Goal: Task Accomplishment & Management: Use online tool/utility

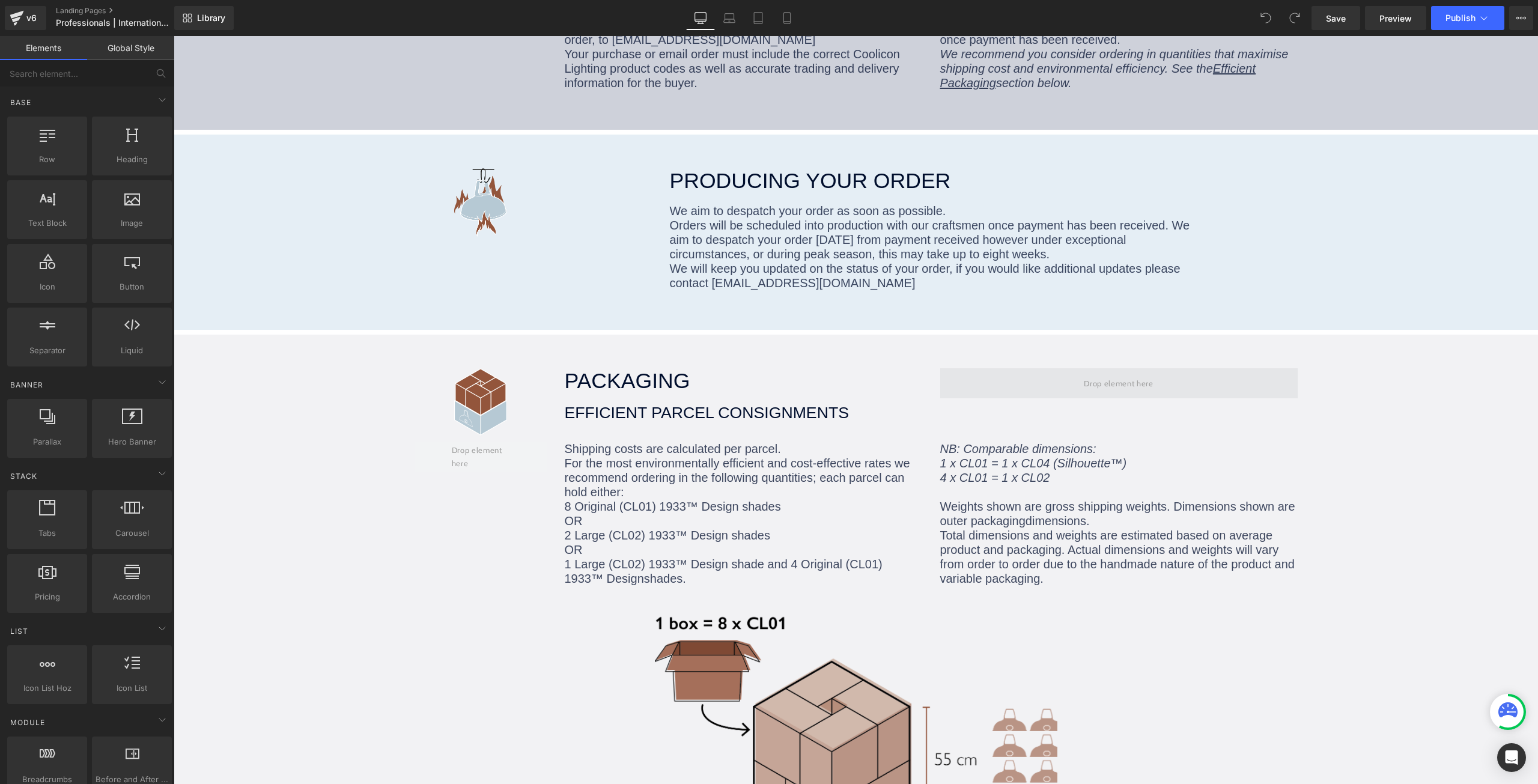
scroll to position [901, 0]
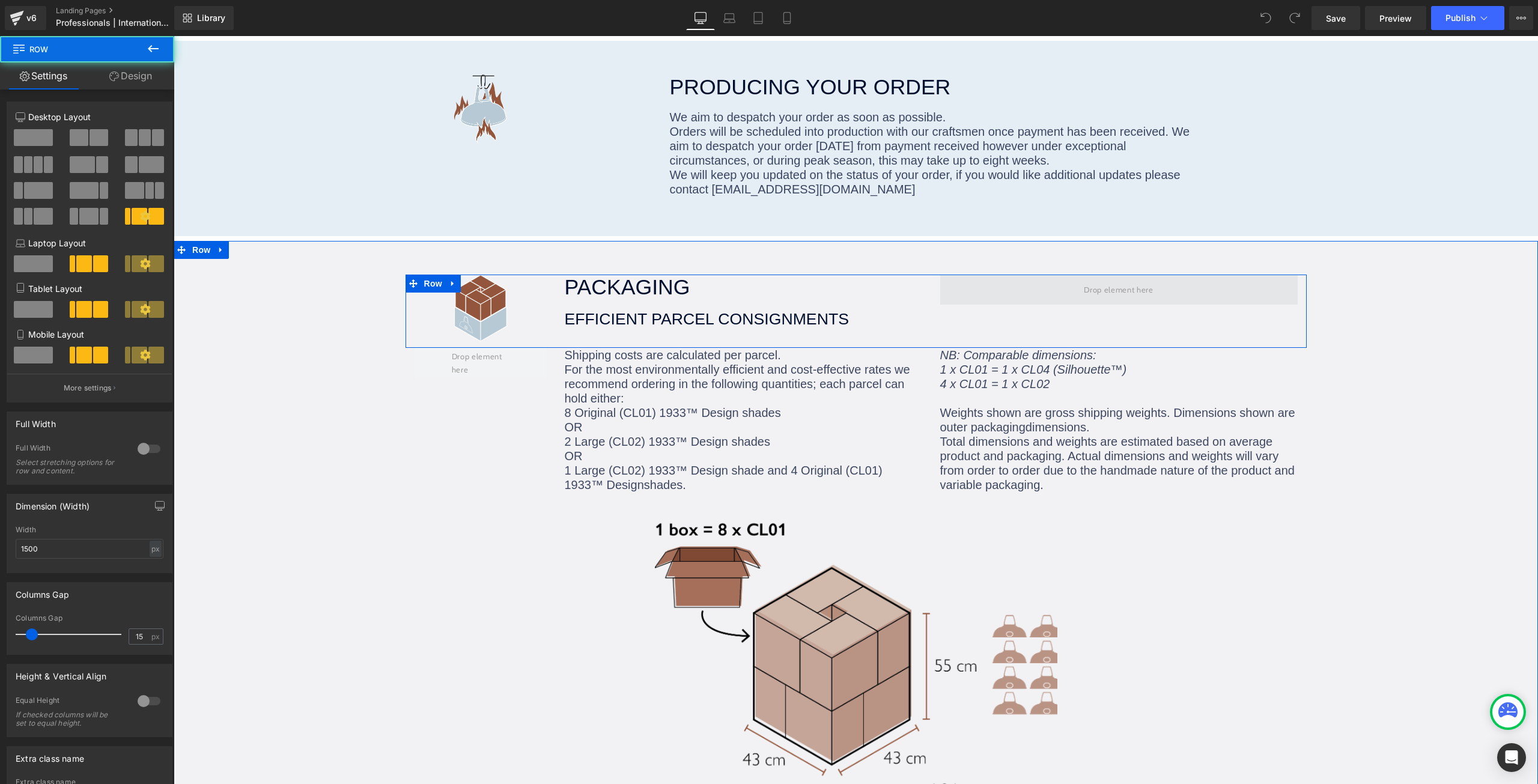
click at [1045, 275] on span at bounding box center [1119, 289] width 357 height 30
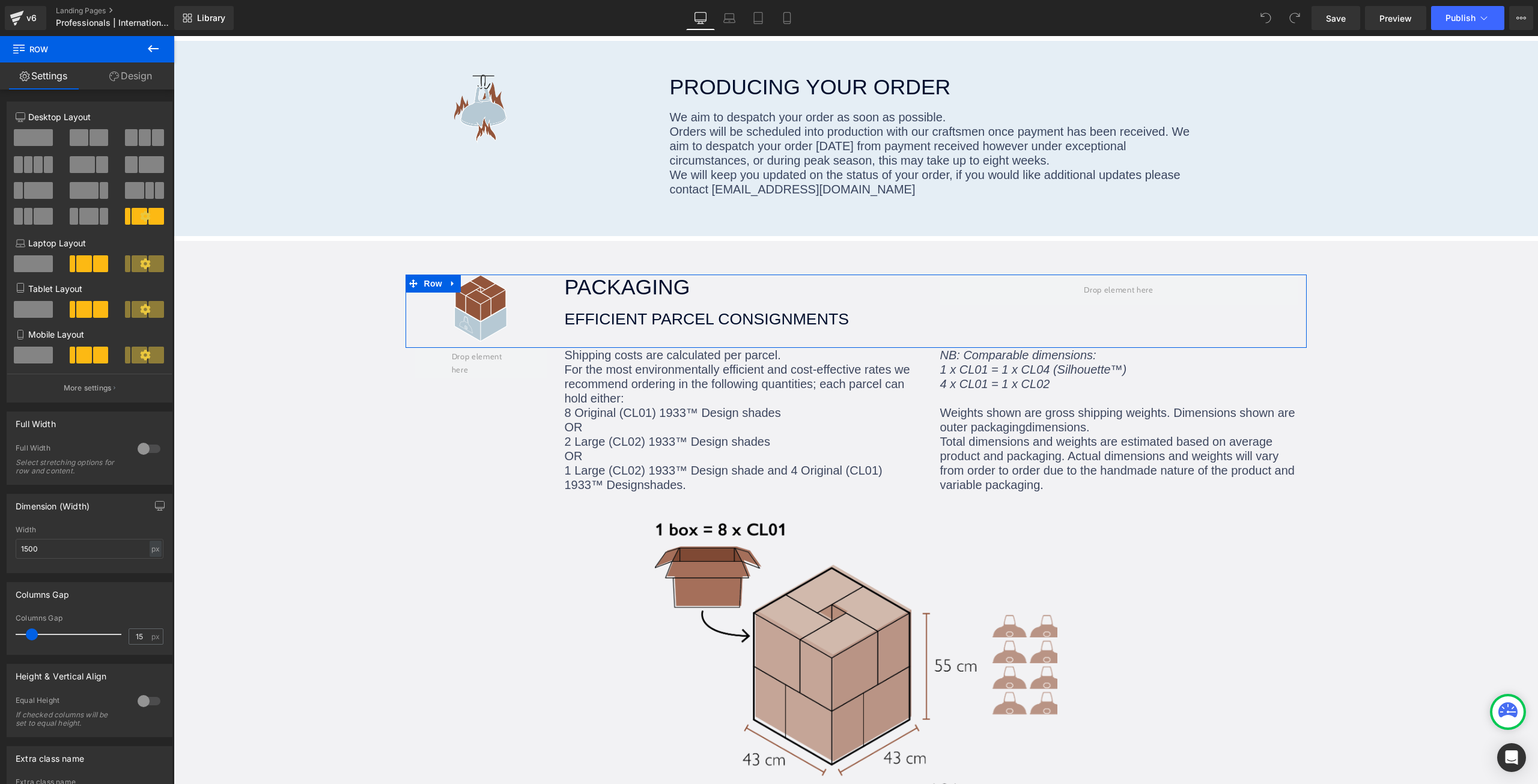
click at [45, 67] on link "Settings" at bounding box center [43, 75] width 87 height 27
click at [144, 49] on button at bounding box center [153, 49] width 42 height 26
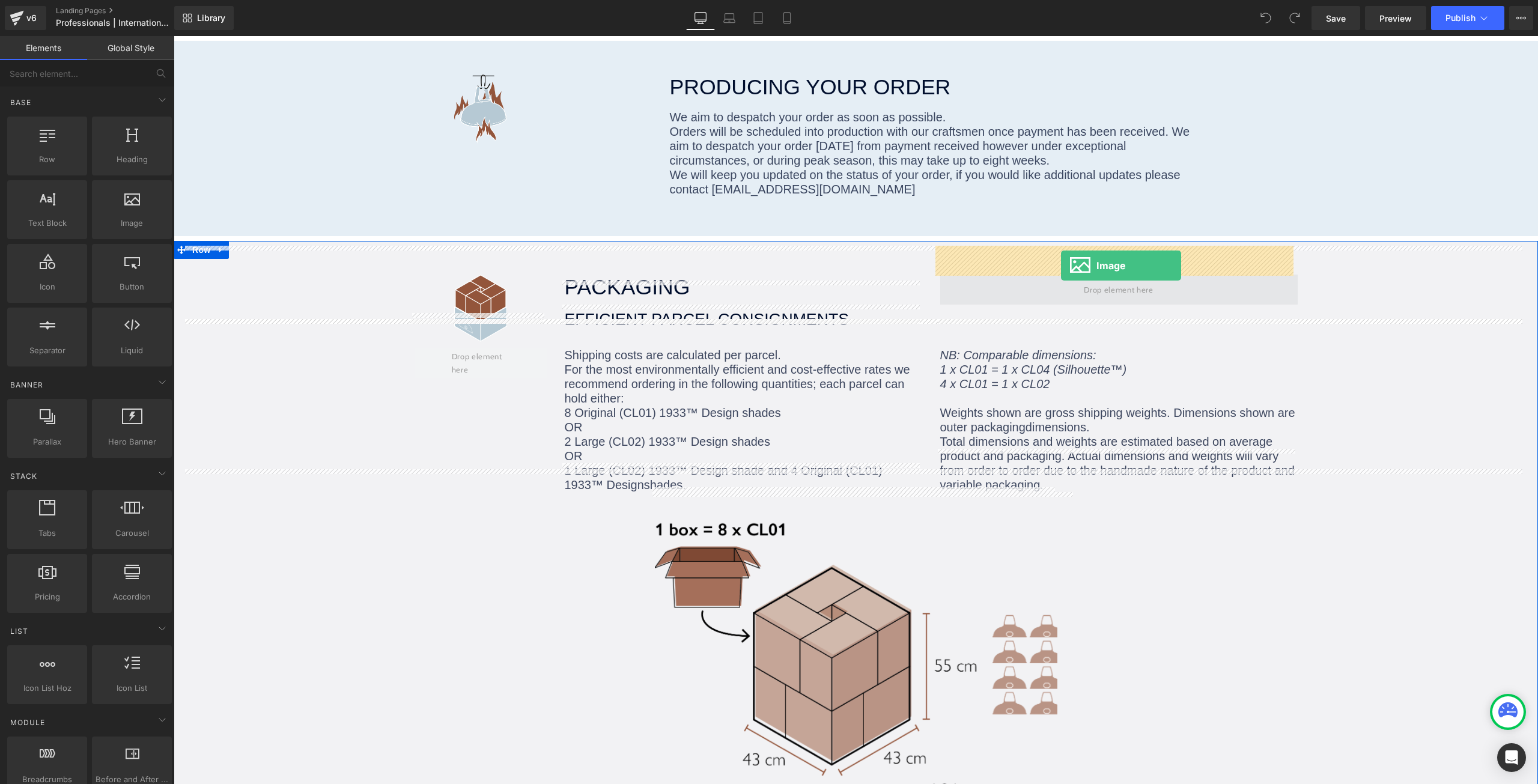
drag, startPoint x: 339, startPoint y: 240, endPoint x: 1061, endPoint y: 266, distance: 722.5
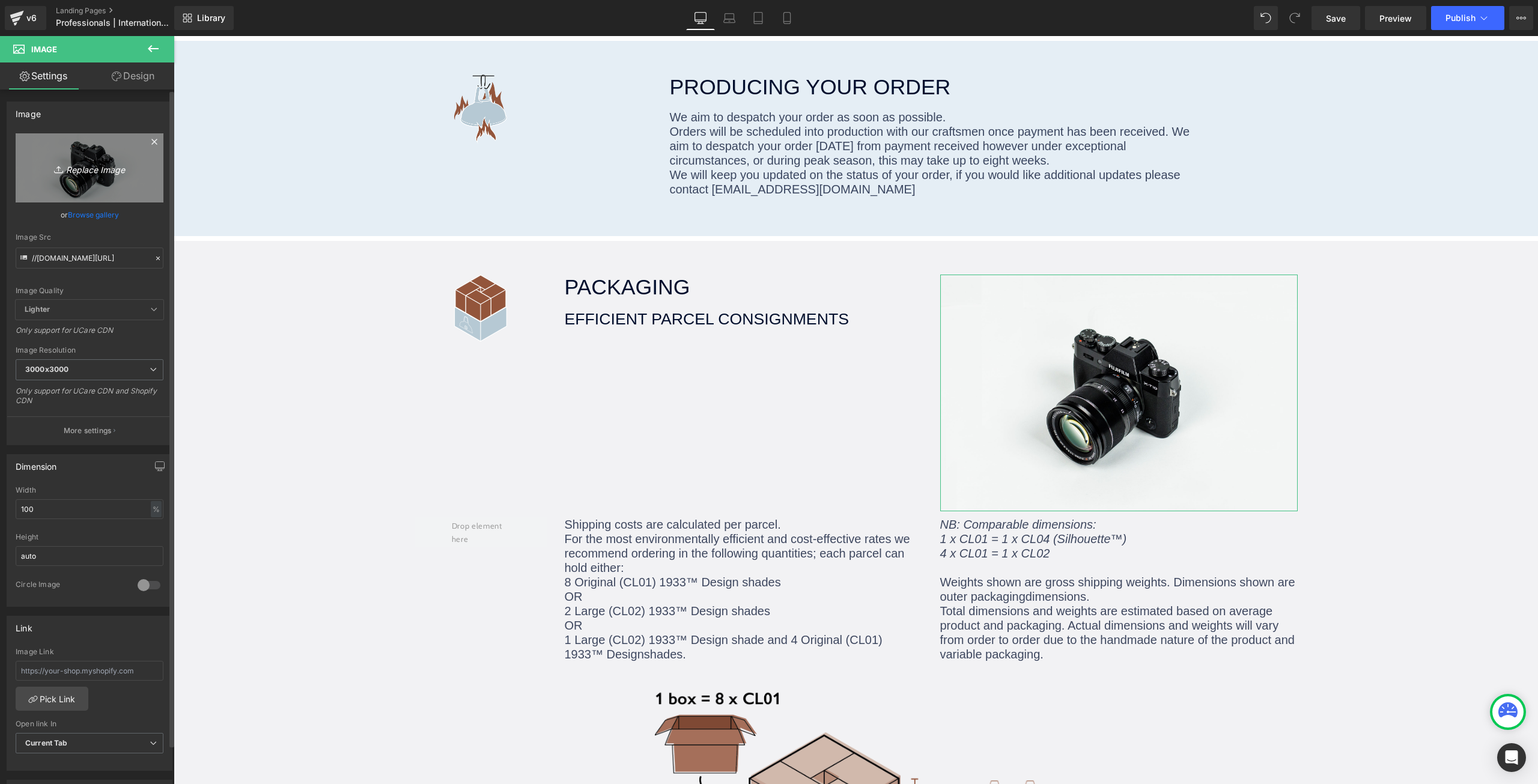
click at [96, 164] on icon "Replace Image" at bounding box center [90, 168] width 96 height 15
type input "C:\fakepath\Box sizes.webp"
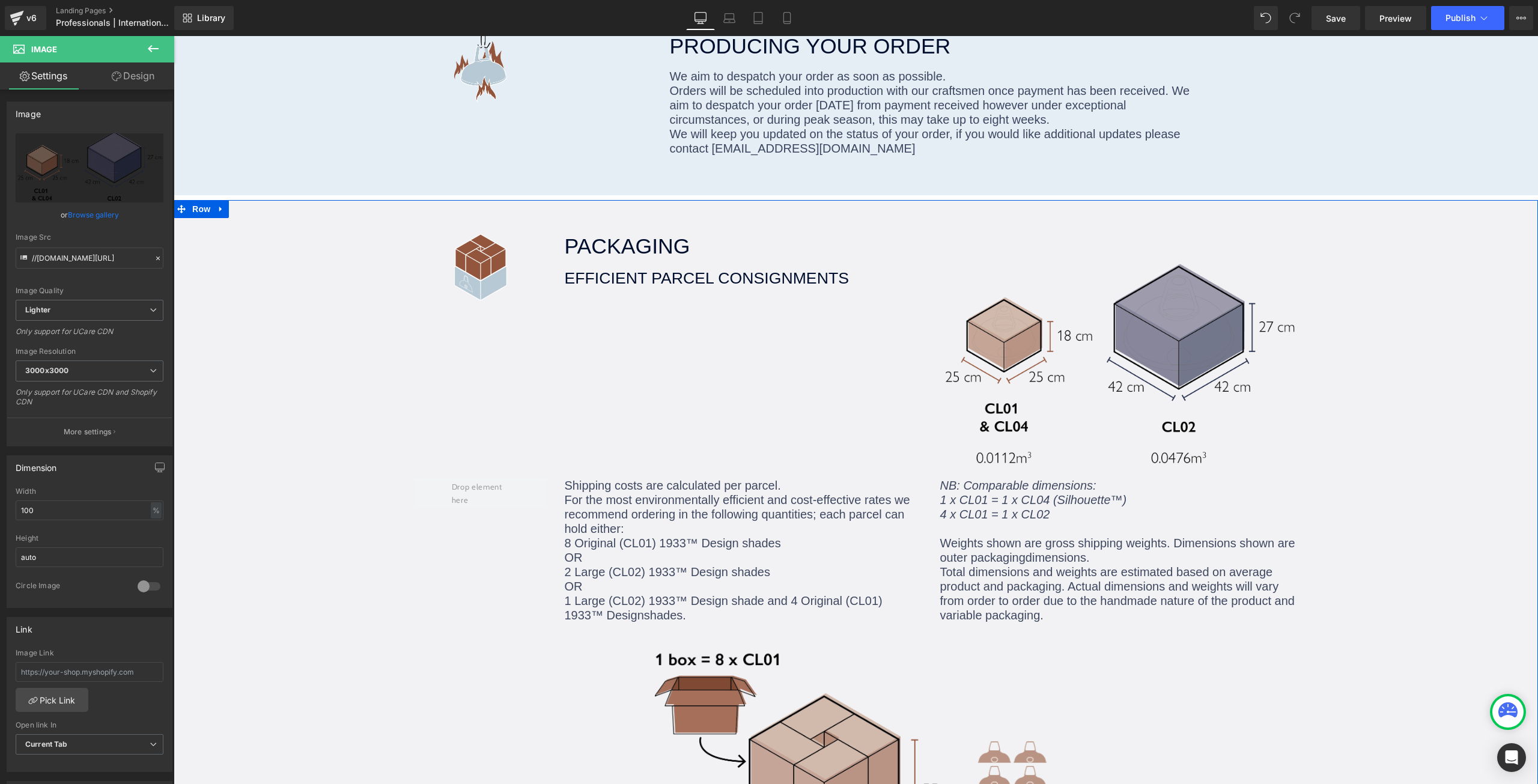
scroll to position [961, 0]
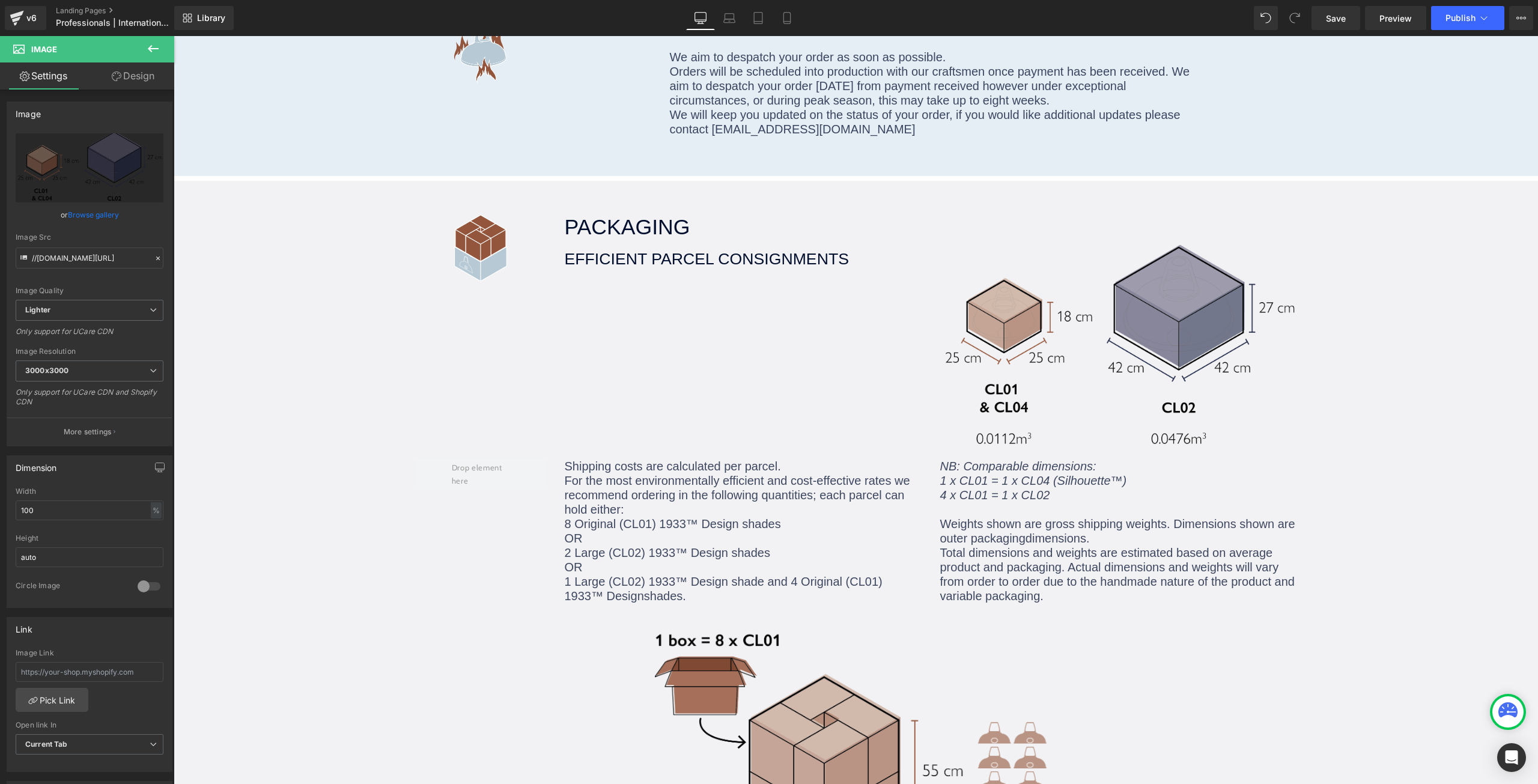
click at [150, 43] on icon at bounding box center [154, 49] width 15 height 15
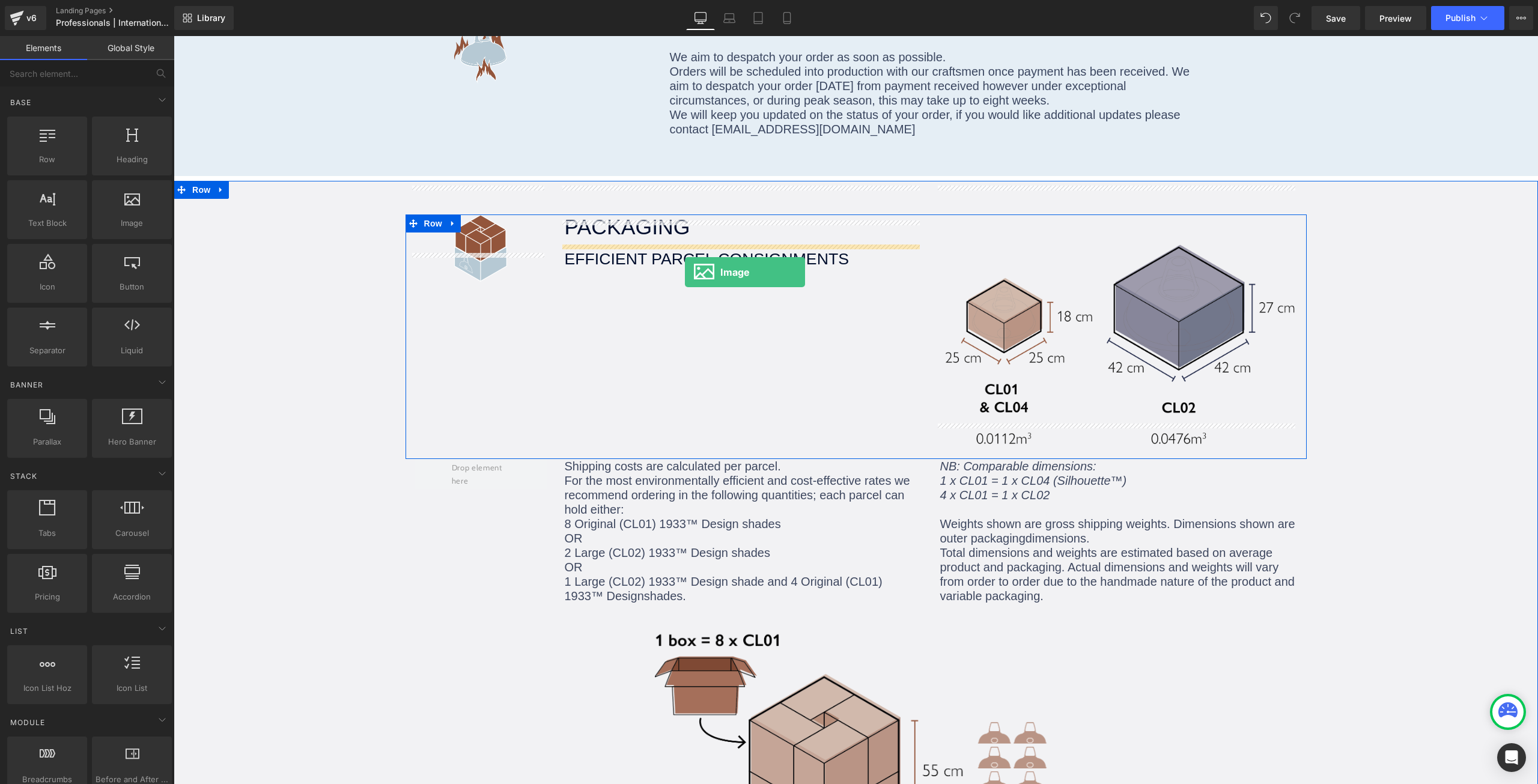
drag, startPoint x: 298, startPoint y: 250, endPoint x: 685, endPoint y: 272, distance: 387.6
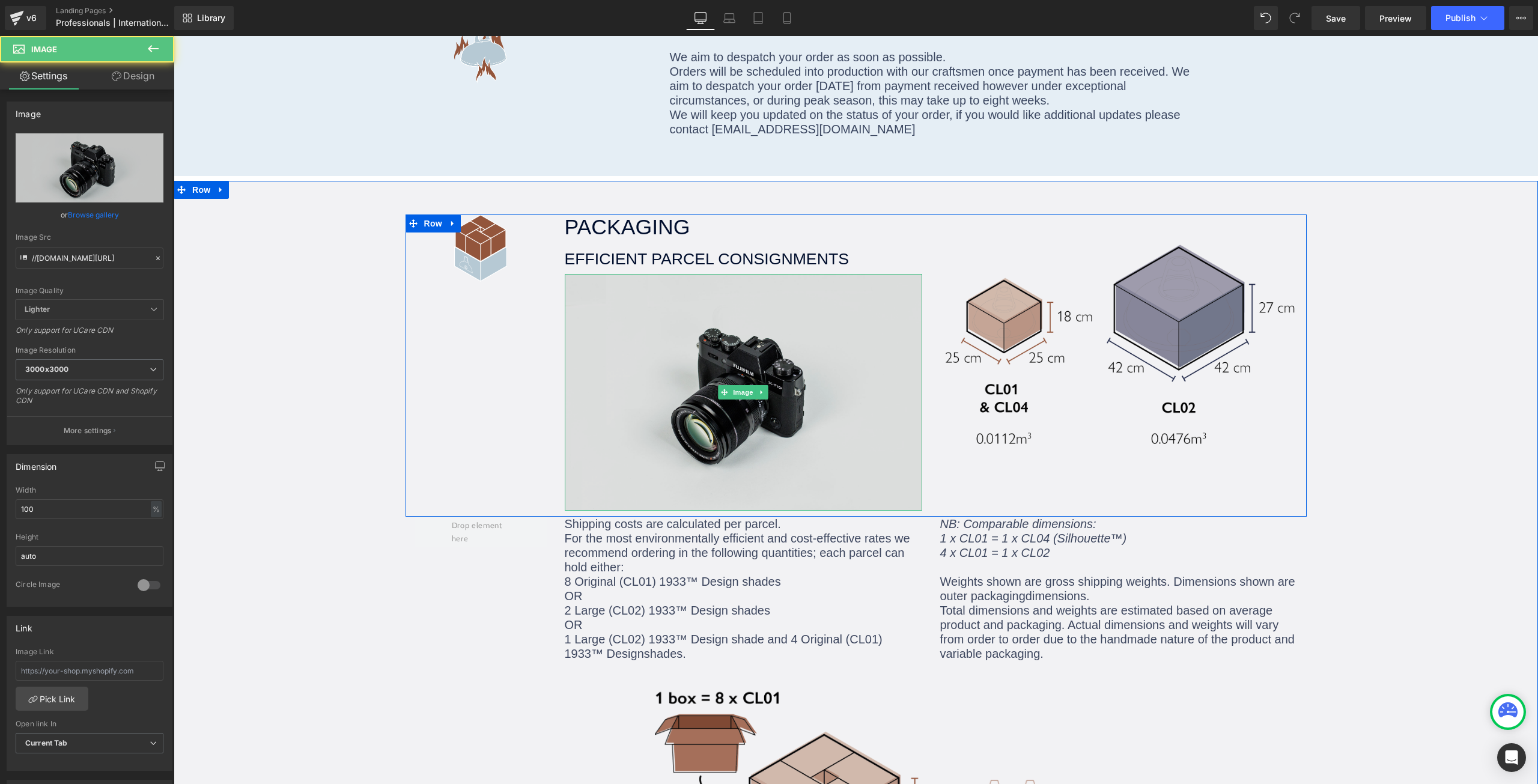
click at [685, 317] on img at bounding box center [743, 392] width 357 height 236
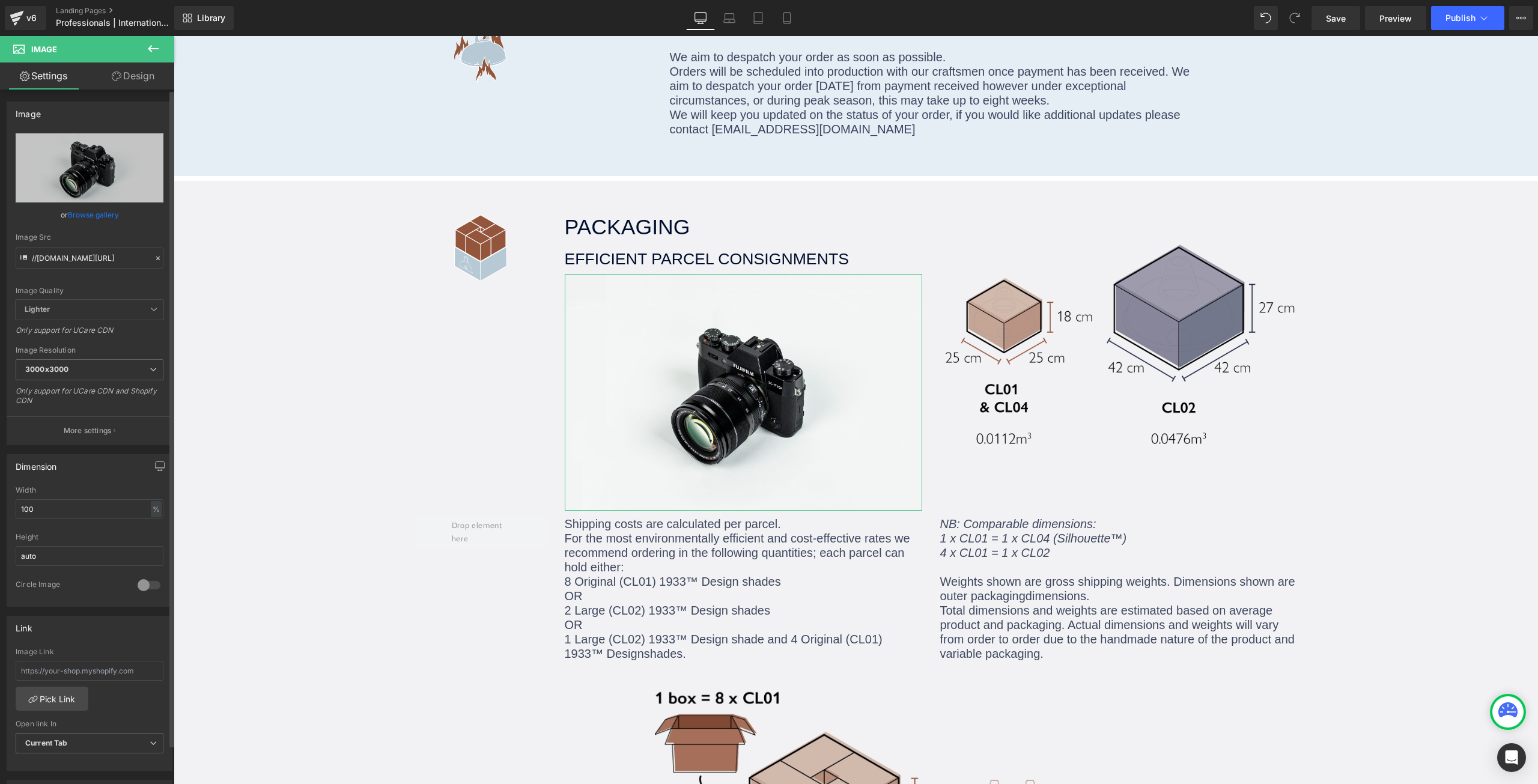
click at [87, 216] on link "Browse gallery" at bounding box center [93, 215] width 51 height 21
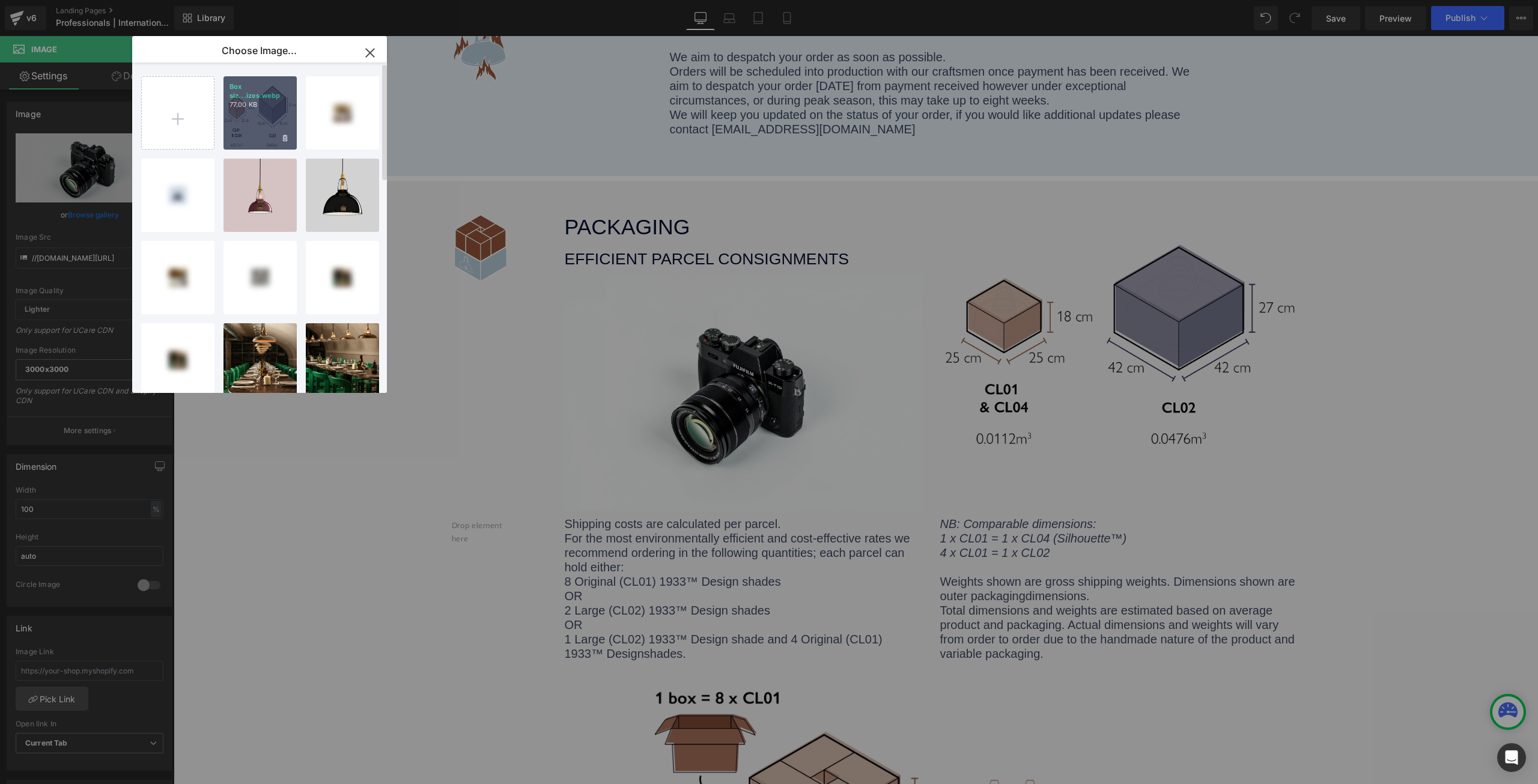
click at [253, 107] on p "77.00 KB" at bounding box center [260, 105] width 61 height 9
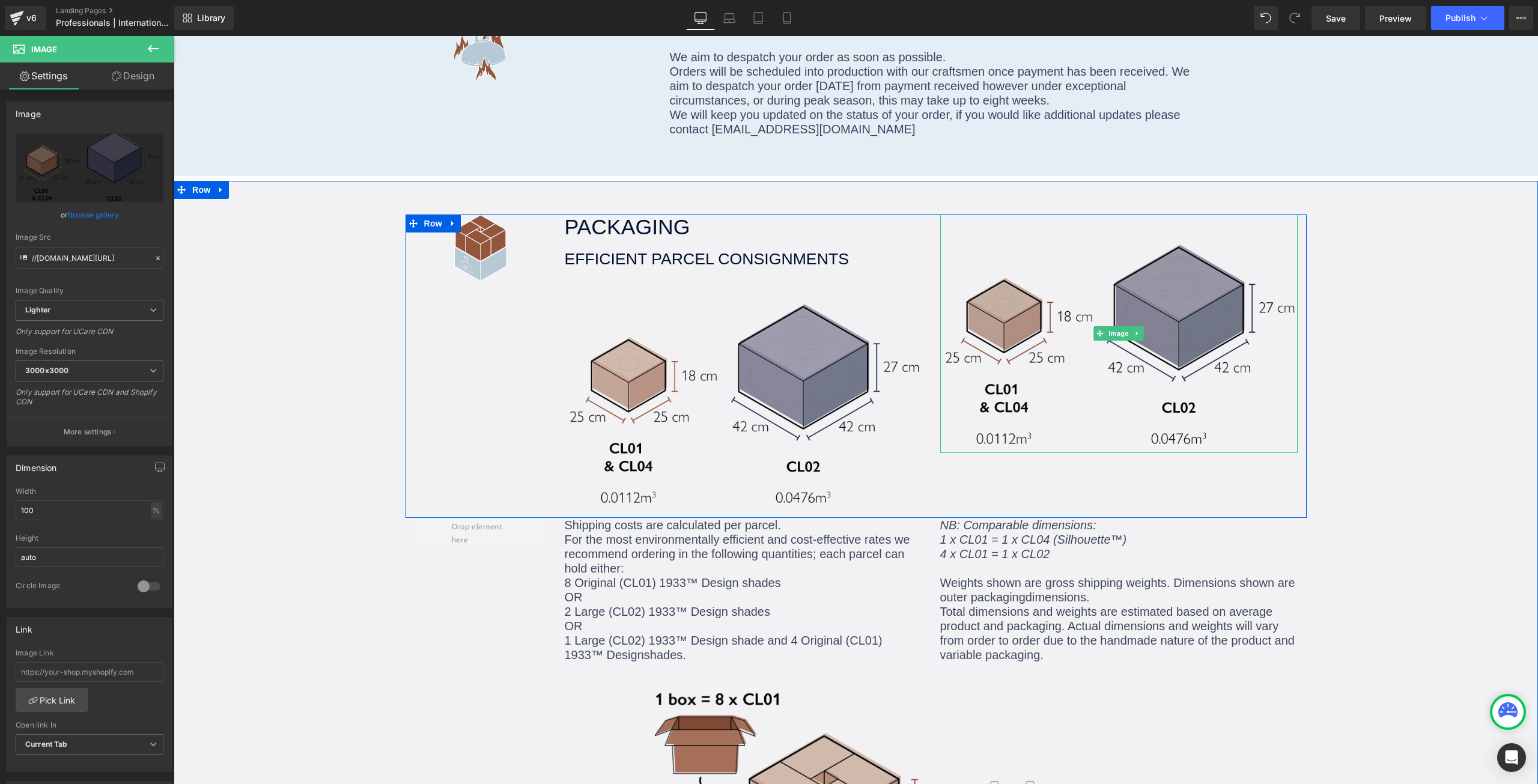
click at [1116, 284] on img at bounding box center [1119, 334] width 357 height 239
click at [1134, 329] on icon at bounding box center [1137, 333] width 7 height 7
click at [1141, 330] on icon at bounding box center [1143, 334] width 7 height 7
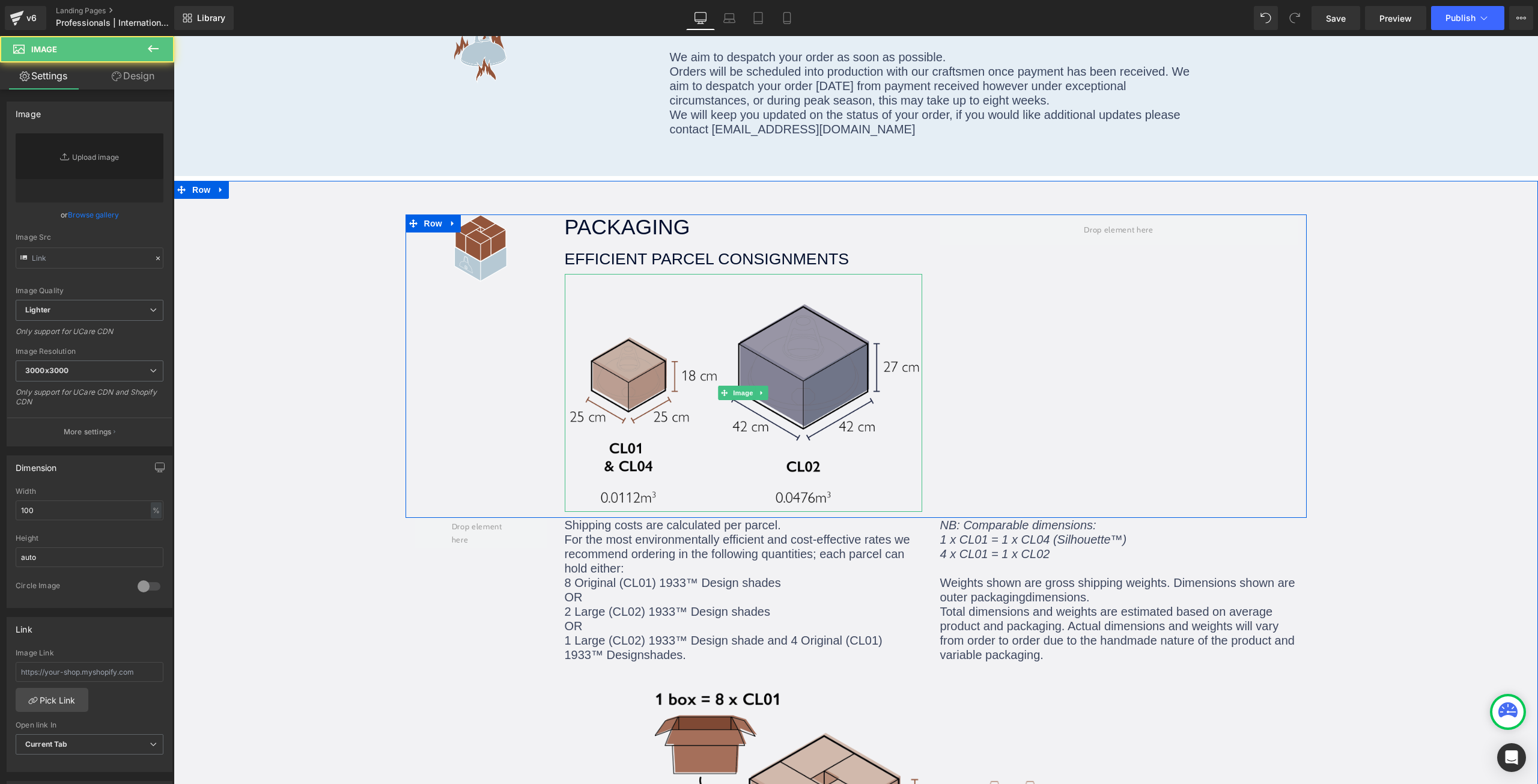
click at [821, 347] on img at bounding box center [743, 393] width 357 height 239
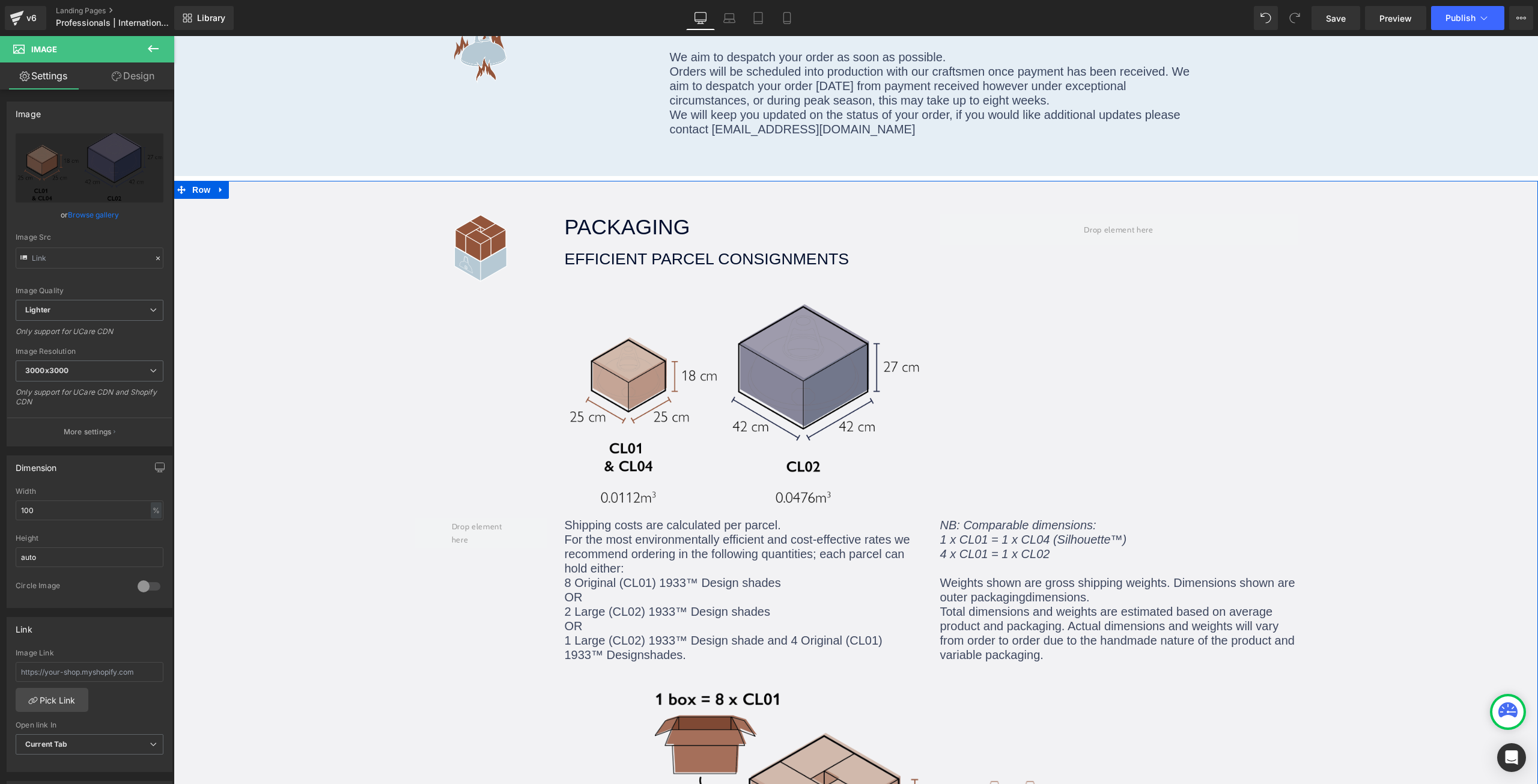
scroll to position [1261, 0]
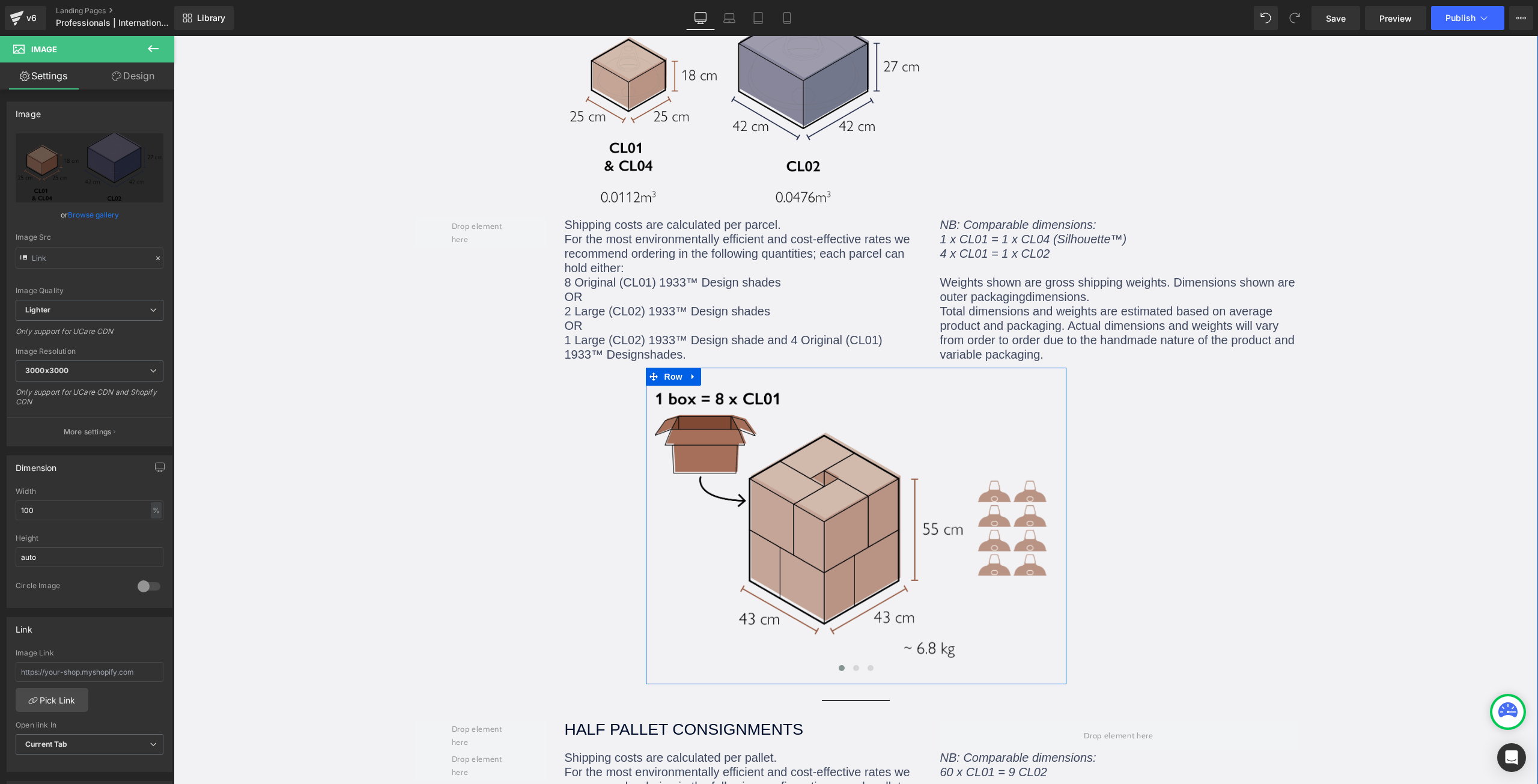
click at [646, 454] on div "Image Image Image ‹ › Carousel" at bounding box center [856, 532] width 420 height 293
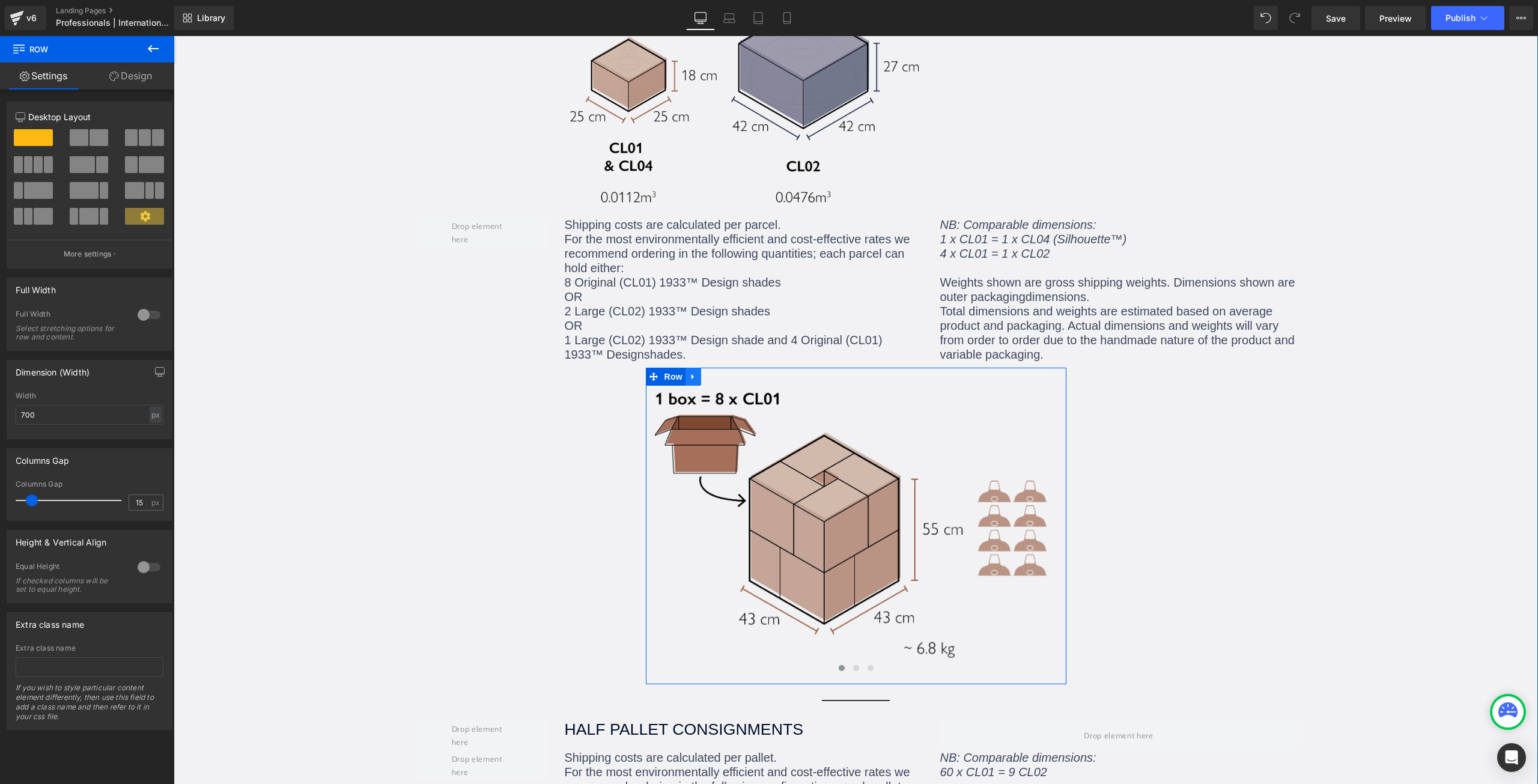
click at [689, 373] on icon at bounding box center [693, 377] width 8 height 9
click at [706, 373] on icon at bounding box center [709, 377] width 8 height 8
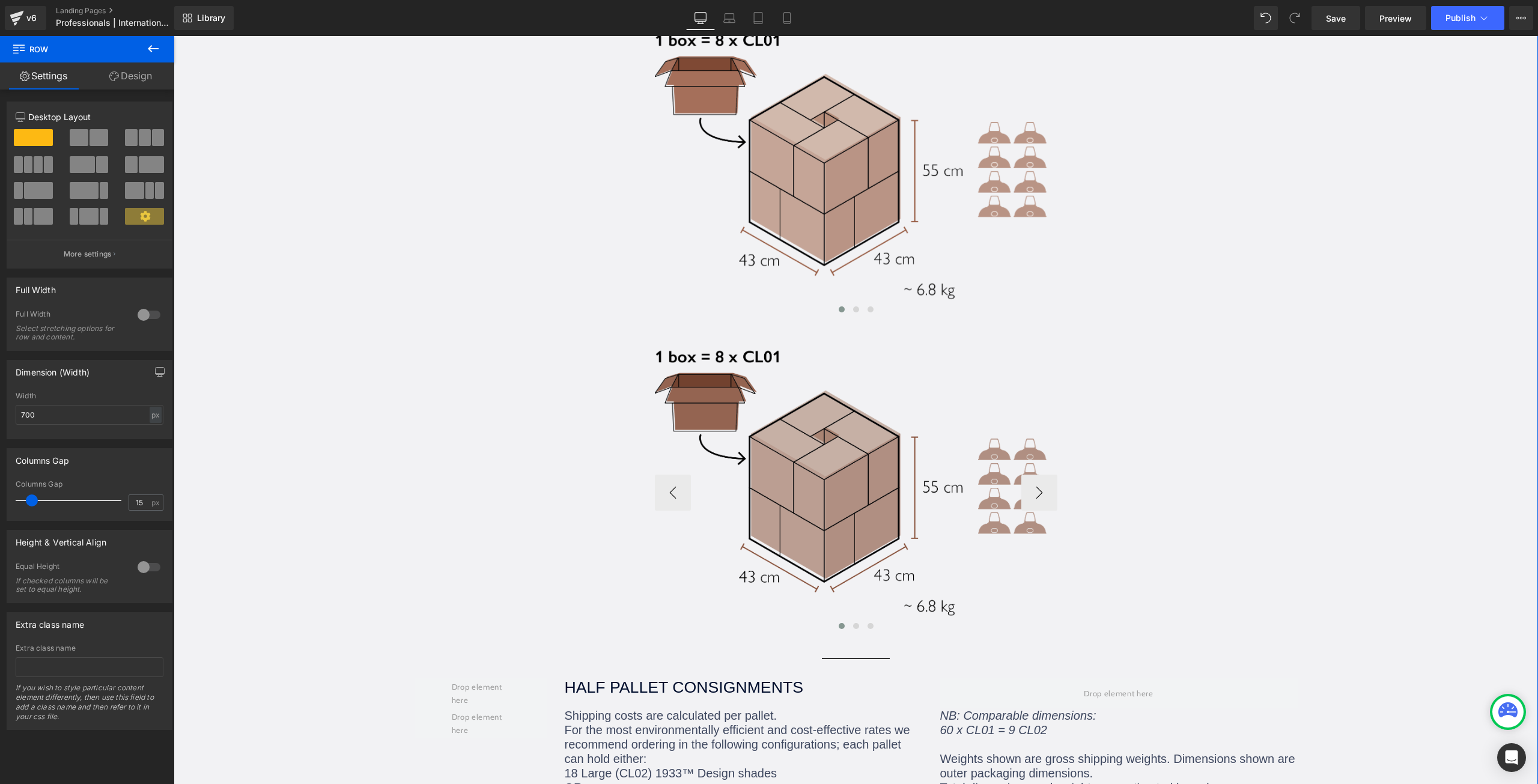
scroll to position [1260, 0]
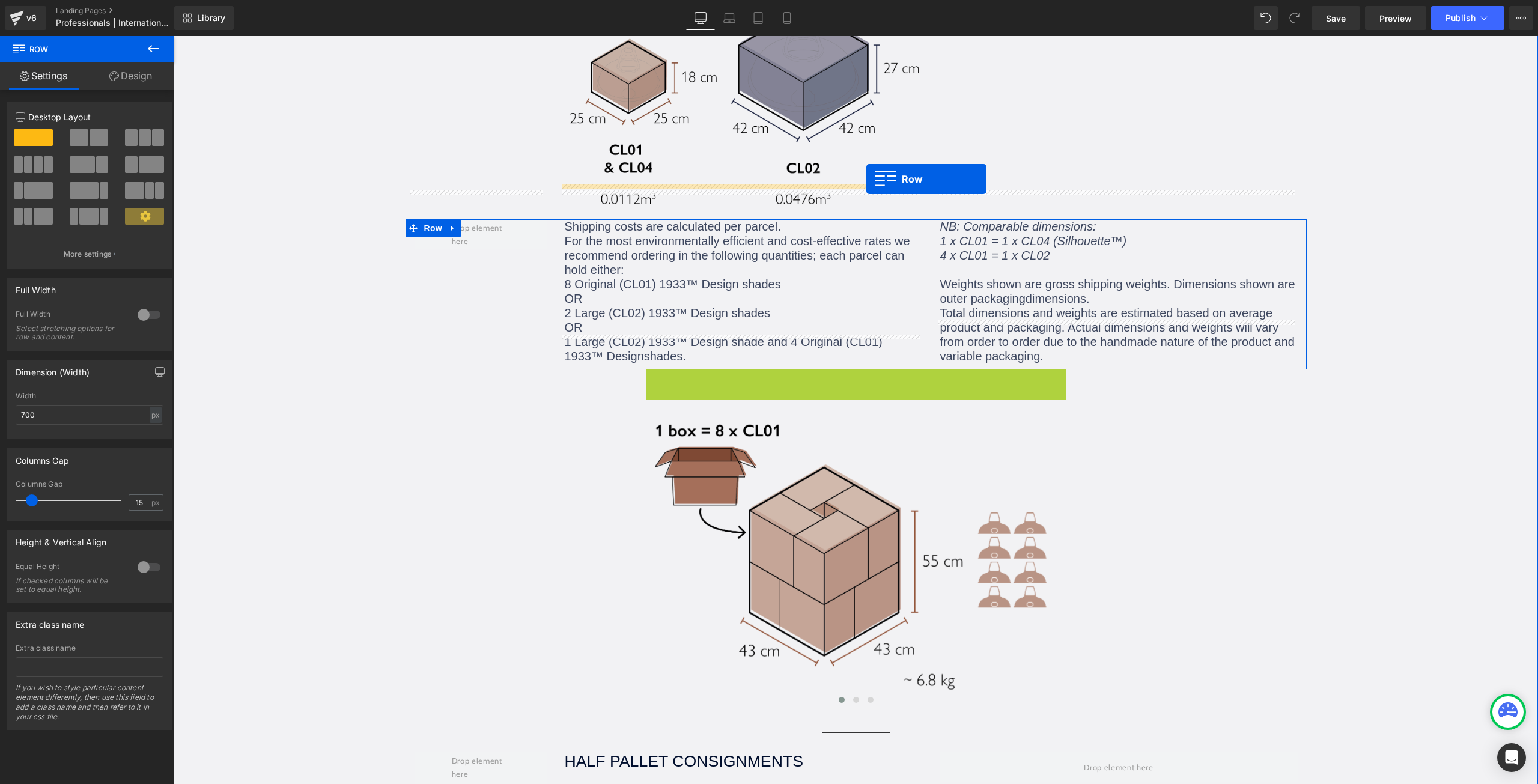
drag, startPoint x: 645, startPoint y: 352, endPoint x: 866, endPoint y: 179, distance: 280.7
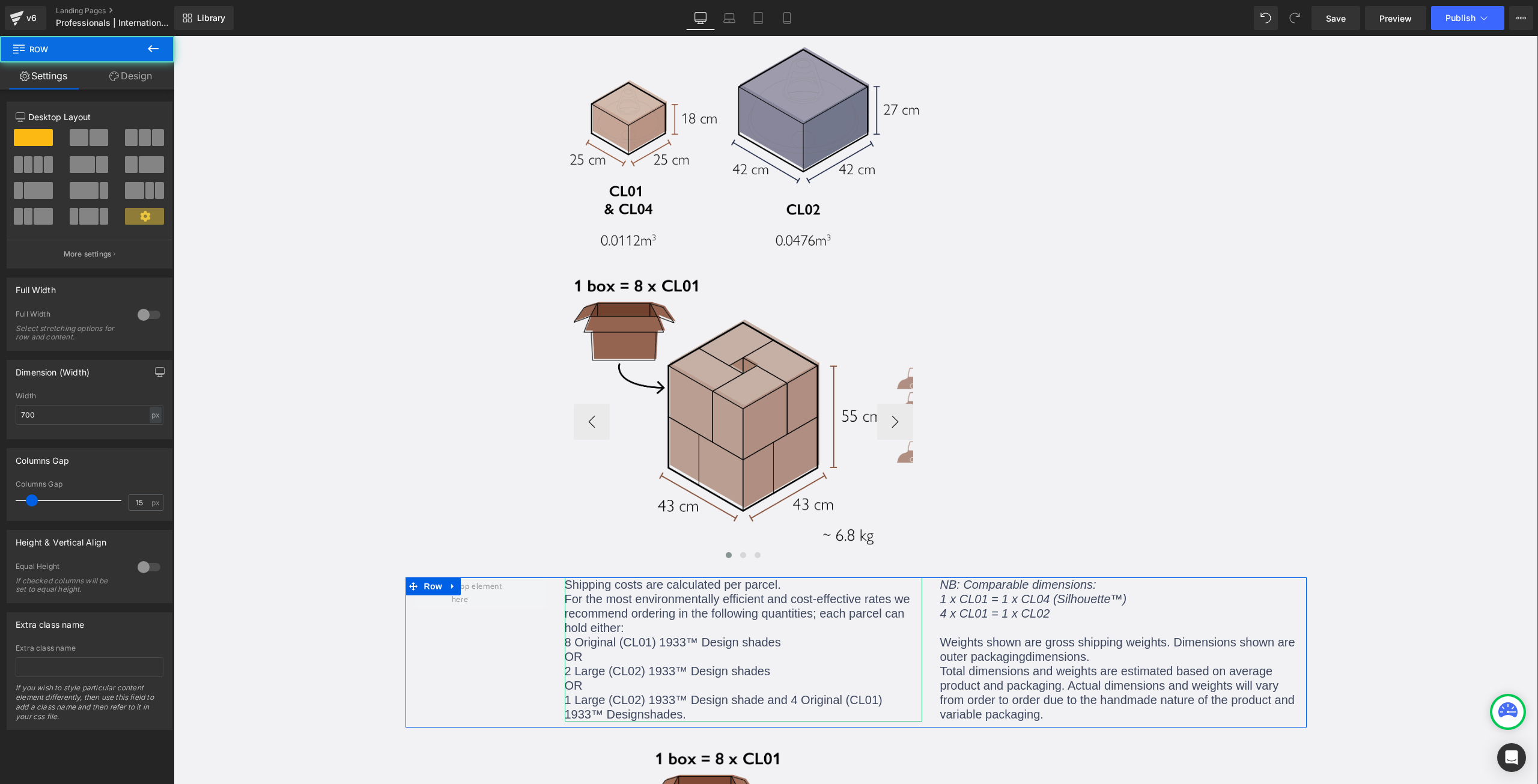
scroll to position [1199, 0]
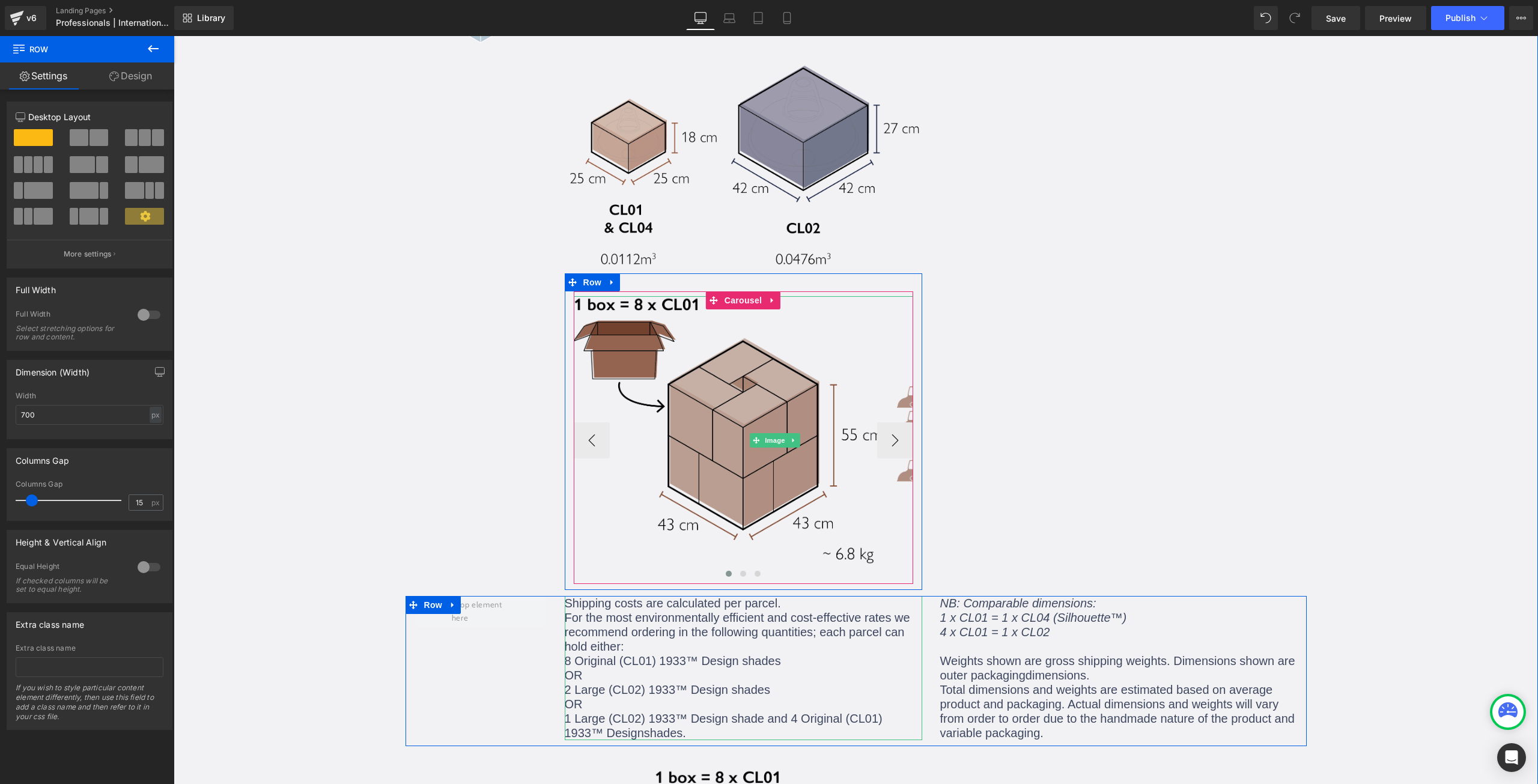
click at [734, 352] on img at bounding box center [775, 440] width 402 height 288
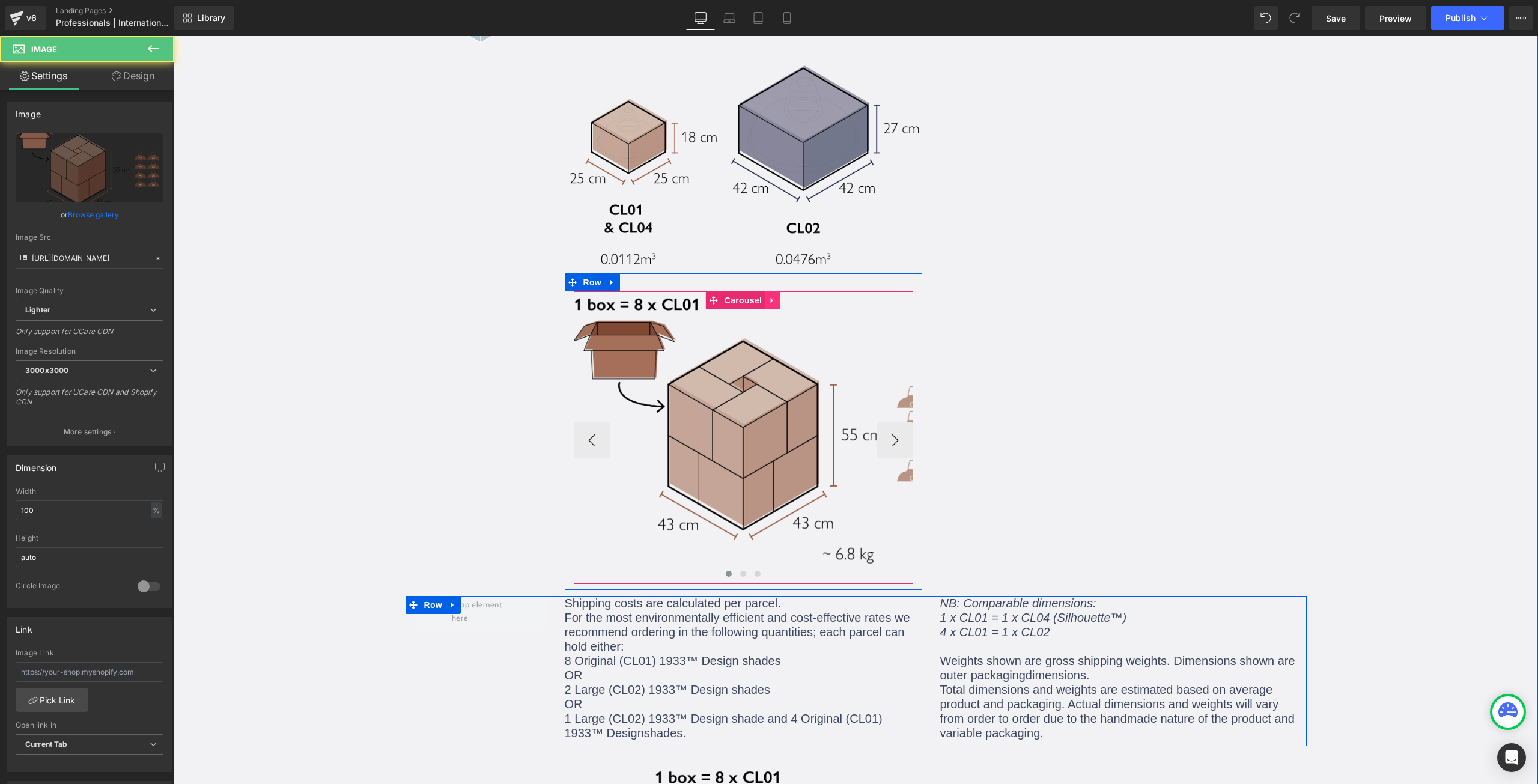
click at [769, 296] on icon at bounding box center [773, 300] width 8 height 9
click at [776, 296] on icon at bounding box center [780, 300] width 8 height 8
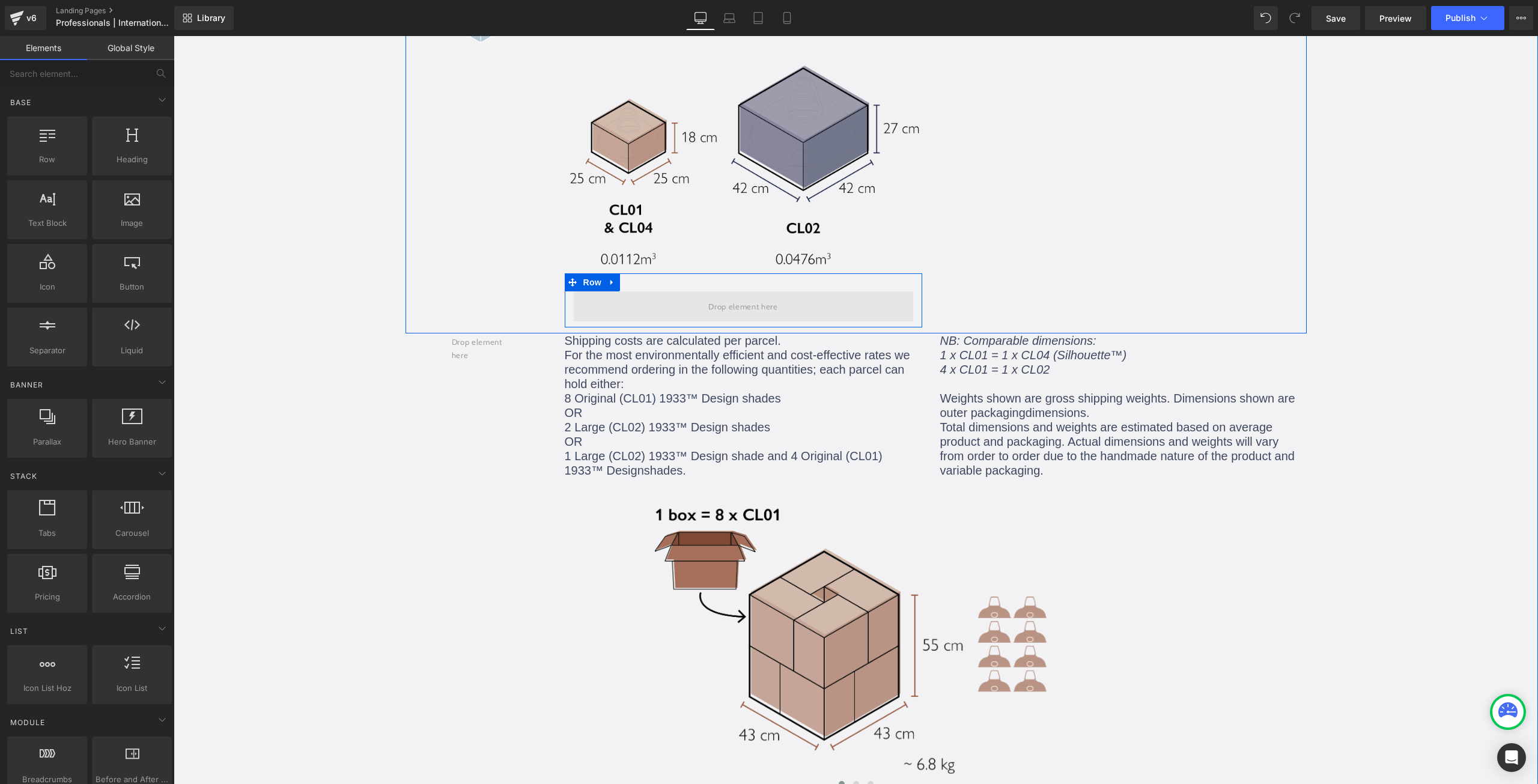
click at [706, 297] on span at bounding box center [743, 307] width 78 height 20
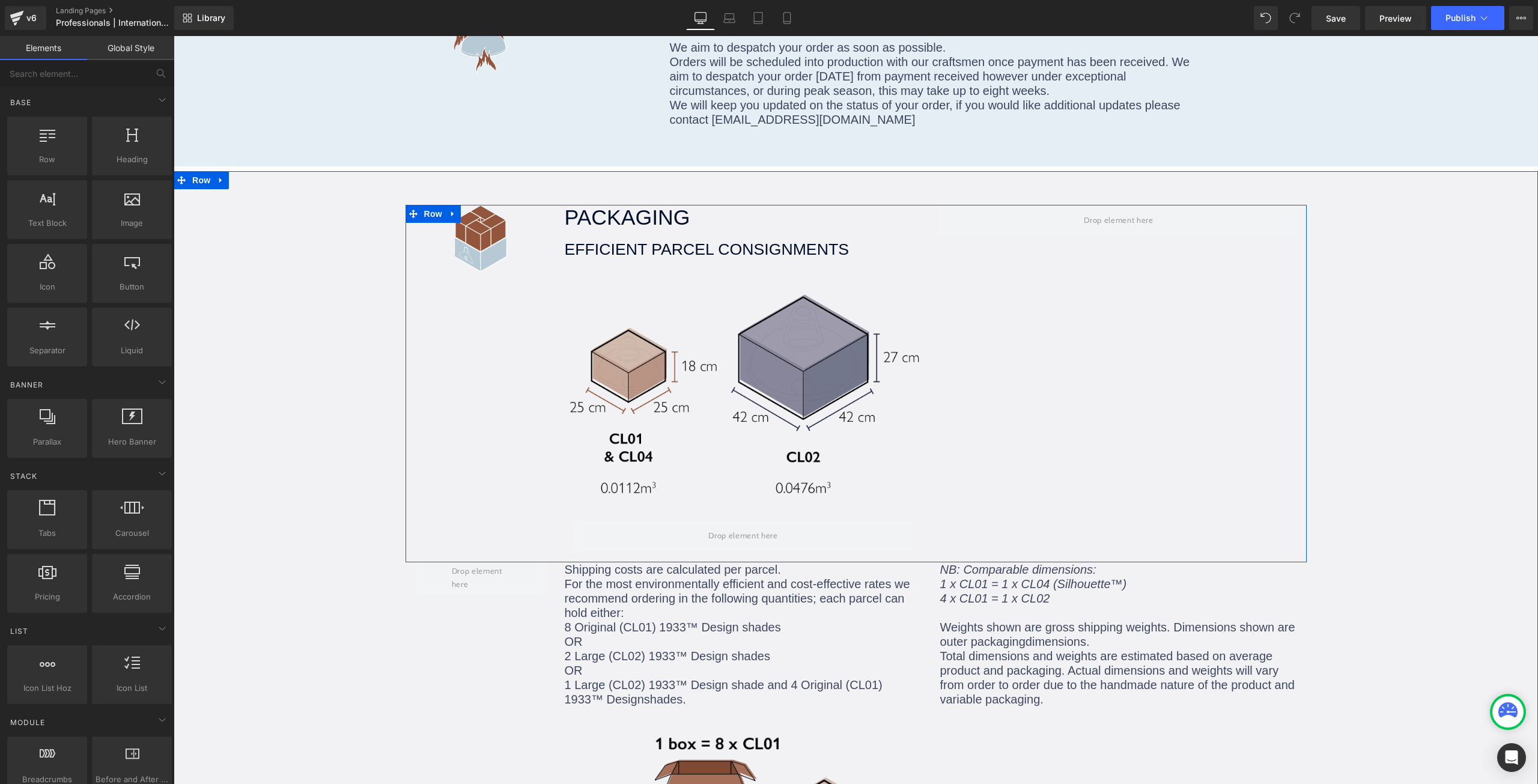
scroll to position [959, 0]
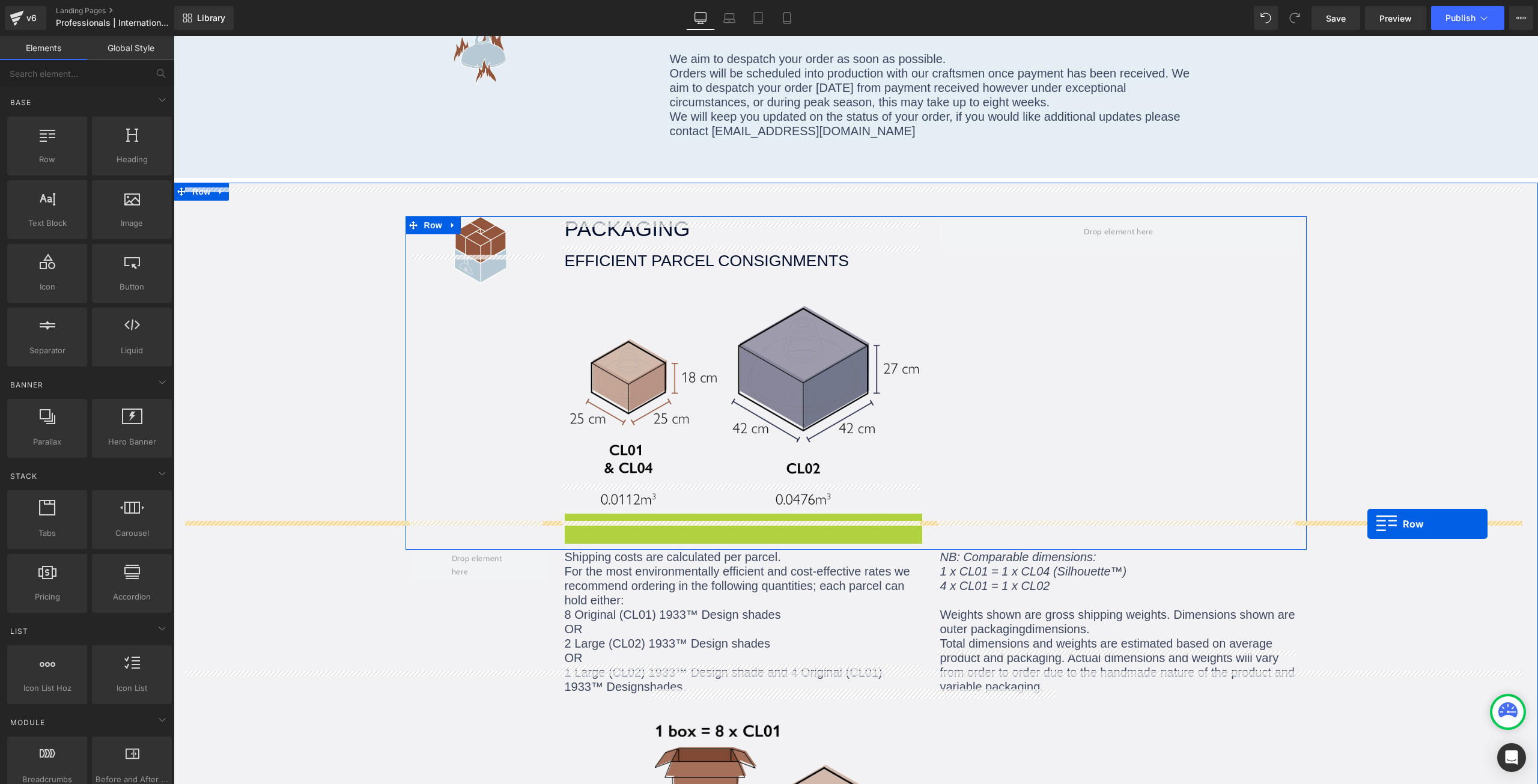
drag, startPoint x: 572, startPoint y: 495, endPoint x: 1367, endPoint y: 524, distance: 795.5
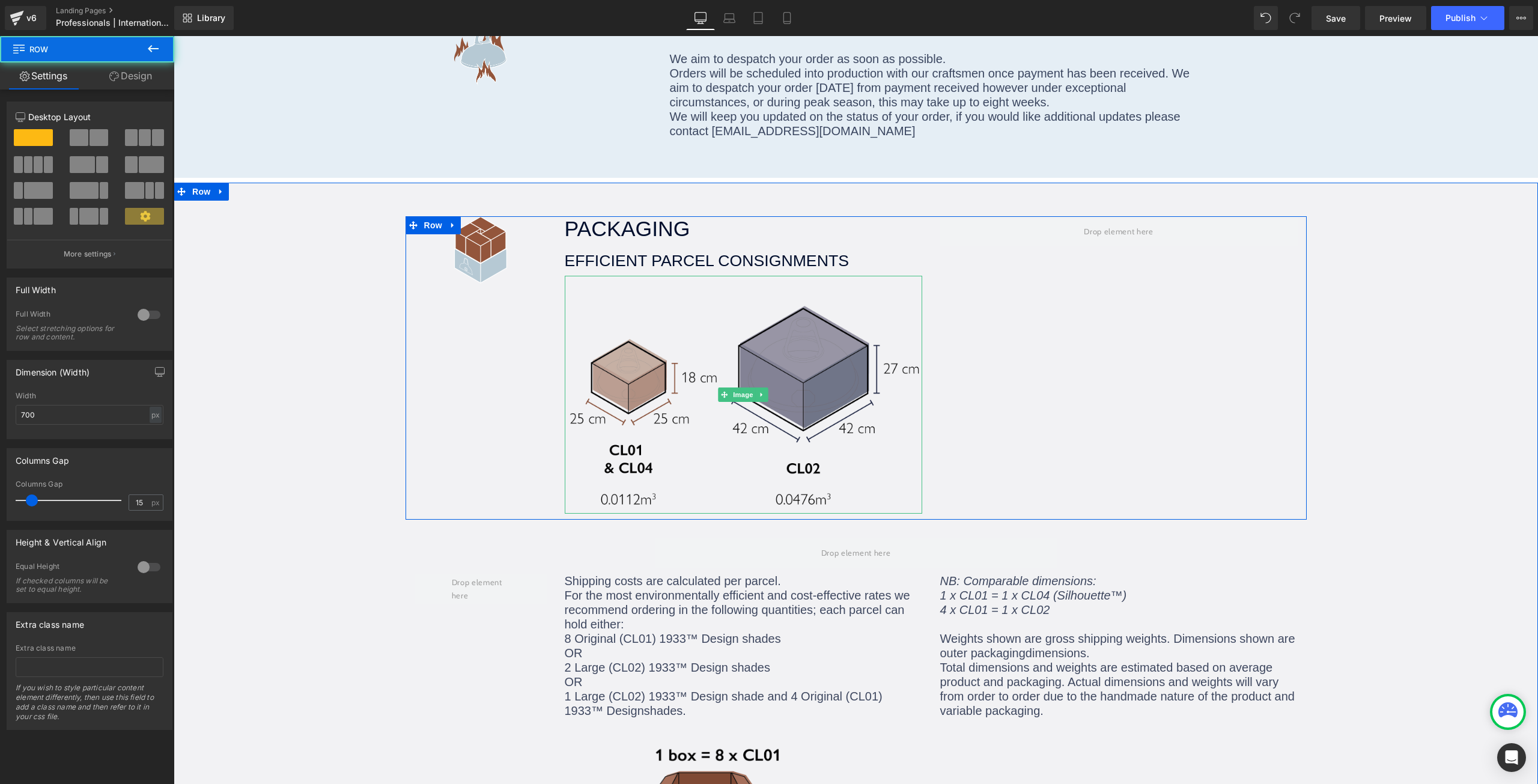
click at [619, 383] on img at bounding box center [743, 395] width 357 height 239
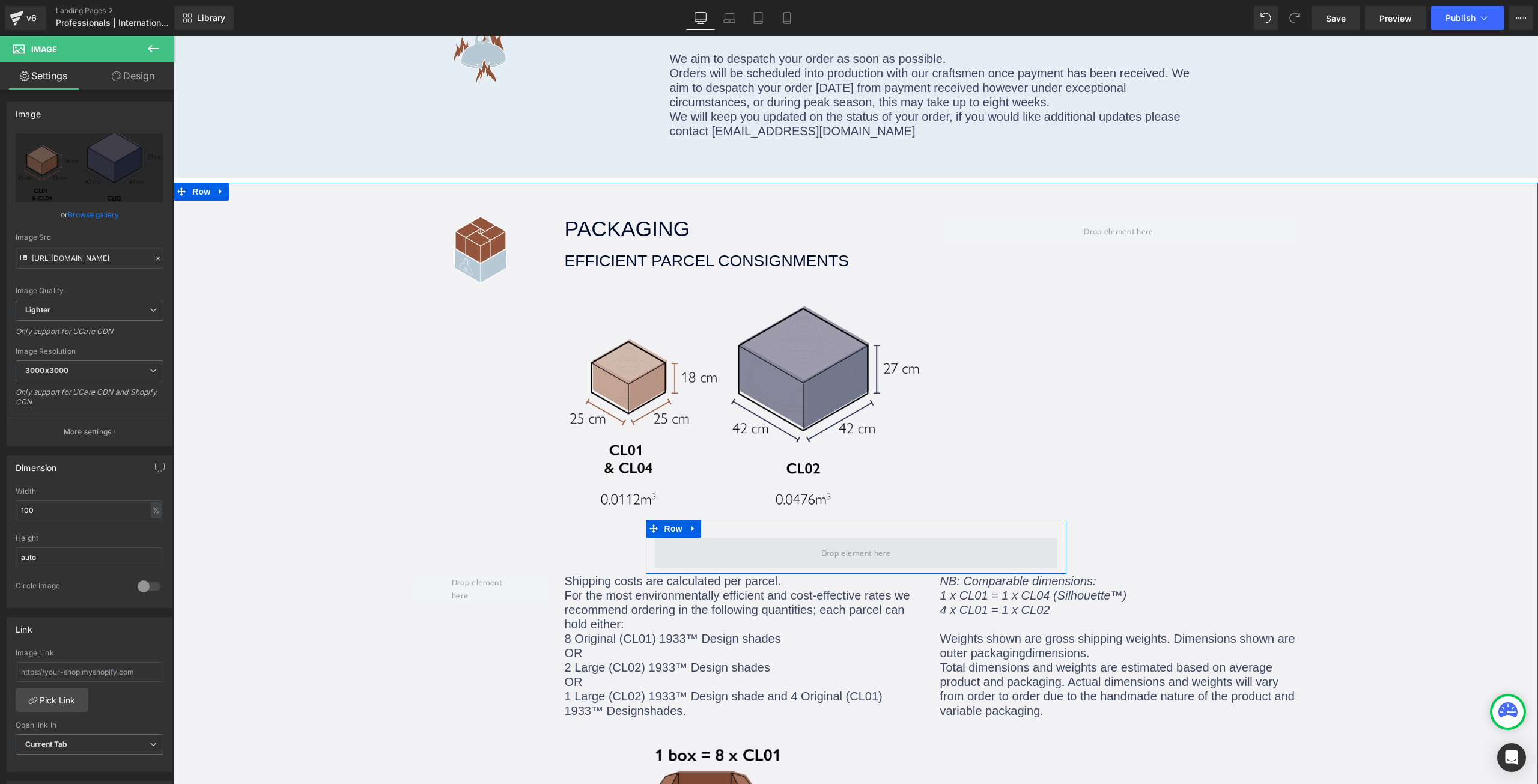
click at [850, 543] on span at bounding box center [856, 553] width 78 height 20
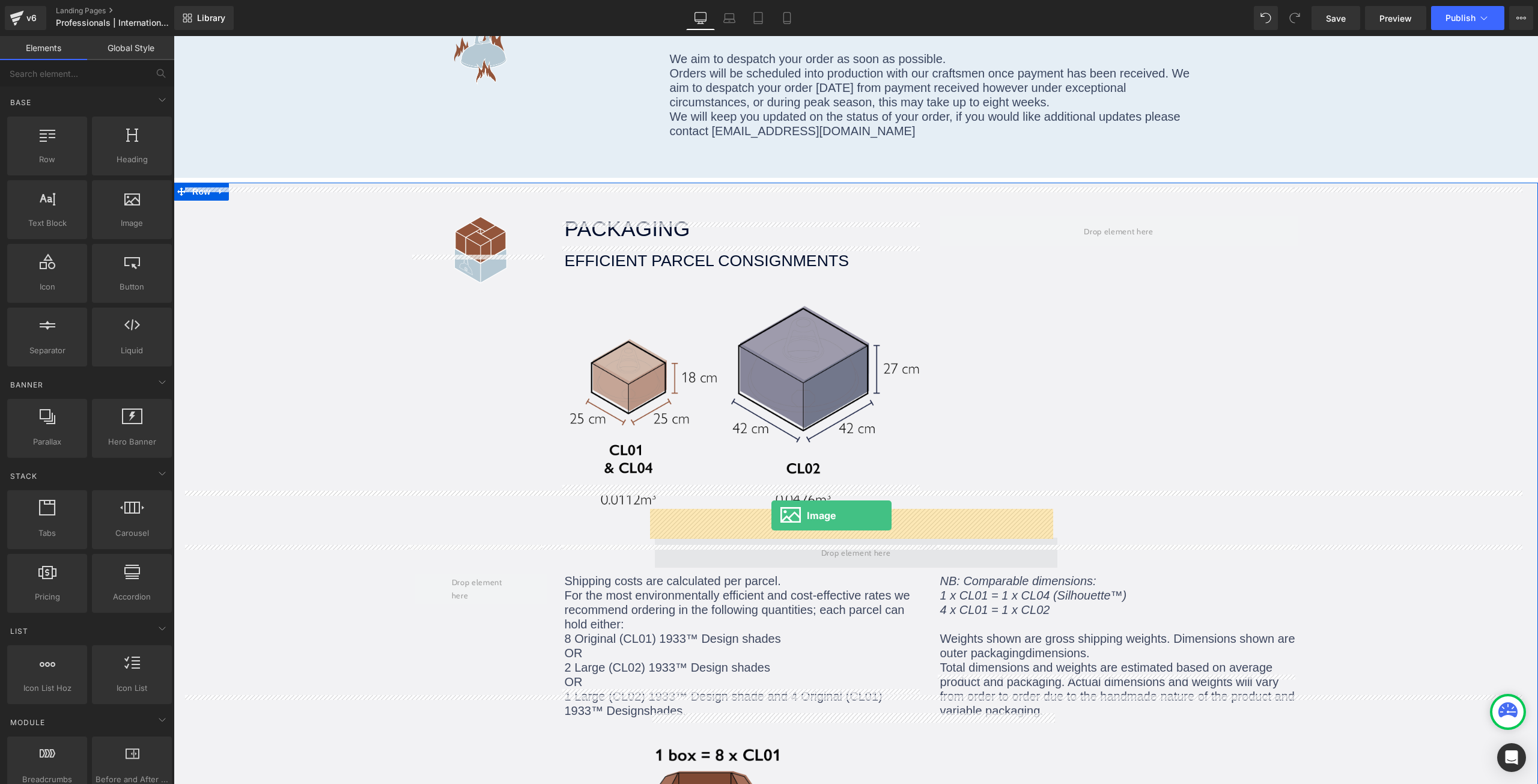
drag, startPoint x: 306, startPoint y: 253, endPoint x: 771, endPoint y: 515, distance: 533.7
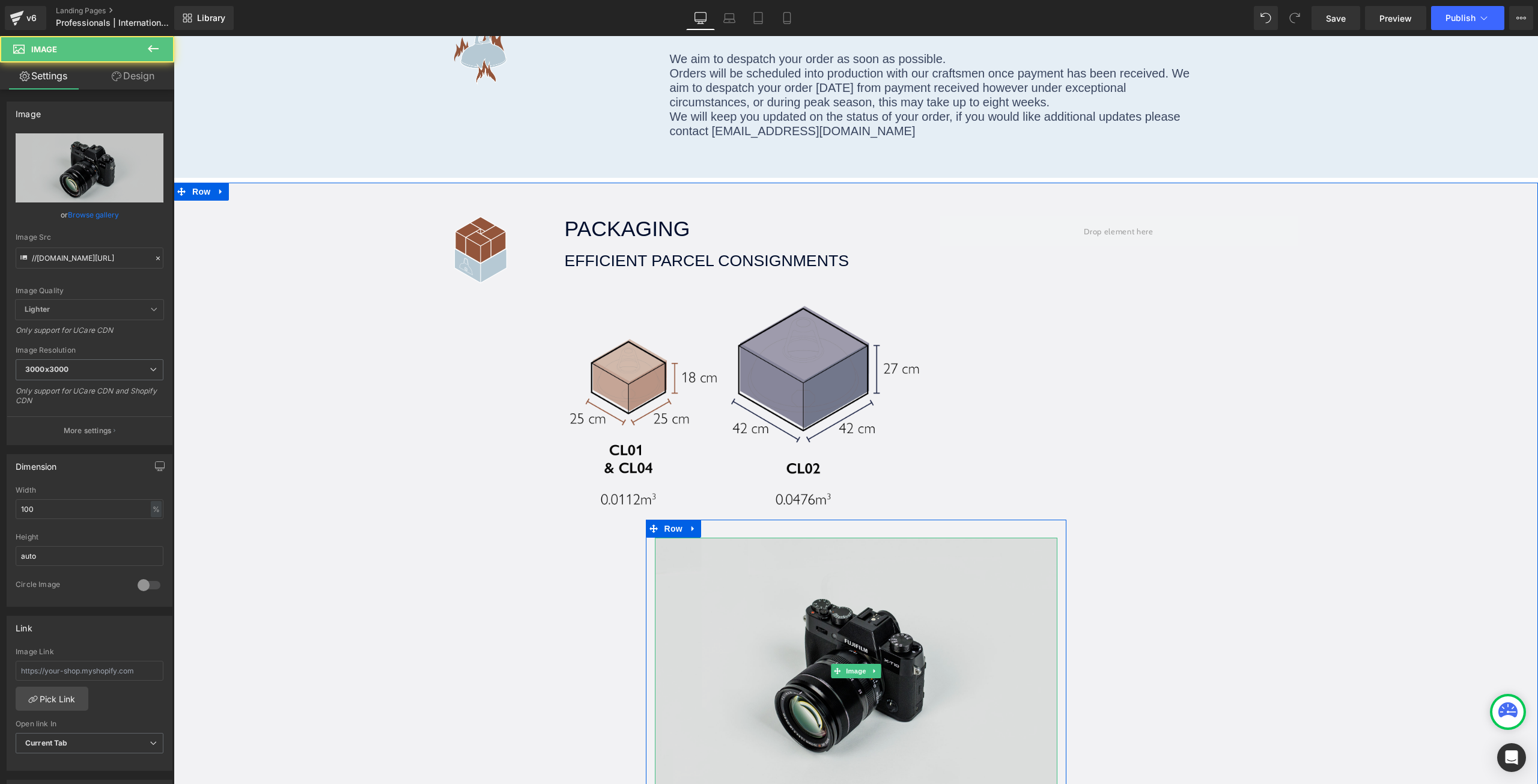
click at [747, 548] on img at bounding box center [856, 671] width 402 height 267
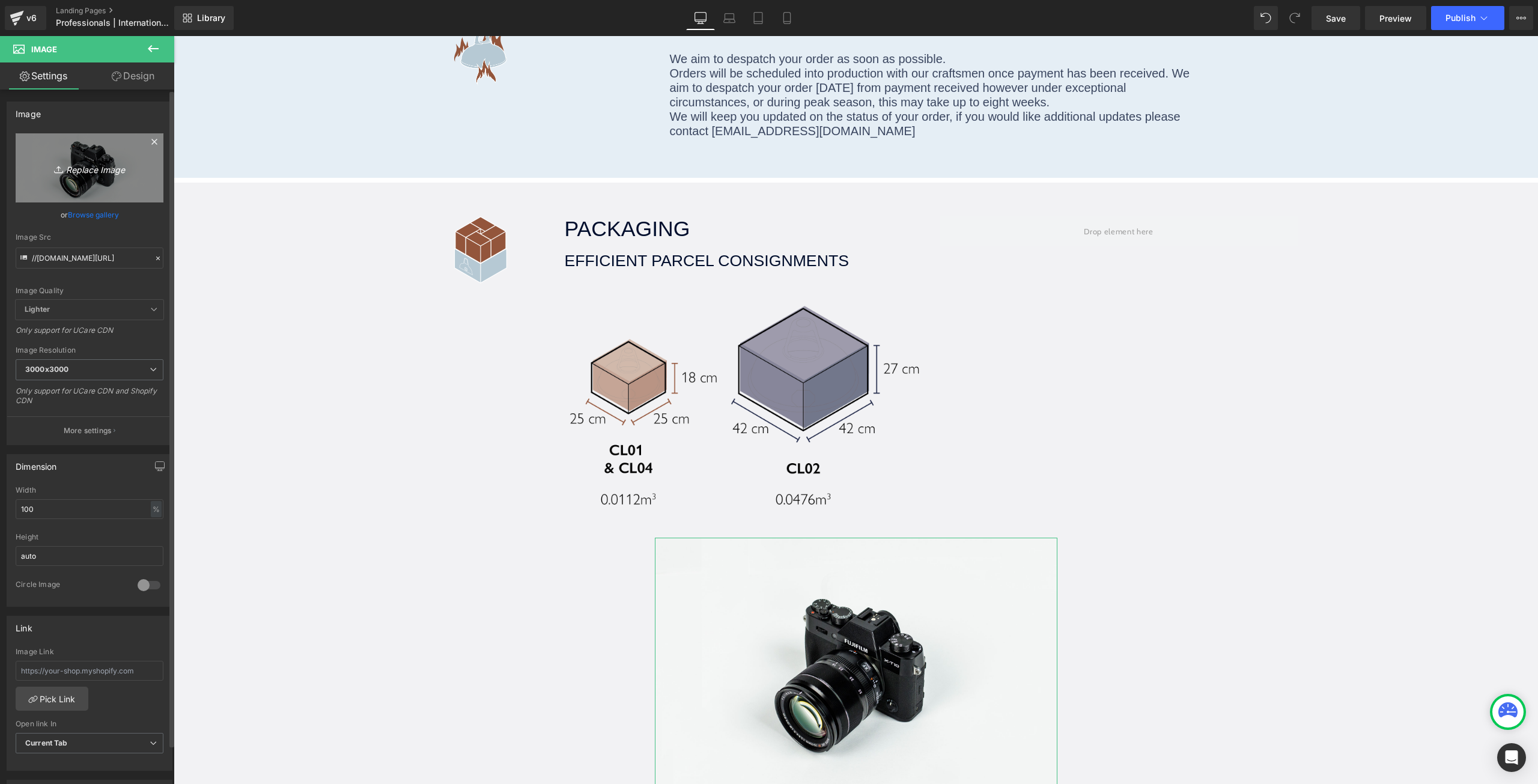
click at [114, 171] on icon "Replace Image" at bounding box center [90, 168] width 96 height 15
click at [79, 214] on link "Browse gallery" at bounding box center [93, 215] width 51 height 21
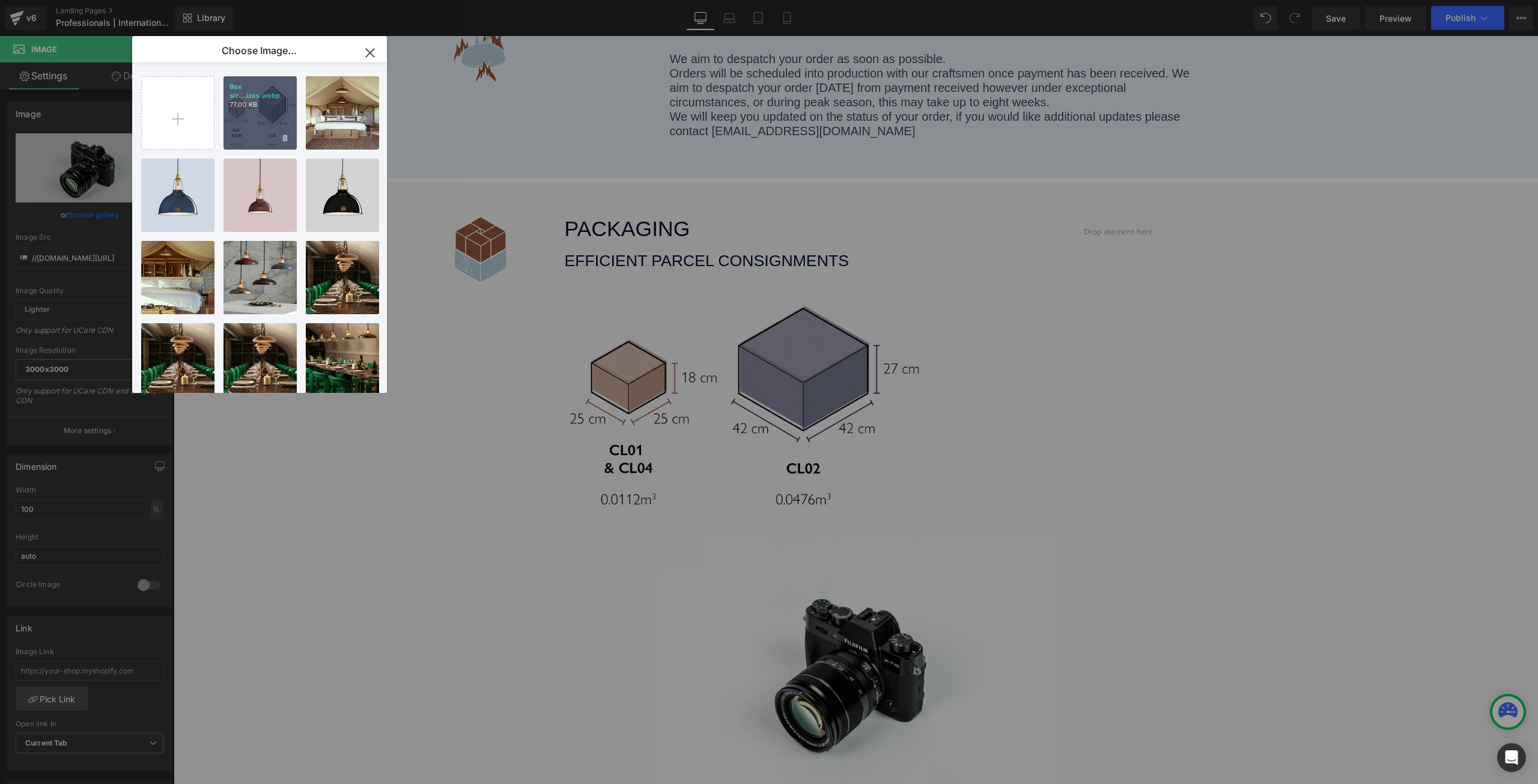
drag, startPoint x: 262, startPoint y: 124, endPoint x: 87, endPoint y: 88, distance: 178.7
click at [262, 124] on div "Box siz...izes.webp 77.00 KB" at bounding box center [260, 113] width 74 height 74
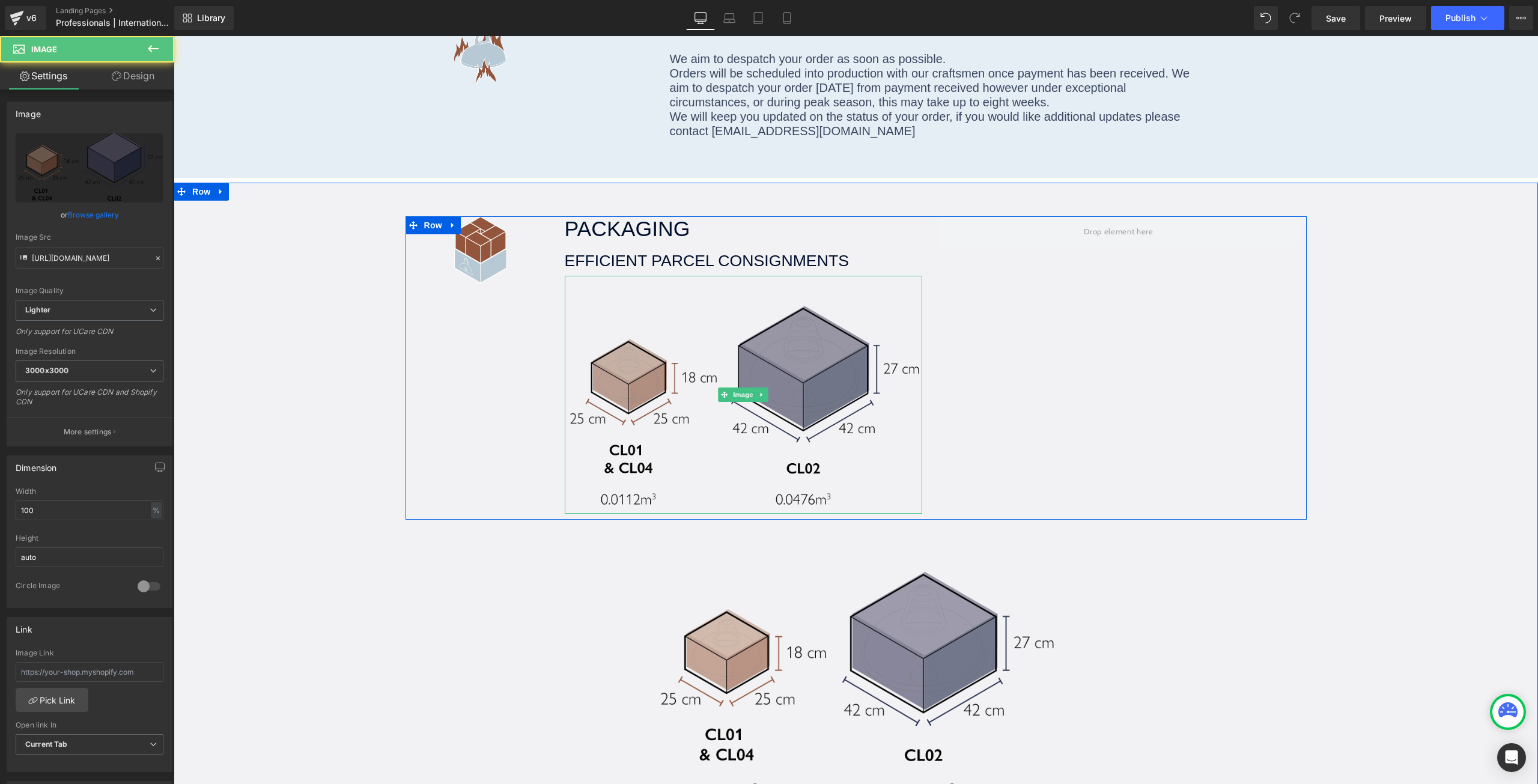
click at [864, 341] on img at bounding box center [743, 395] width 357 height 239
click at [756, 388] on link at bounding box center [761, 395] width 12 height 15
click at [765, 391] on icon at bounding box center [768, 394] width 7 height 7
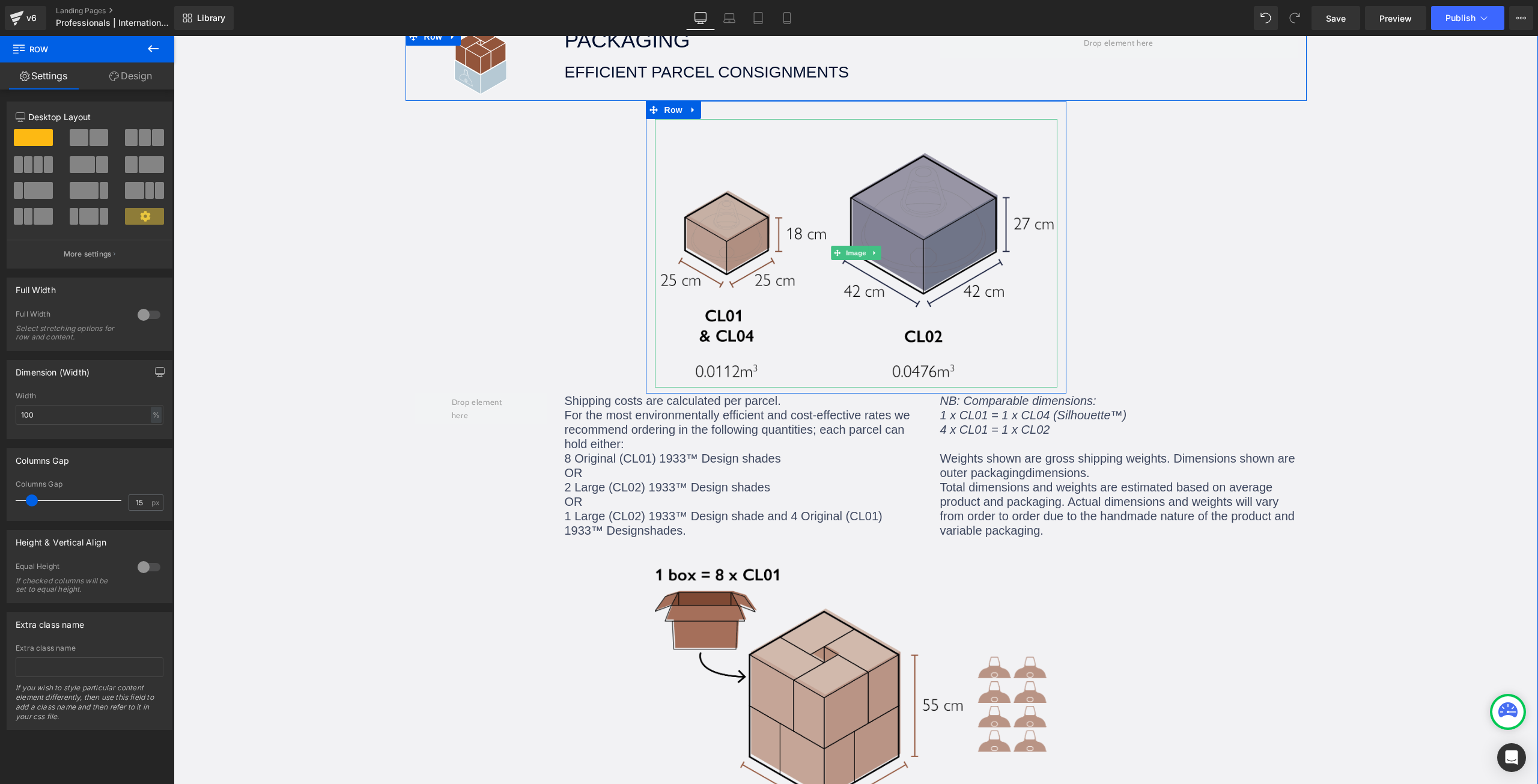
scroll to position [1019, 0]
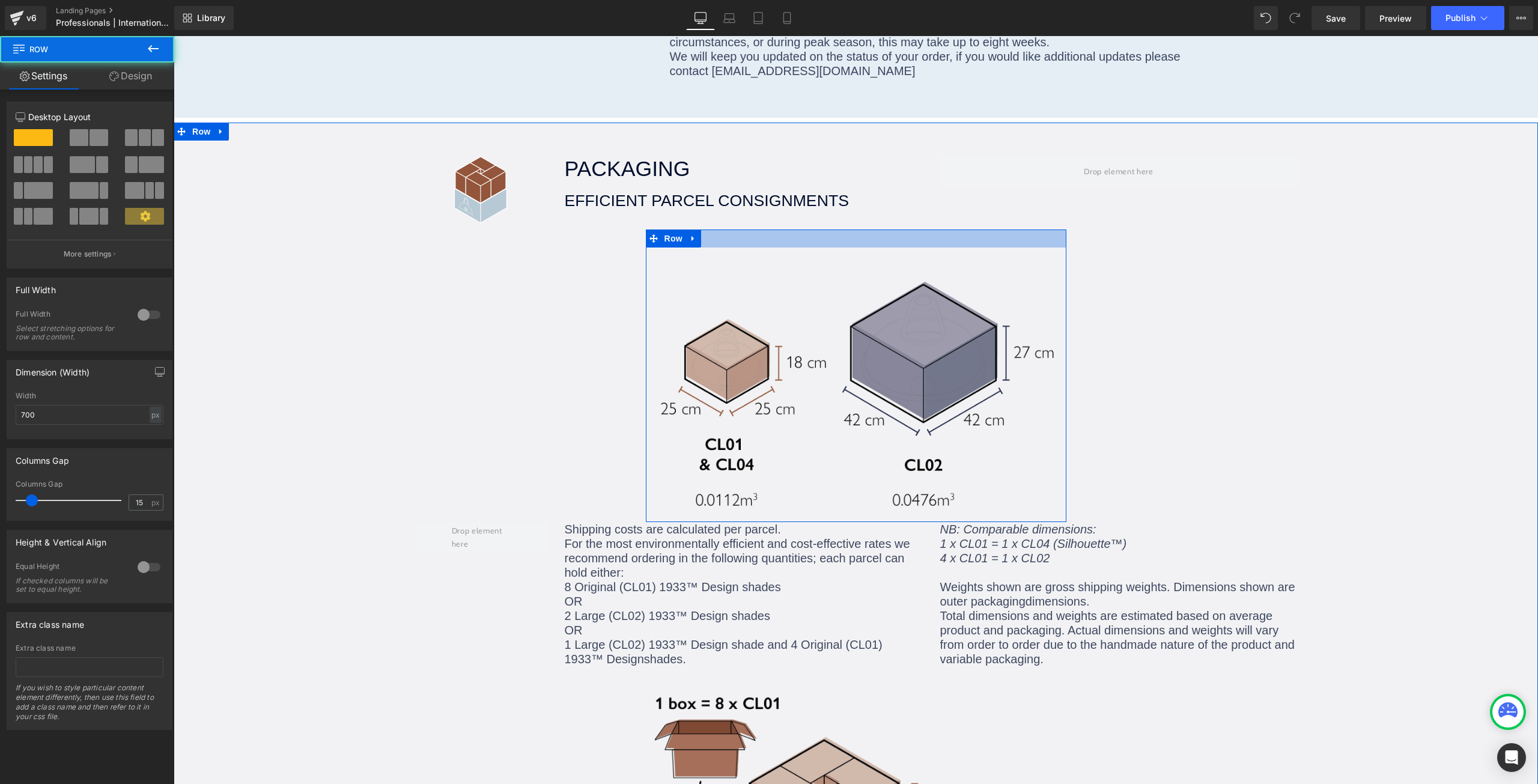
click at [872, 230] on div at bounding box center [856, 239] width 420 height 18
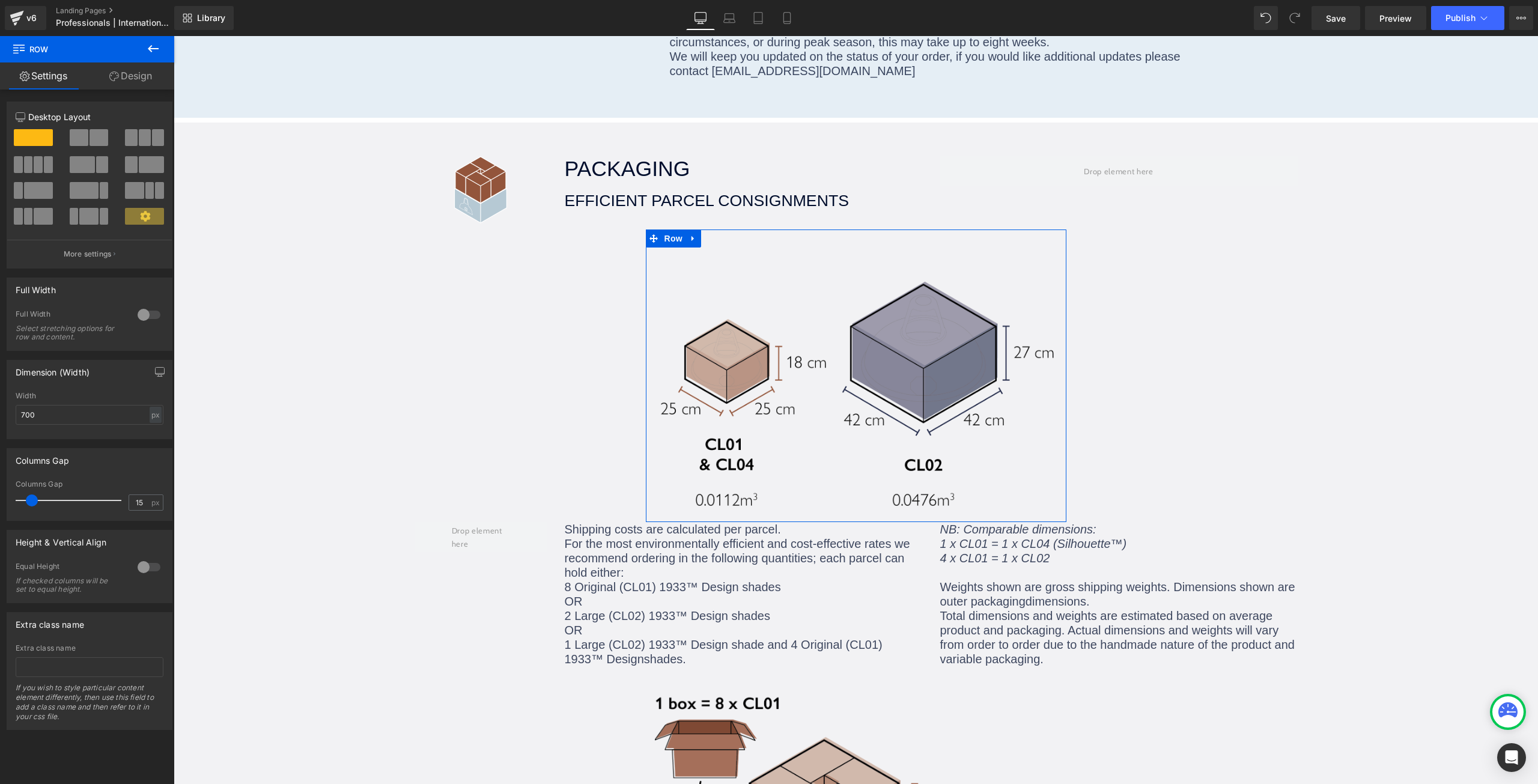
click at [141, 86] on link "Design" at bounding box center [131, 75] width 87 height 27
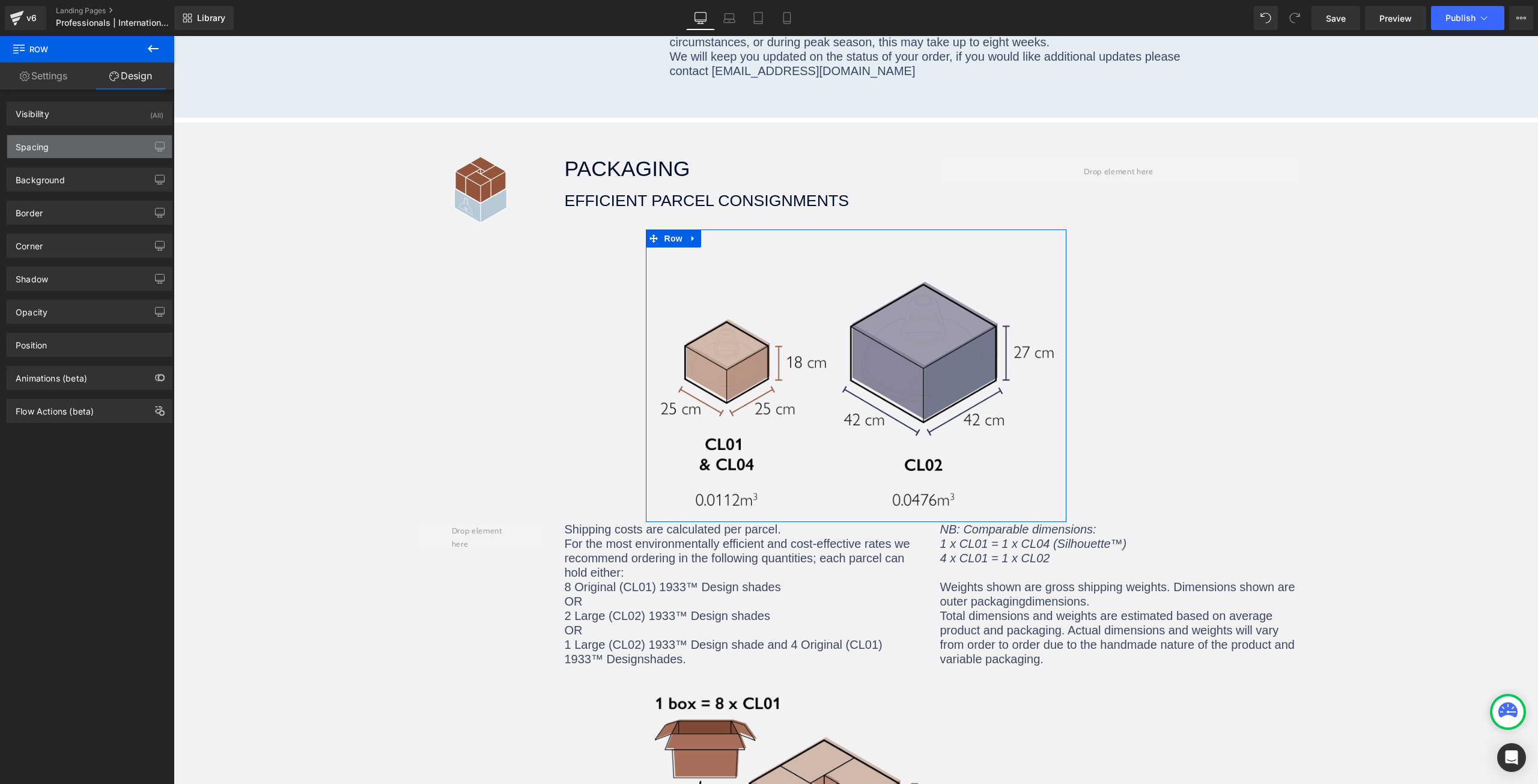
click at [56, 144] on div "Spacing" at bounding box center [89, 146] width 164 height 23
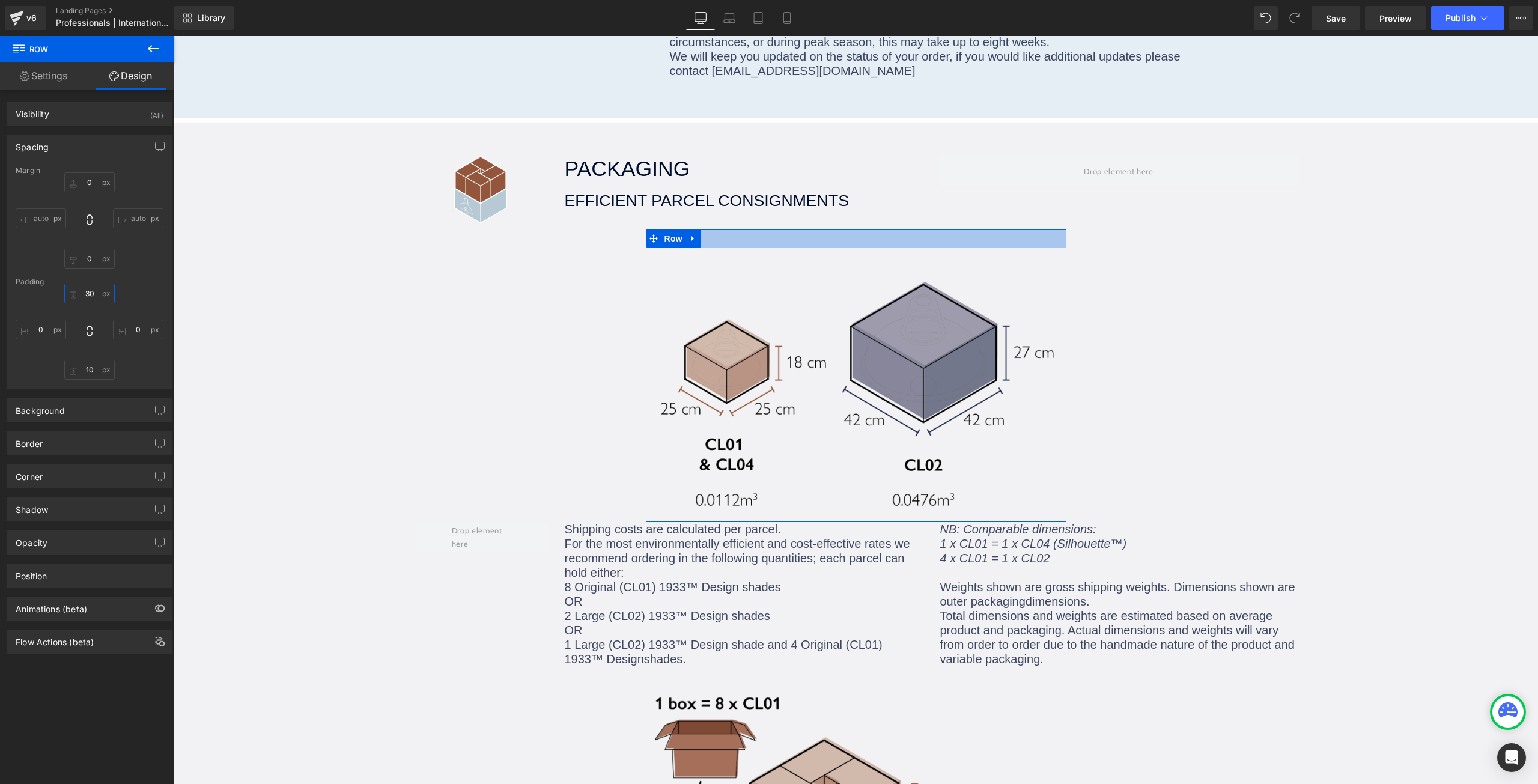
click at [94, 291] on input "30" at bounding box center [90, 293] width 51 height 20
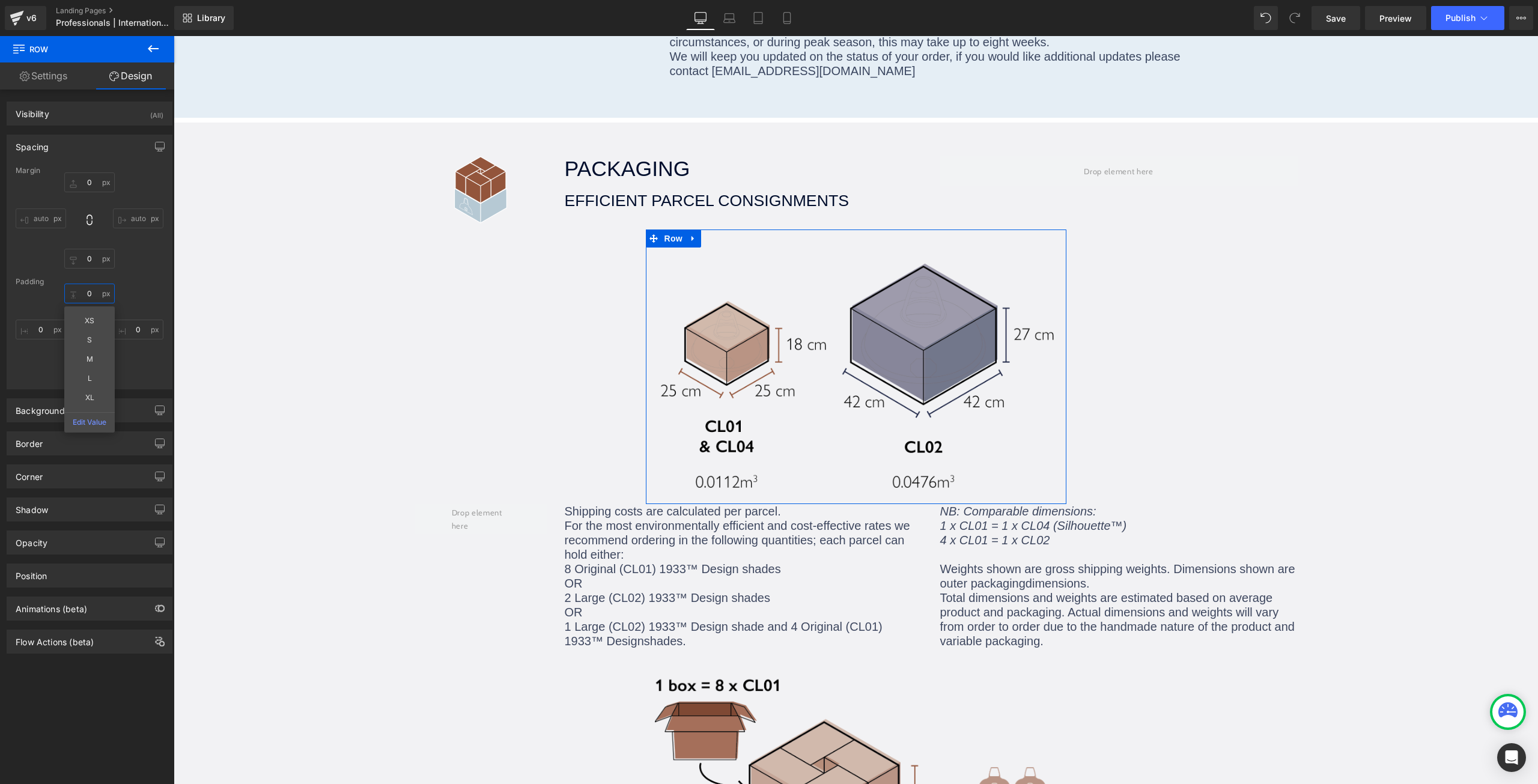
type input "0"
click at [141, 288] on div "0 XS S M L XL Edit Value 0 10 0" at bounding box center [89, 332] width 148 height 96
click at [90, 362] on input "10" at bounding box center [90, 370] width 51 height 20
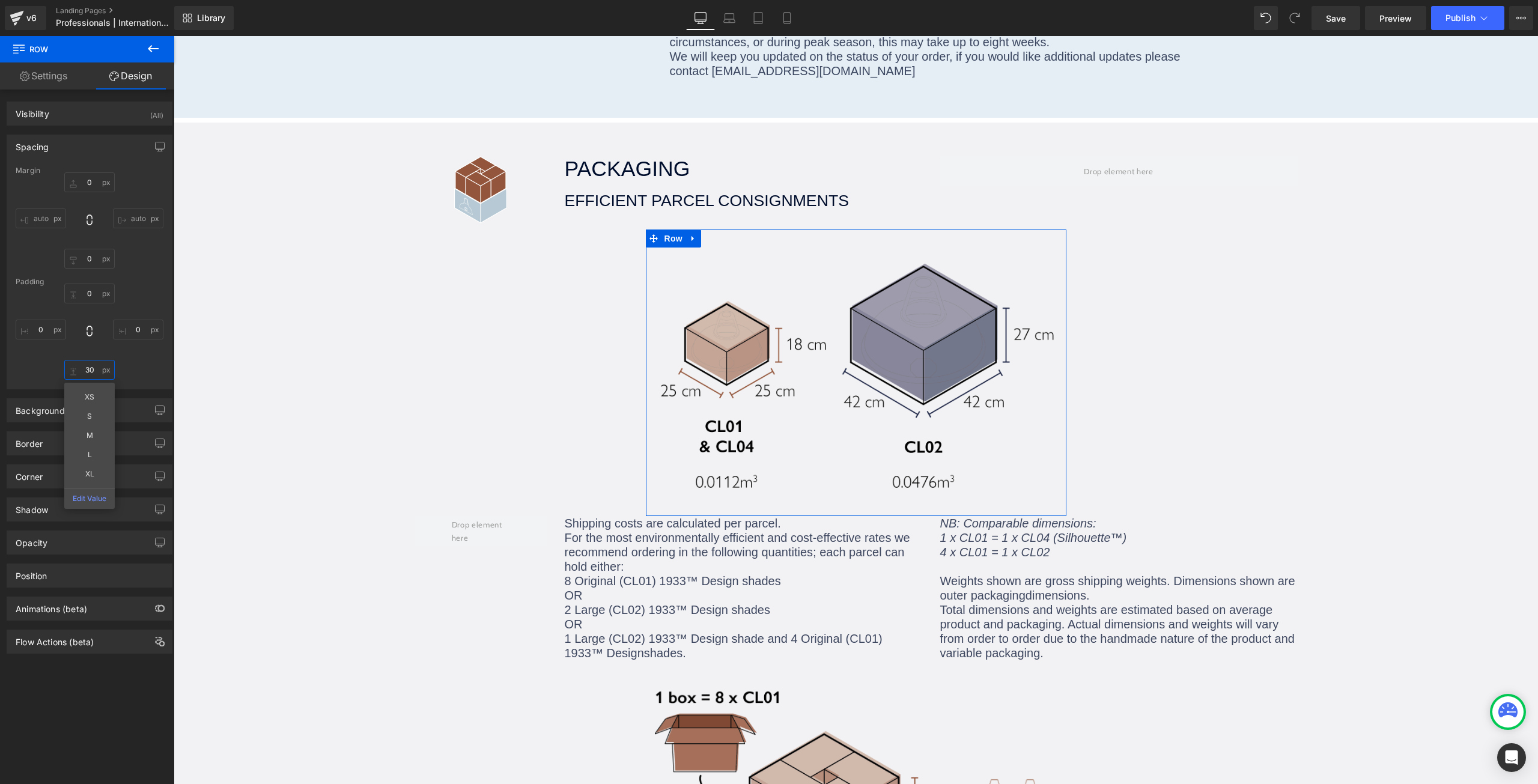
type input "30"
click at [31, 377] on div "0 0 30 XS S M L XL Edit Value 0" at bounding box center [89, 332] width 148 height 96
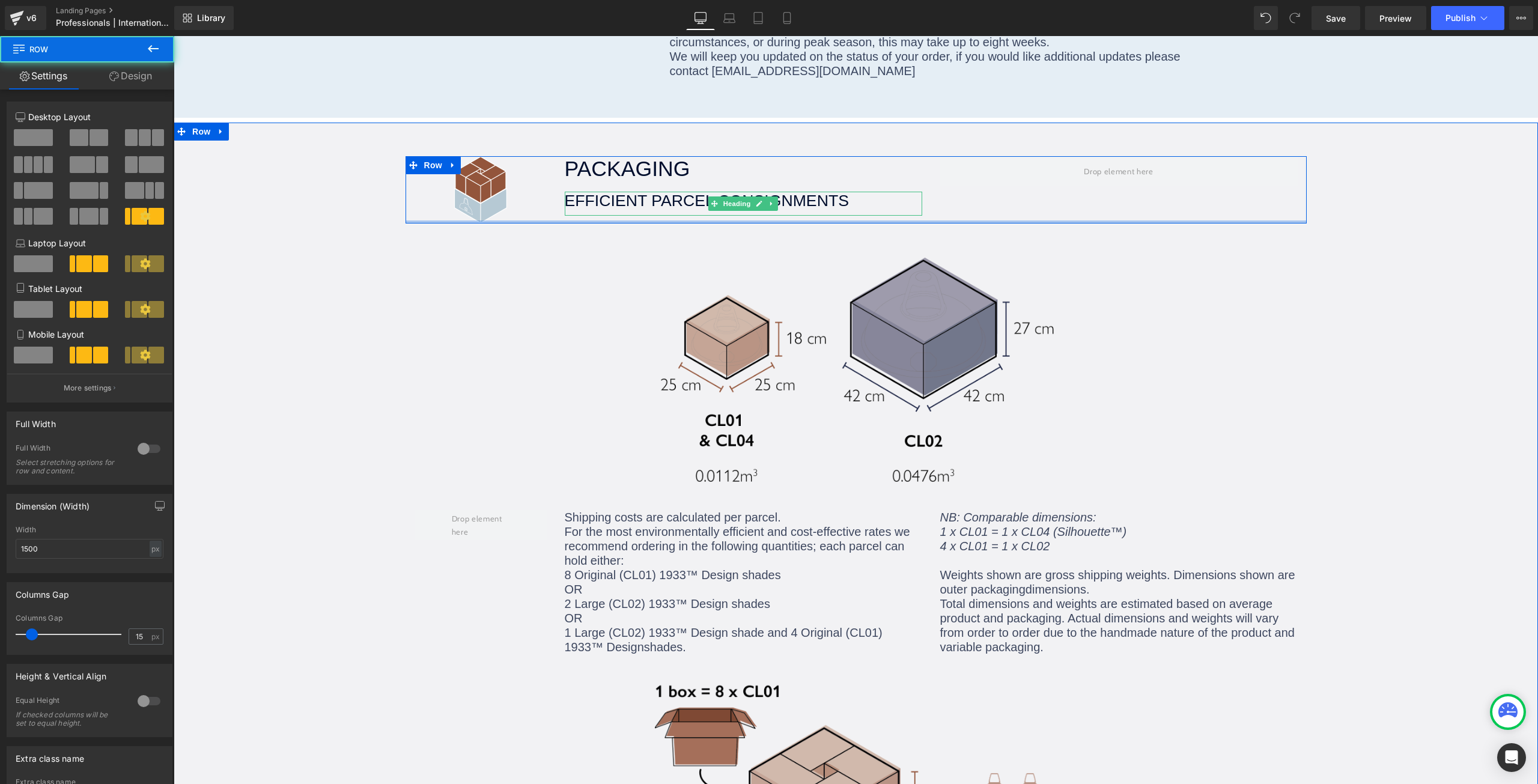
drag, startPoint x: 686, startPoint y: 195, endPoint x: 686, endPoint y: 173, distance: 22.0
click at [686, 173] on div "Image Packaging Heading EFFICIENT Parcel Consignments Heading Row" at bounding box center [856, 190] width 901 height 67
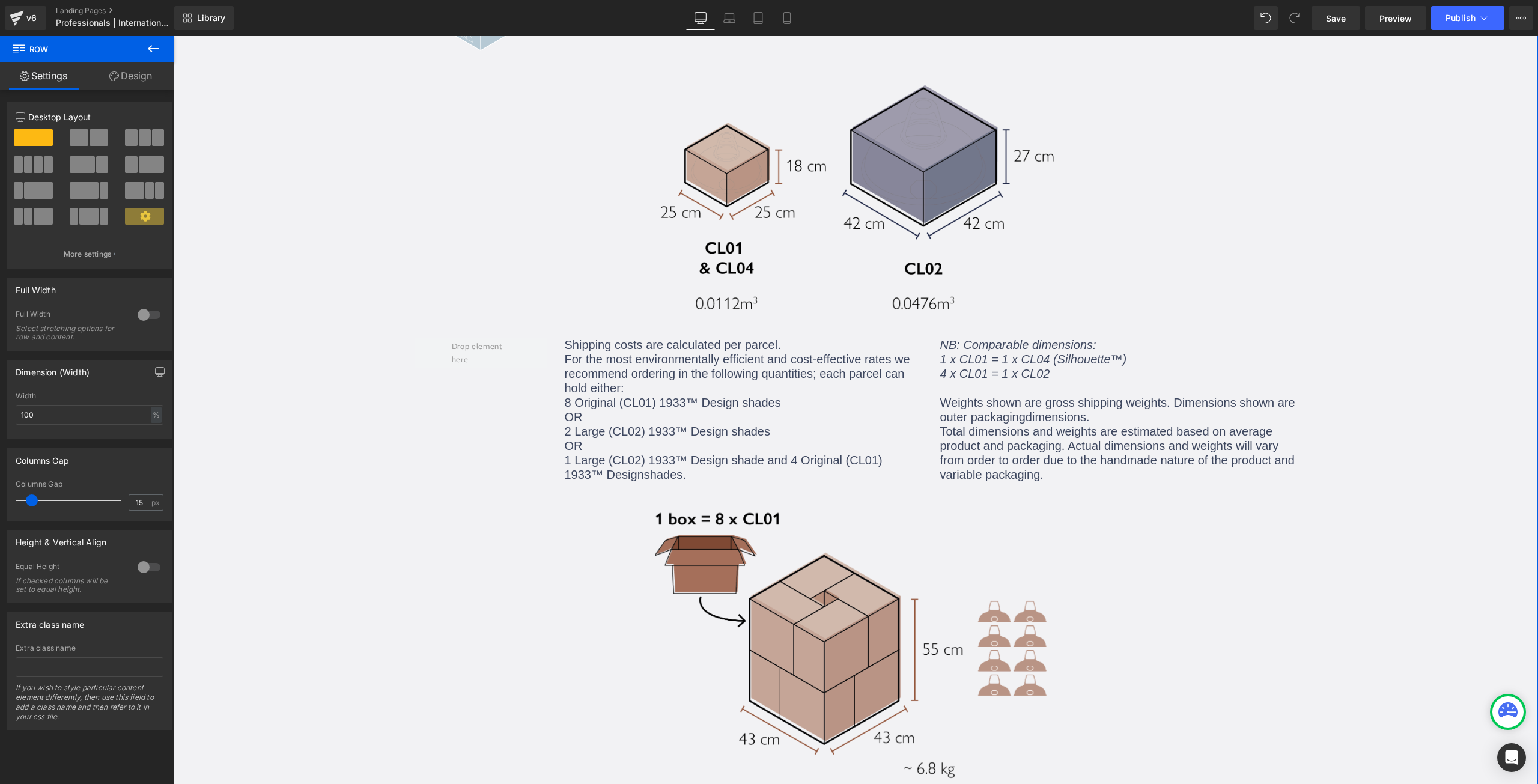
scroll to position [1079, 0]
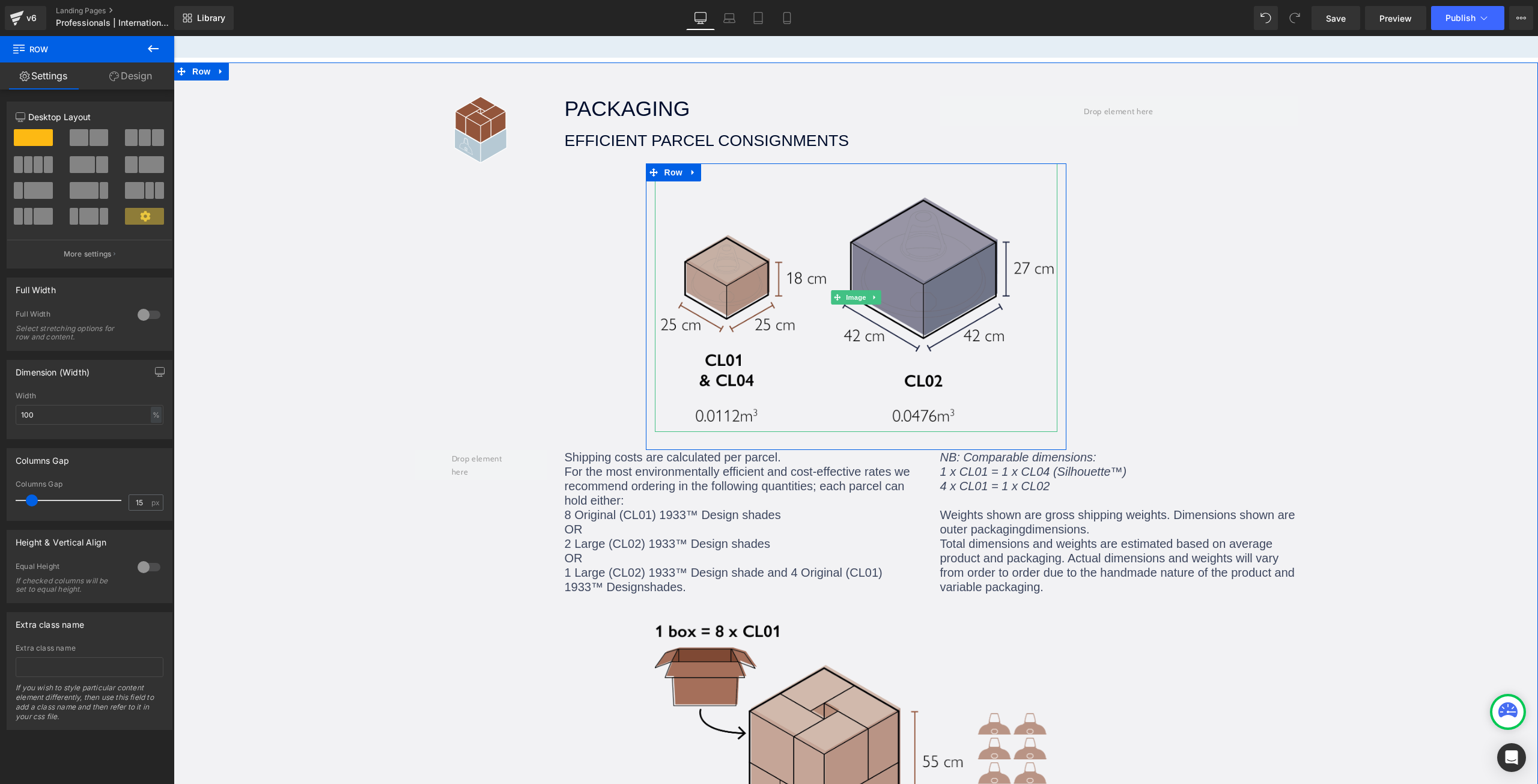
click at [791, 241] on img at bounding box center [856, 298] width 402 height 268
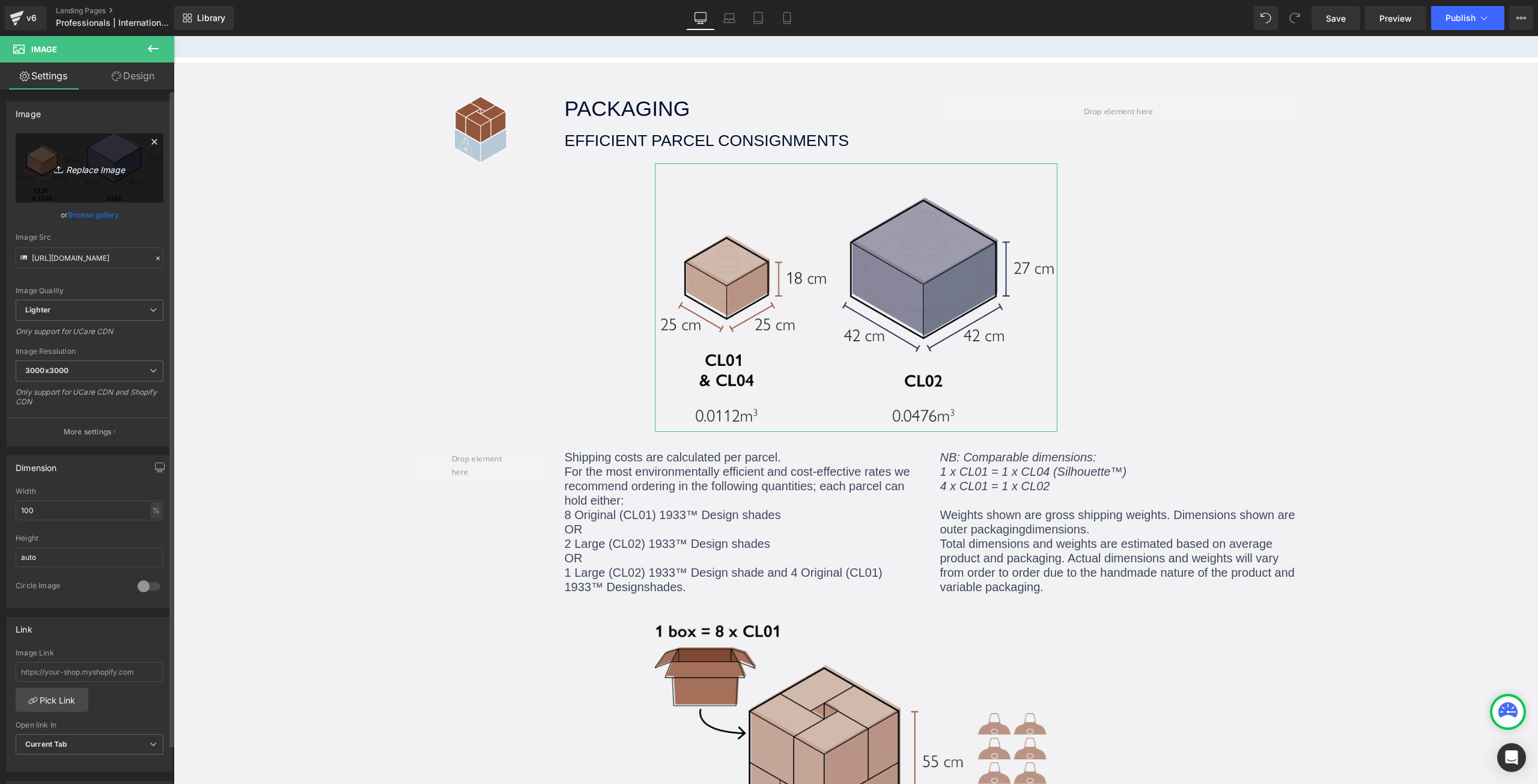
click at [107, 172] on icon "Replace Image" at bounding box center [90, 168] width 96 height 15
type input "C:\fakepath\Box sizes.webp"
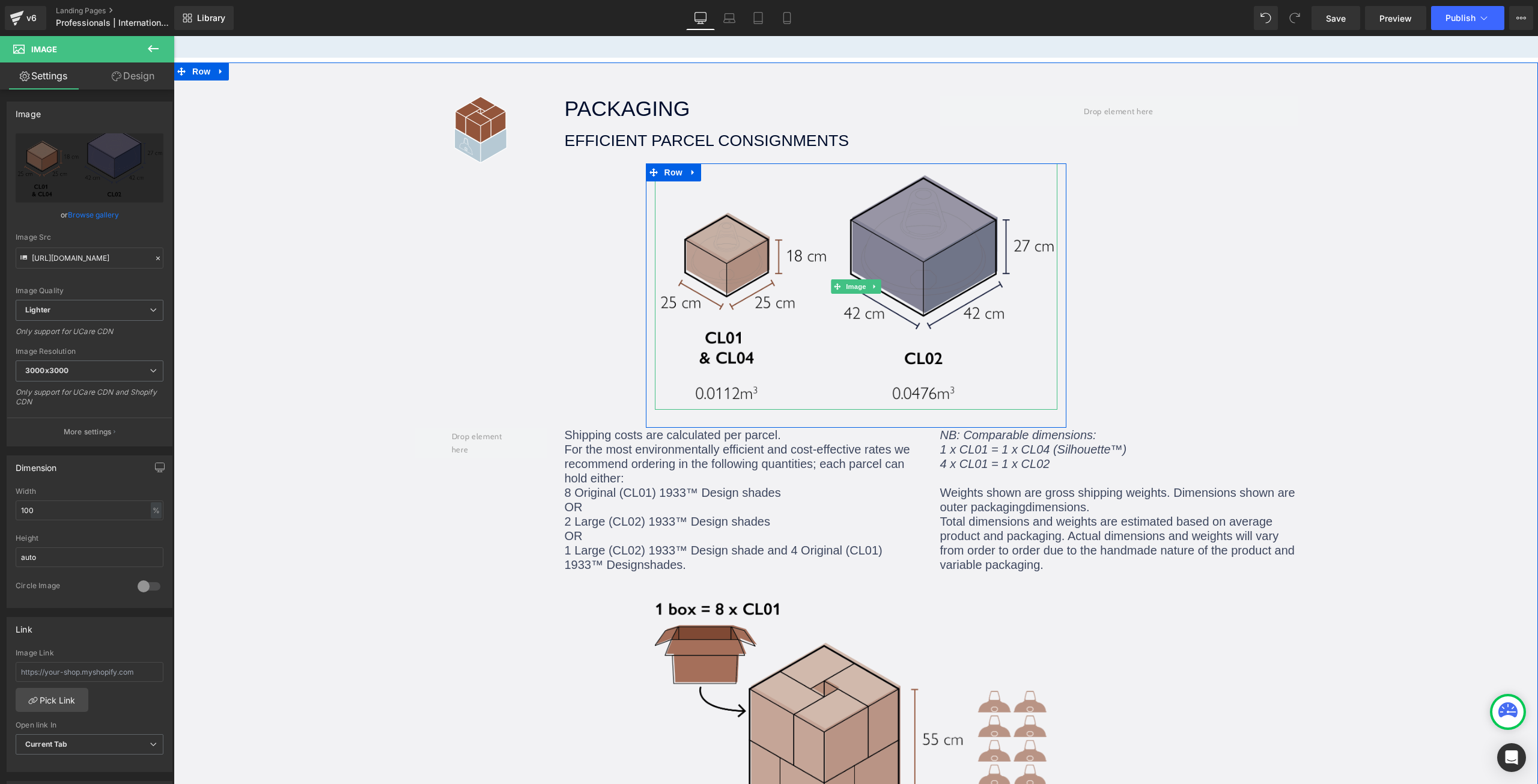
click at [906, 164] on img at bounding box center [856, 286] width 402 height 246
click at [670, 205] on img at bounding box center [856, 286] width 402 height 246
drag, startPoint x: 136, startPoint y: 76, endPoint x: 92, endPoint y: 128, distance: 68.1
click at [136, 76] on link "Design" at bounding box center [132, 75] width 87 height 27
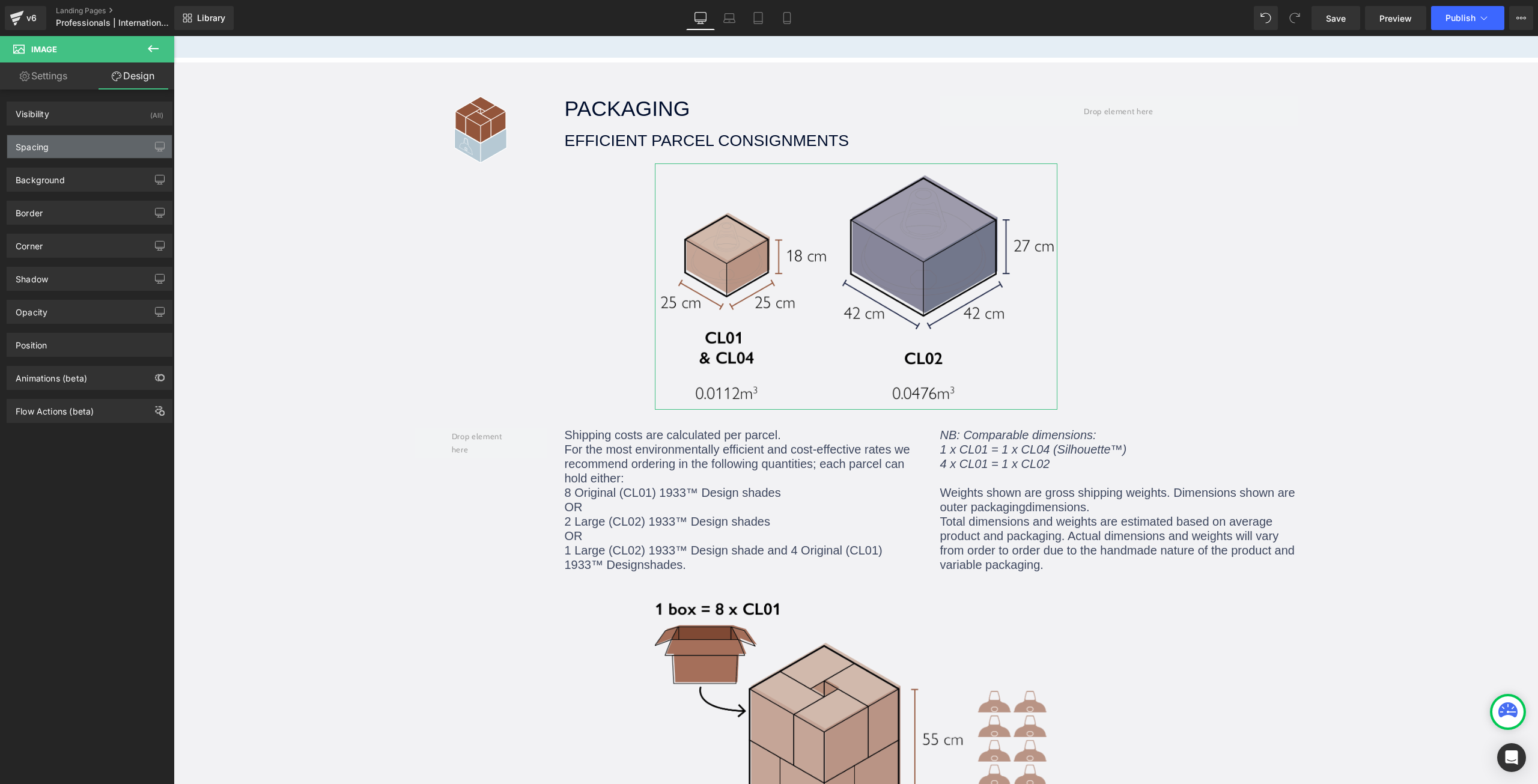
click at [65, 150] on div "Spacing" at bounding box center [89, 146] width 164 height 23
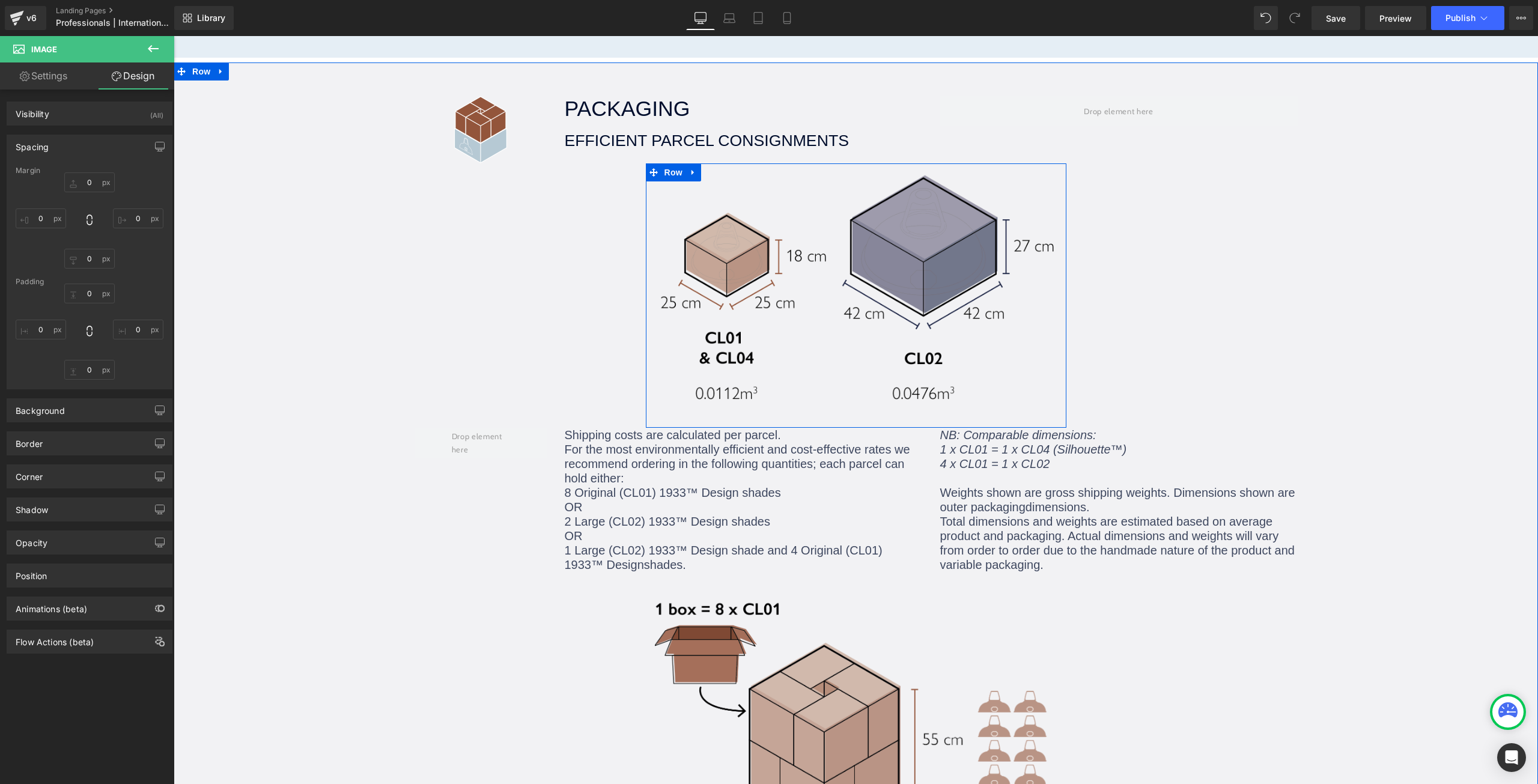
click at [648, 164] on div "Image" at bounding box center [856, 286] width 420 height 246
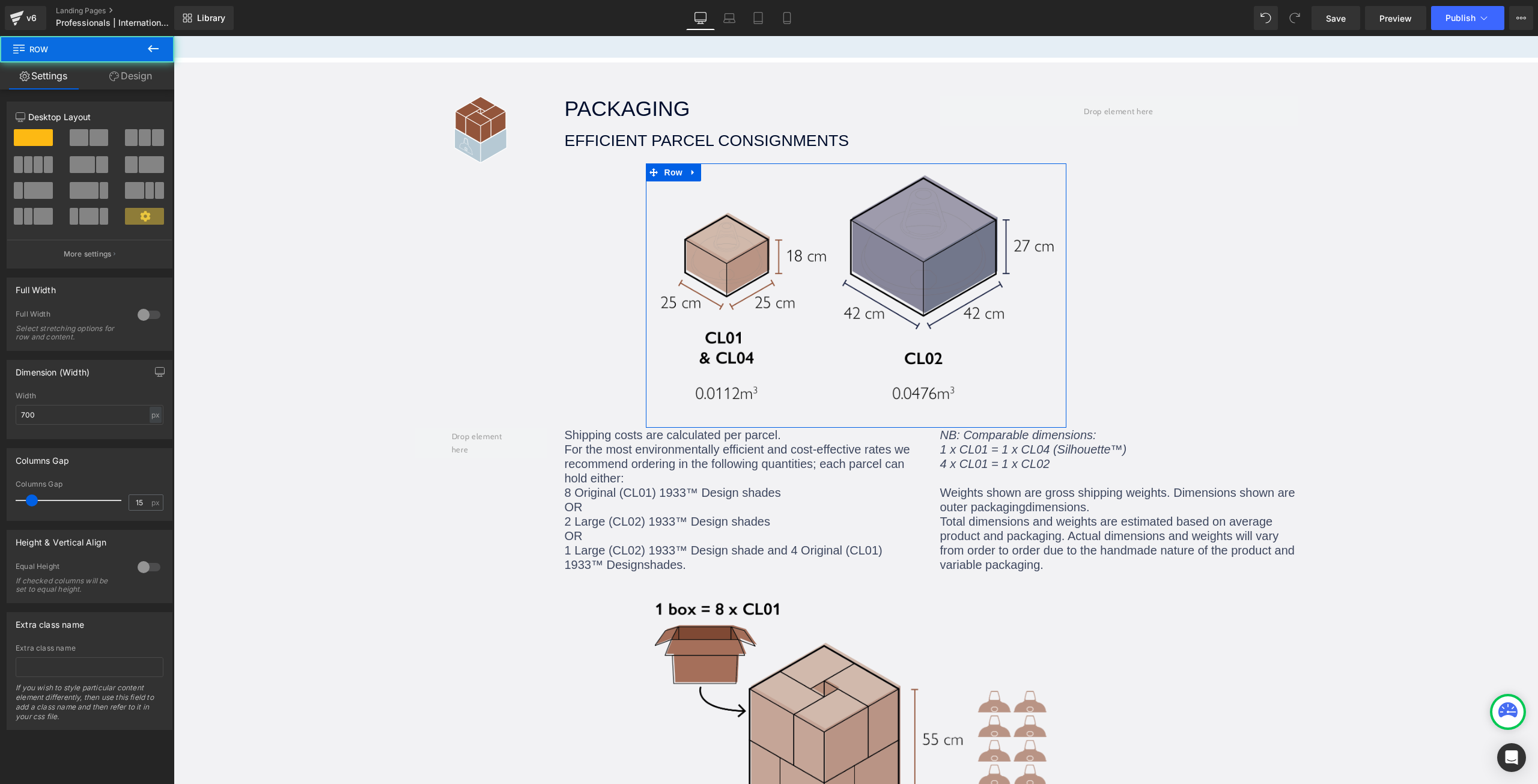
click at [144, 73] on link "Design" at bounding box center [131, 75] width 87 height 27
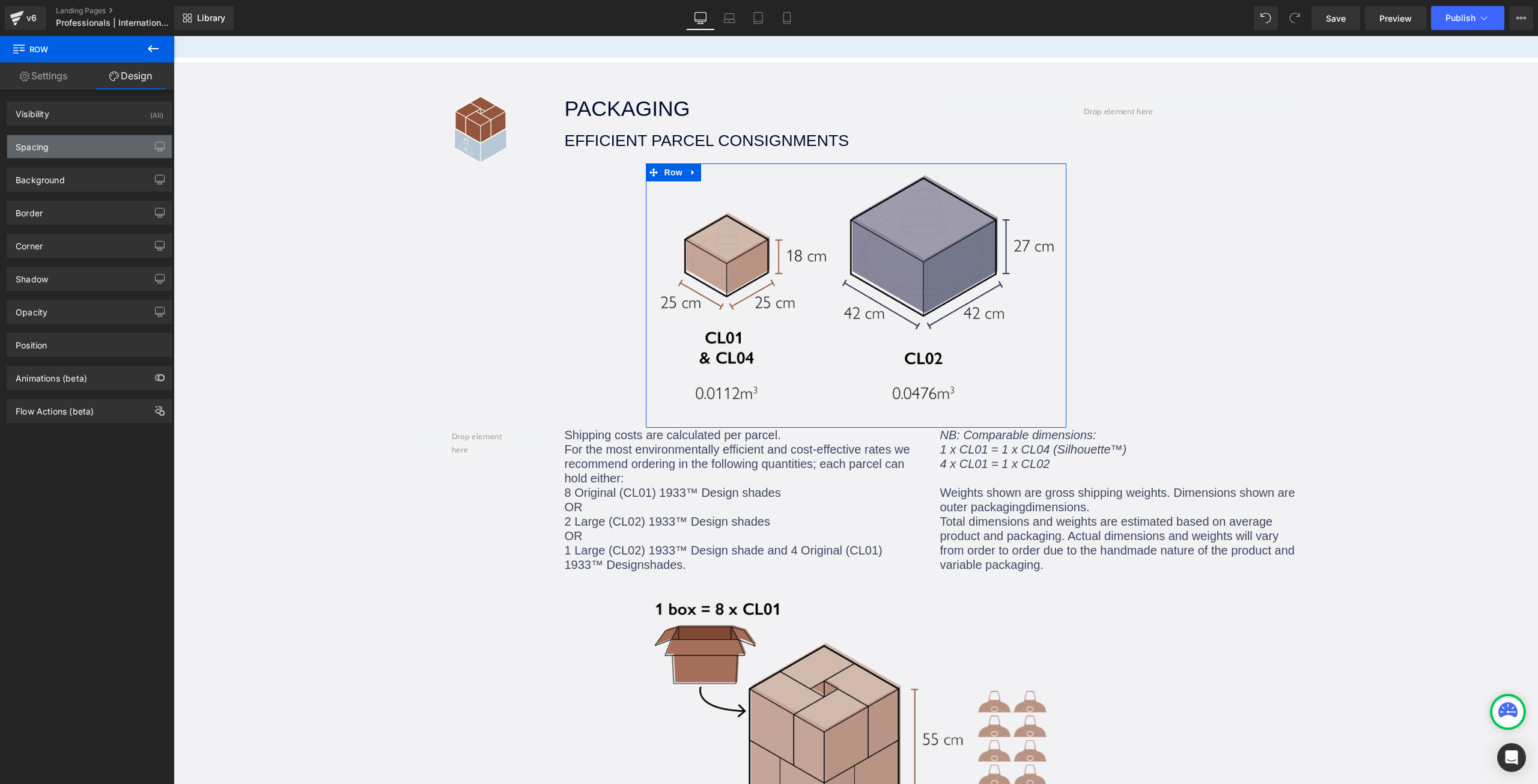
click at [74, 146] on div "Spacing" at bounding box center [89, 146] width 164 height 23
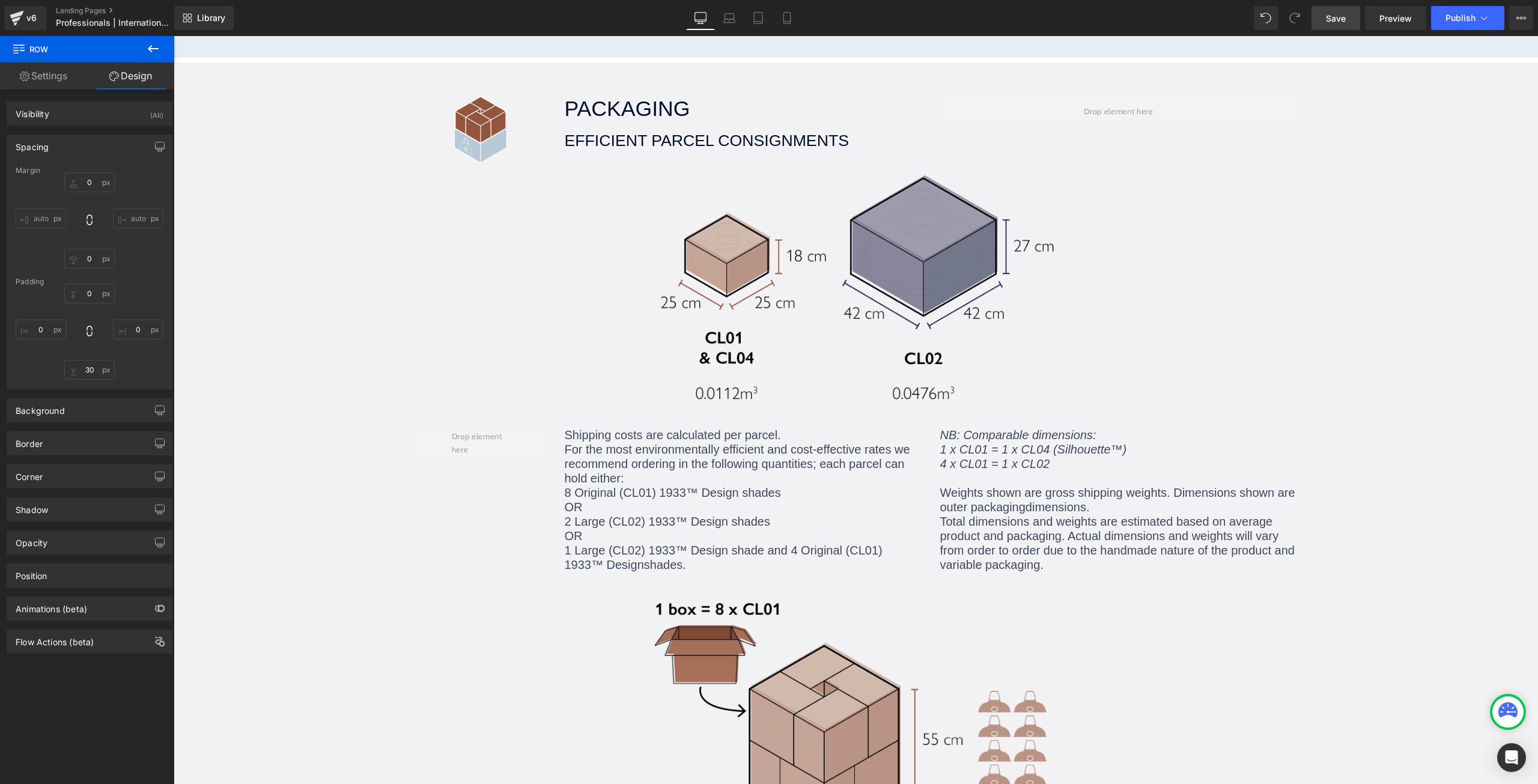
click at [1342, 19] on span "Save" at bounding box center [1336, 18] width 20 height 12
click at [1402, 21] on span "Preview" at bounding box center [1396, 18] width 33 height 12
click at [1442, 19] on button "Publish" at bounding box center [1468, 17] width 74 height 24
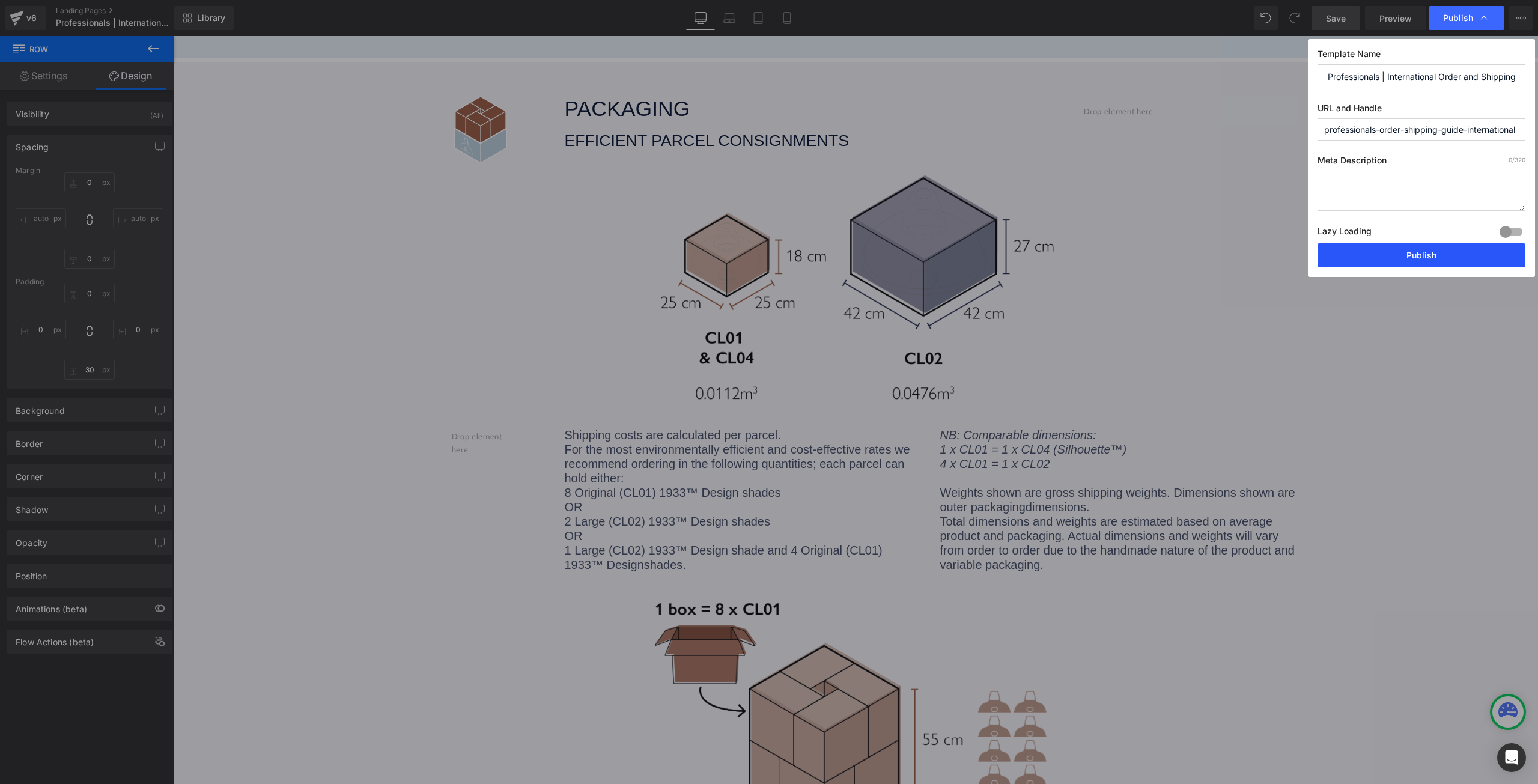
click at [1442, 250] on button "Publish" at bounding box center [1421, 255] width 208 height 24
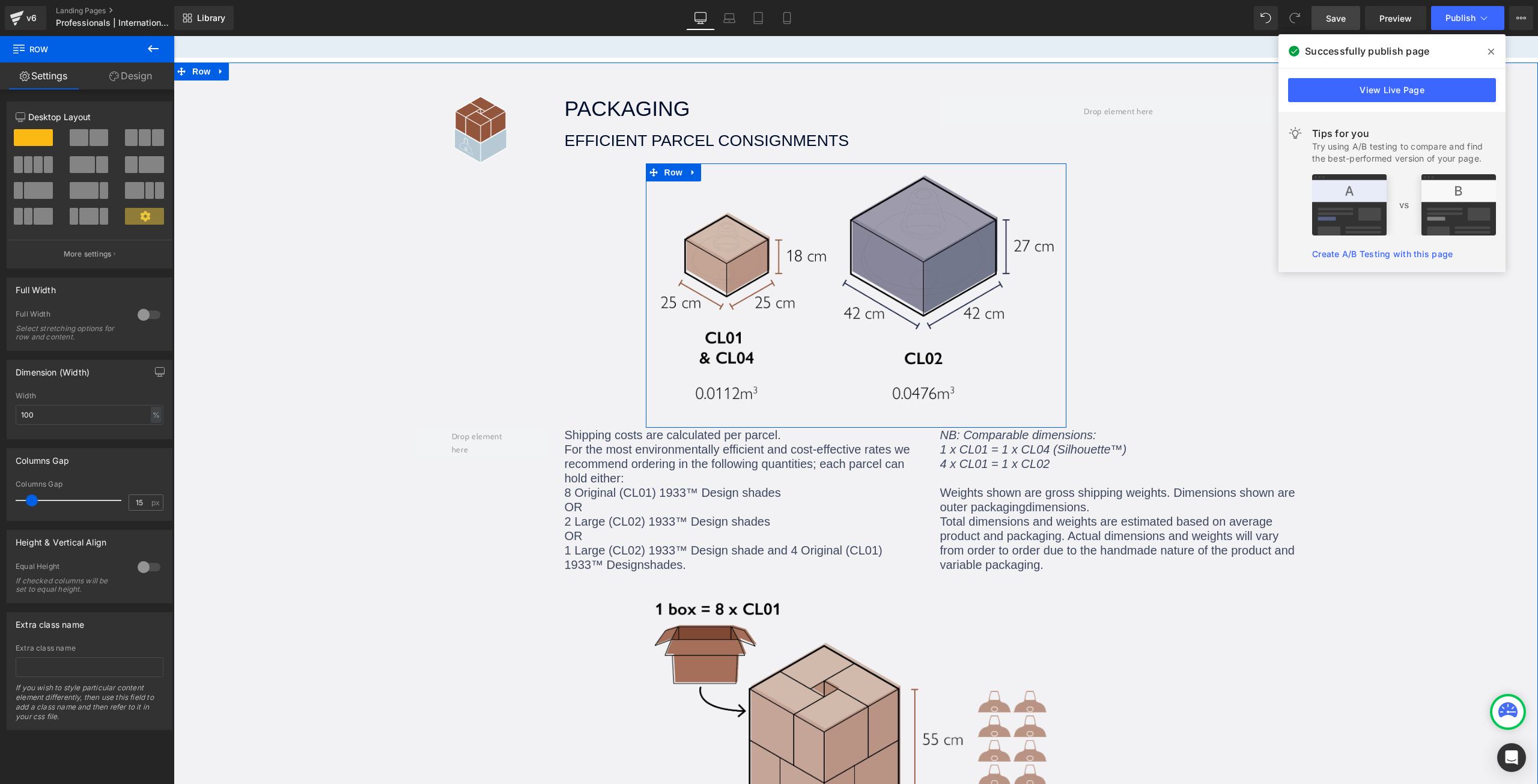
click at [1057, 270] on div "Image" at bounding box center [856, 286] width 420 height 246
click at [647, 213] on div "Image" at bounding box center [856, 286] width 420 height 246
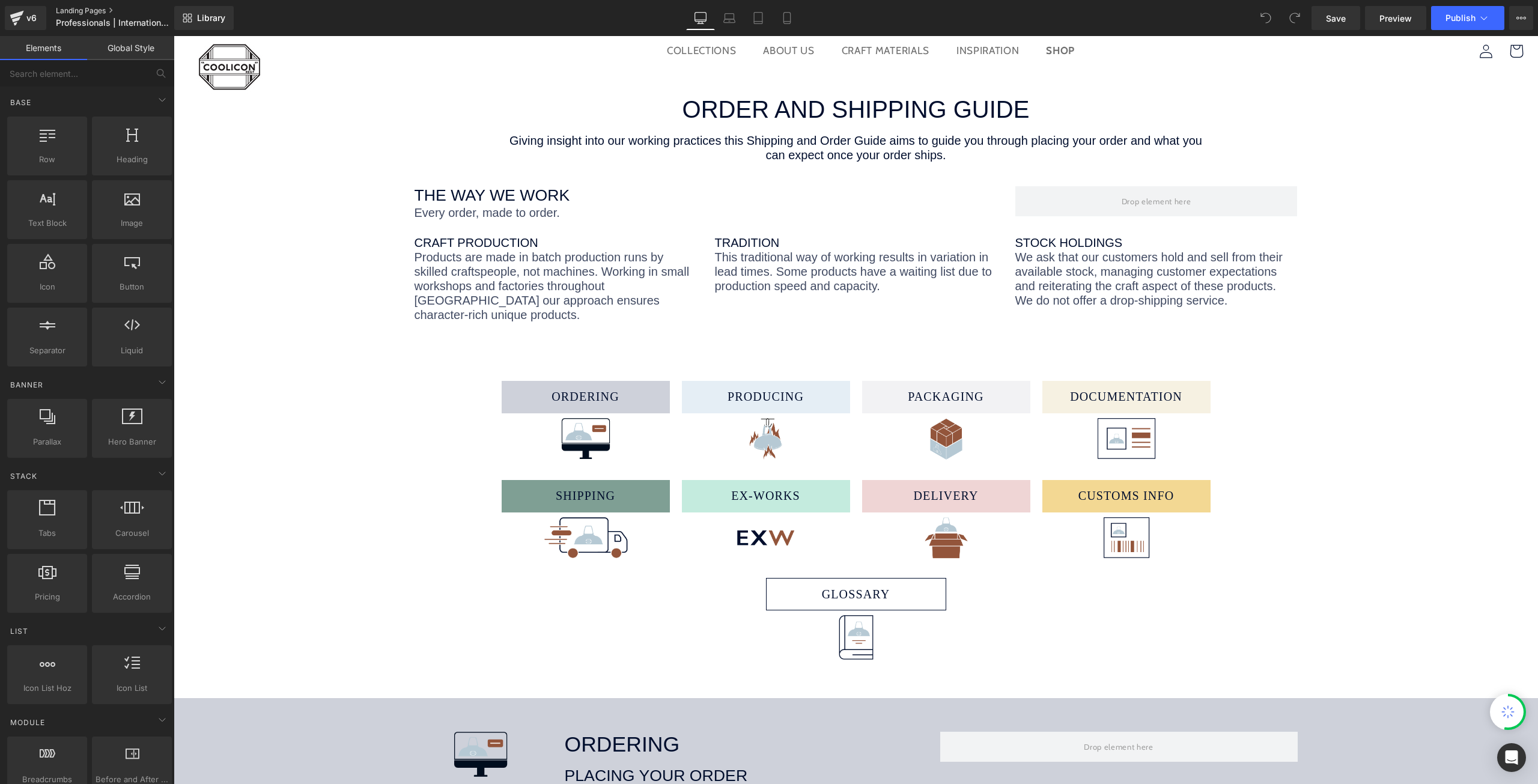
click at [89, 10] on link "Landing Pages" at bounding box center [124, 11] width 138 height 10
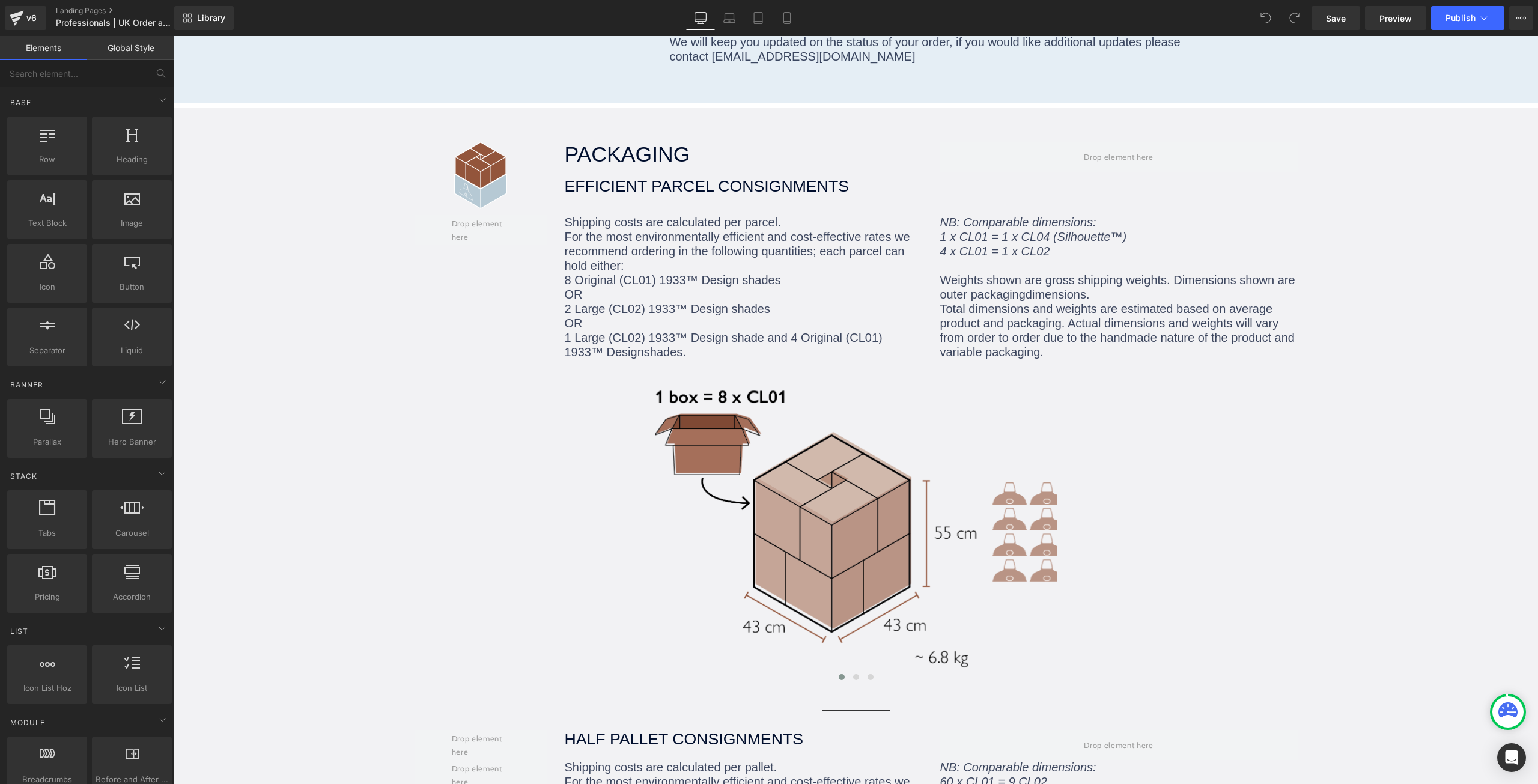
scroll to position [901, 0]
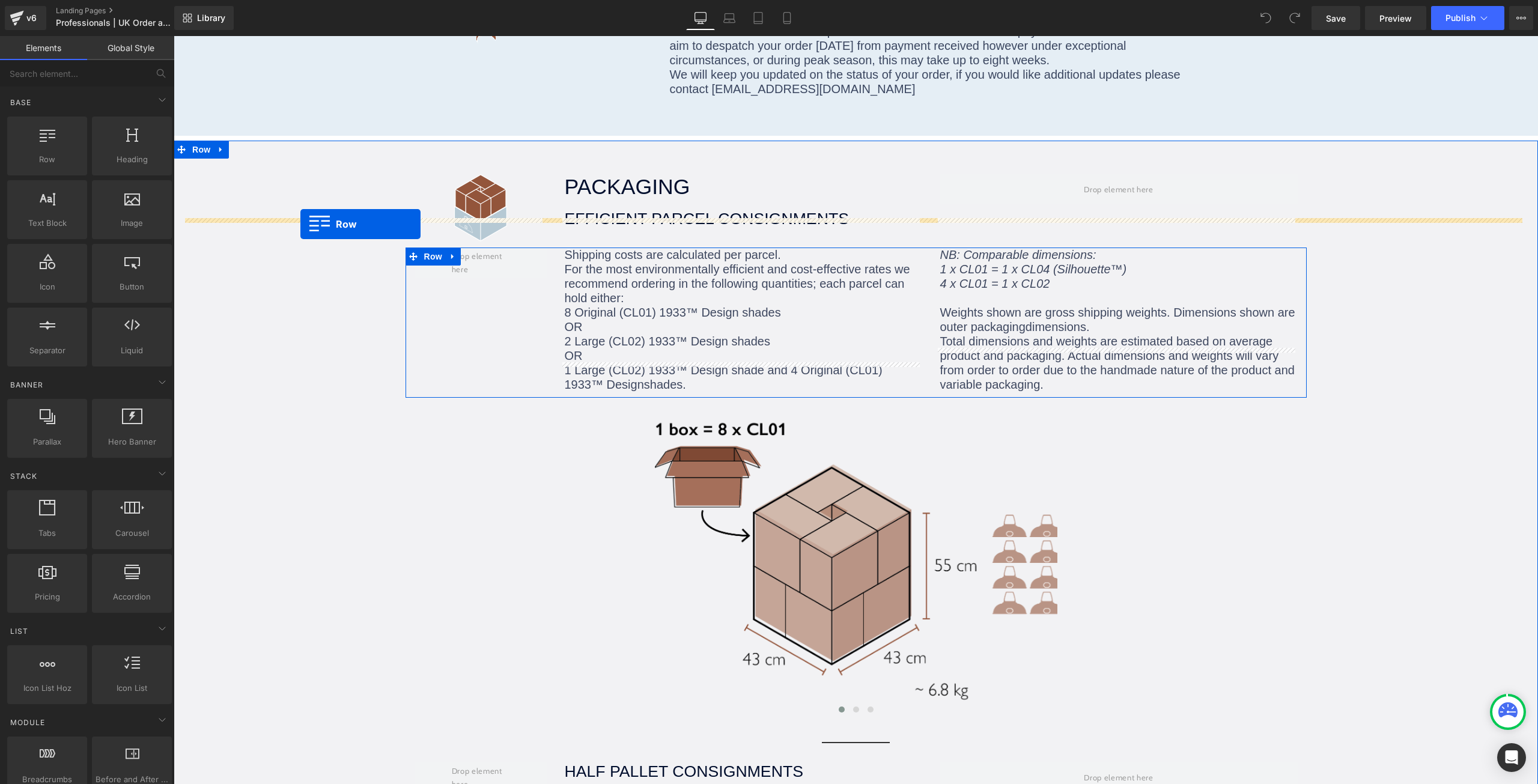
drag, startPoint x: 287, startPoint y: 165, endPoint x: 300, endPoint y: 224, distance: 60.4
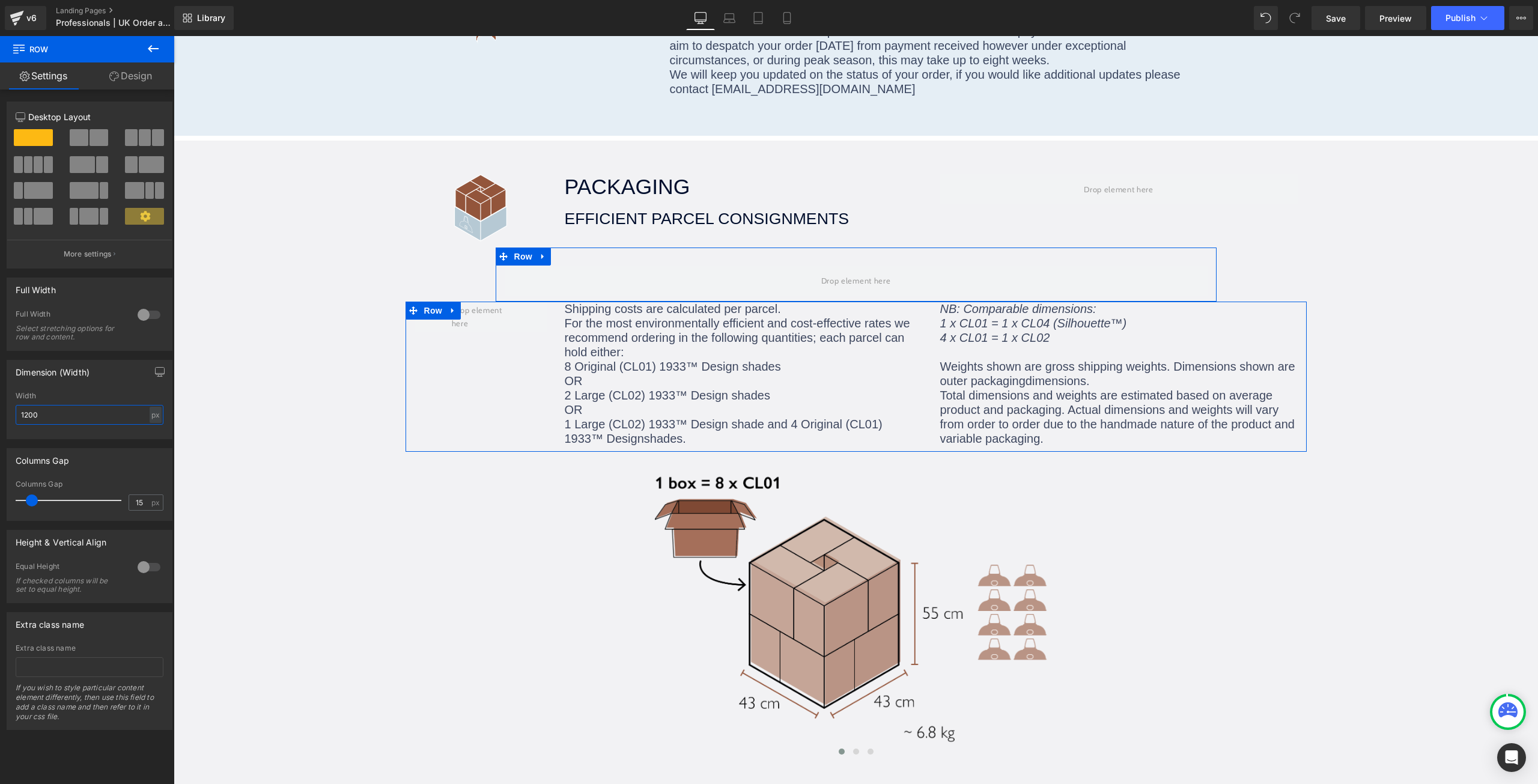
click at [85, 422] on input "1200" at bounding box center [89, 414] width 148 height 20
click at [86, 422] on input "1200" at bounding box center [89, 414] width 148 height 20
type input "700"
click at [88, 392] on div "Width" at bounding box center [89, 396] width 148 height 8
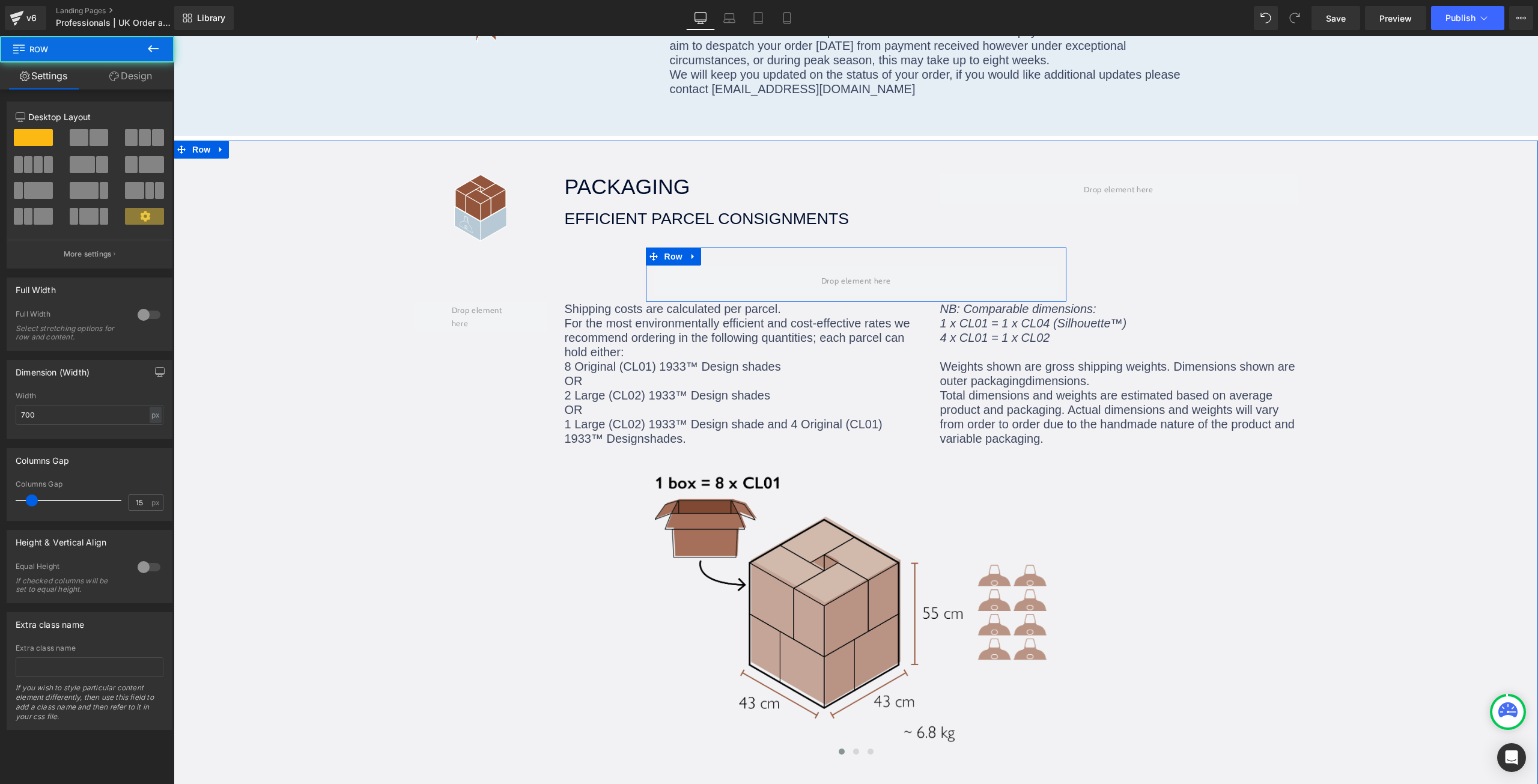
click at [646, 266] on div at bounding box center [856, 280] width 420 height 30
click at [115, 82] on link "Design" at bounding box center [131, 75] width 87 height 27
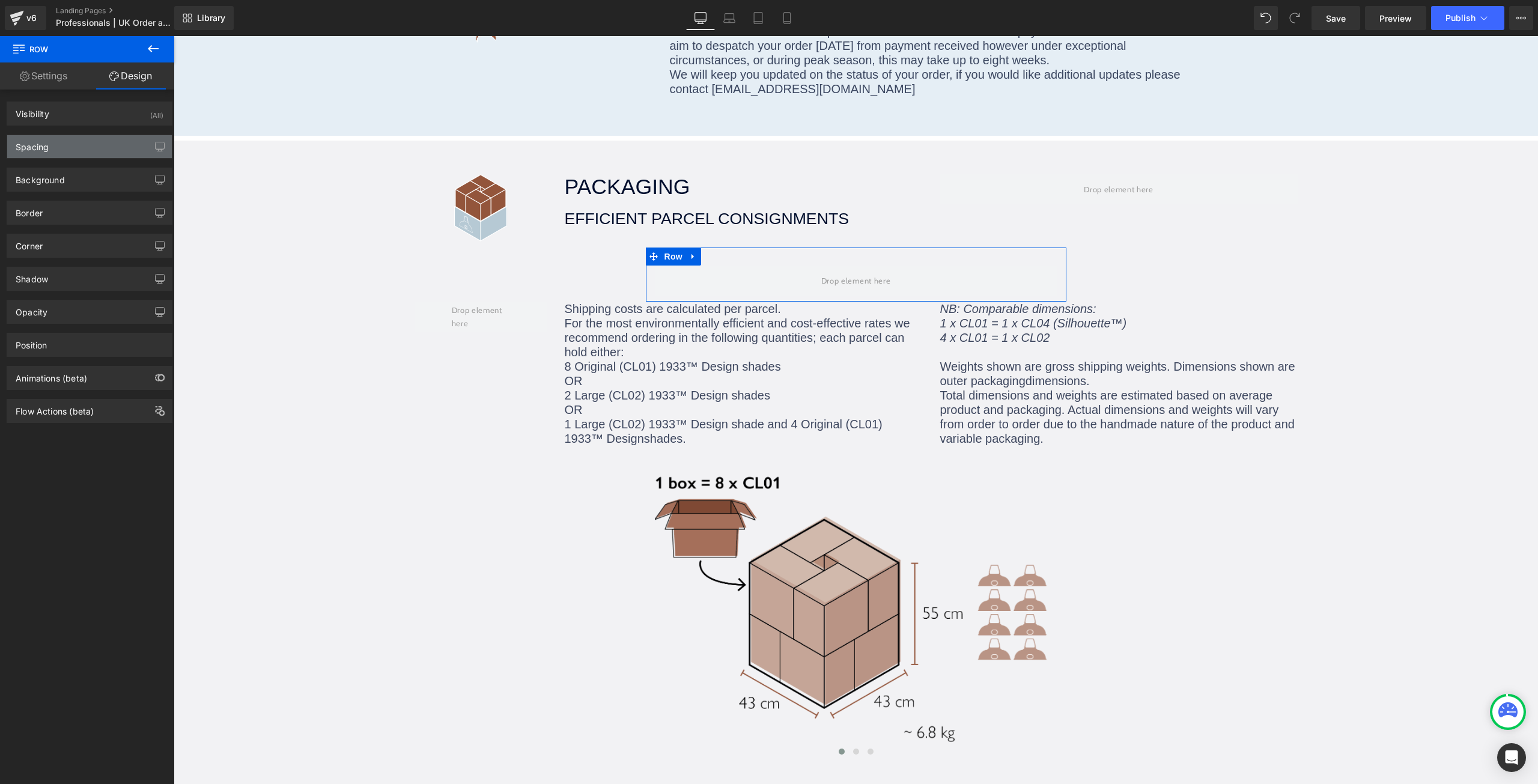
click at [61, 144] on div "Spacing" at bounding box center [89, 146] width 164 height 23
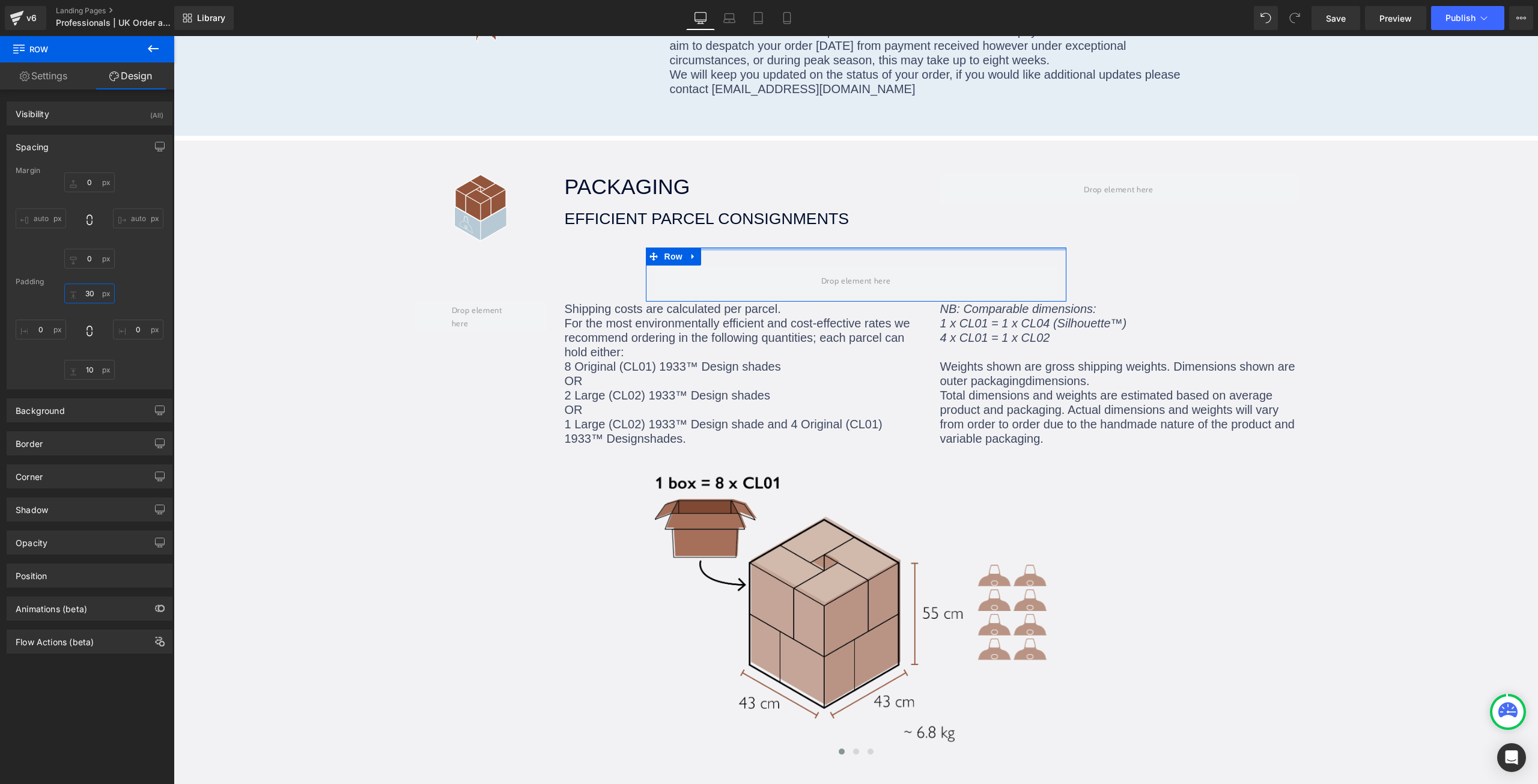
click at [83, 291] on input "30" at bounding box center [90, 293] width 51 height 20
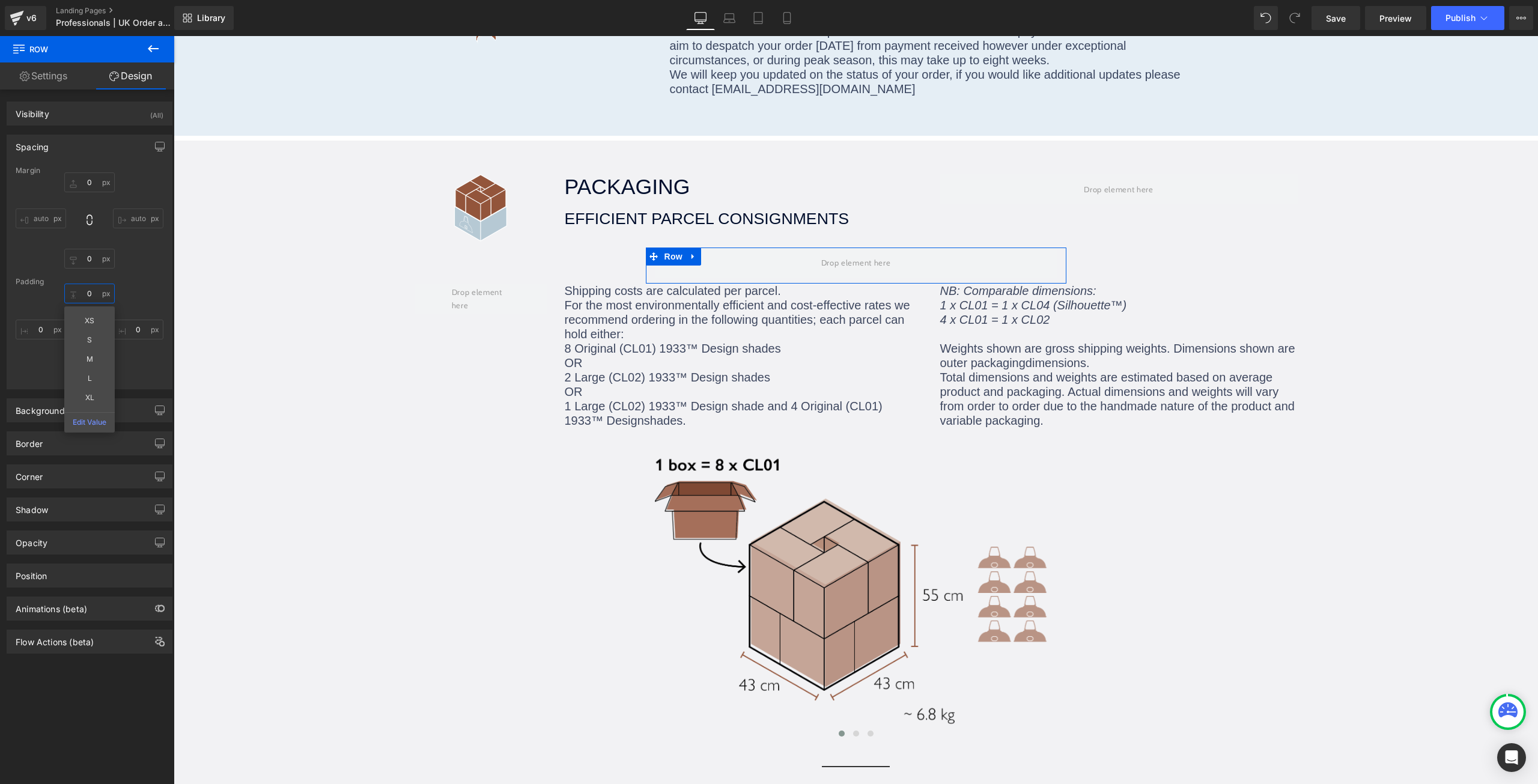
type input "0"
click at [137, 369] on div "0 0 10 0" at bounding box center [89, 332] width 148 height 96
click at [86, 368] on input "10" at bounding box center [90, 370] width 51 height 20
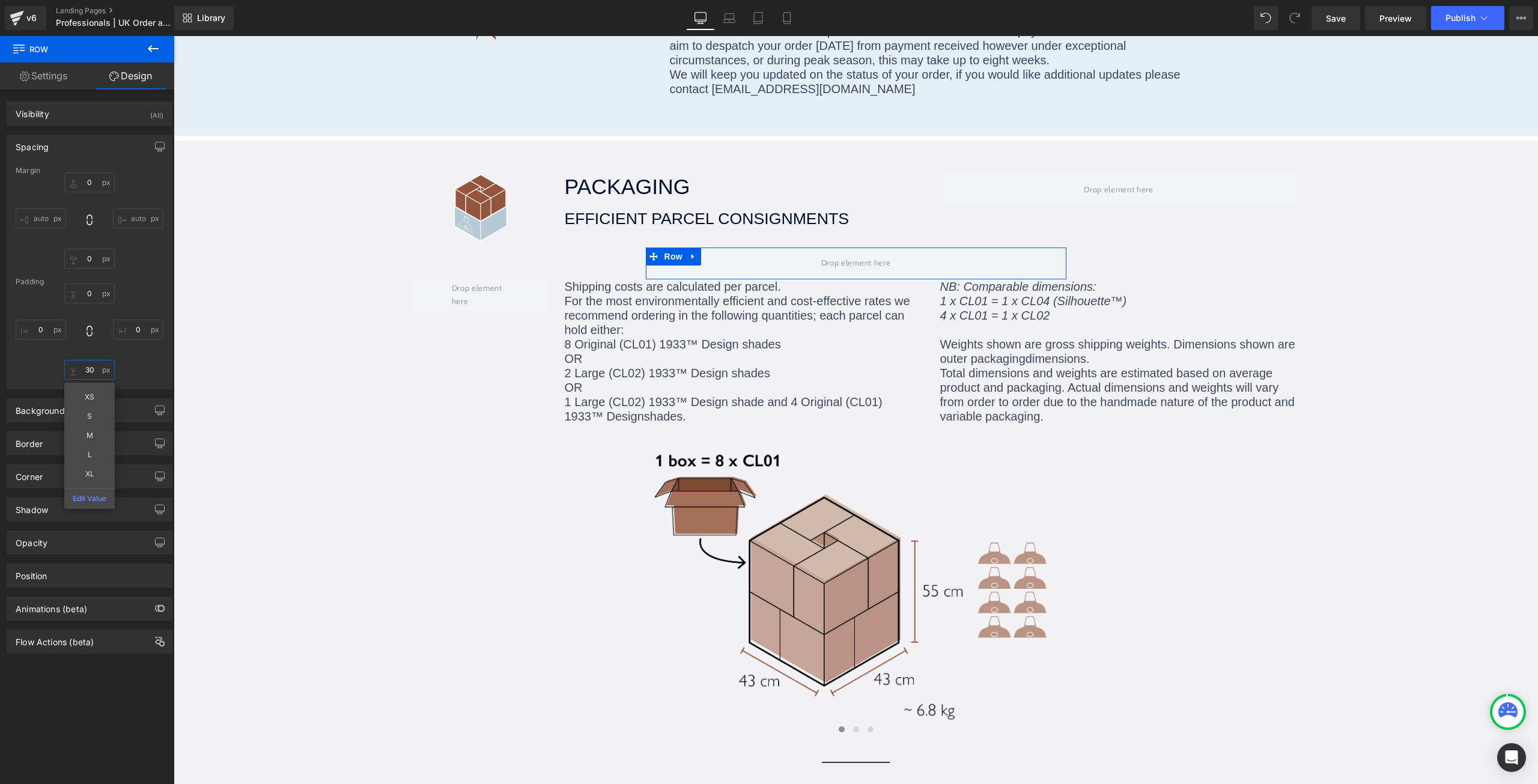
type input "30"
click at [146, 365] on div "0 0 30 XS S M L XL Edit Value 0" at bounding box center [89, 332] width 148 height 96
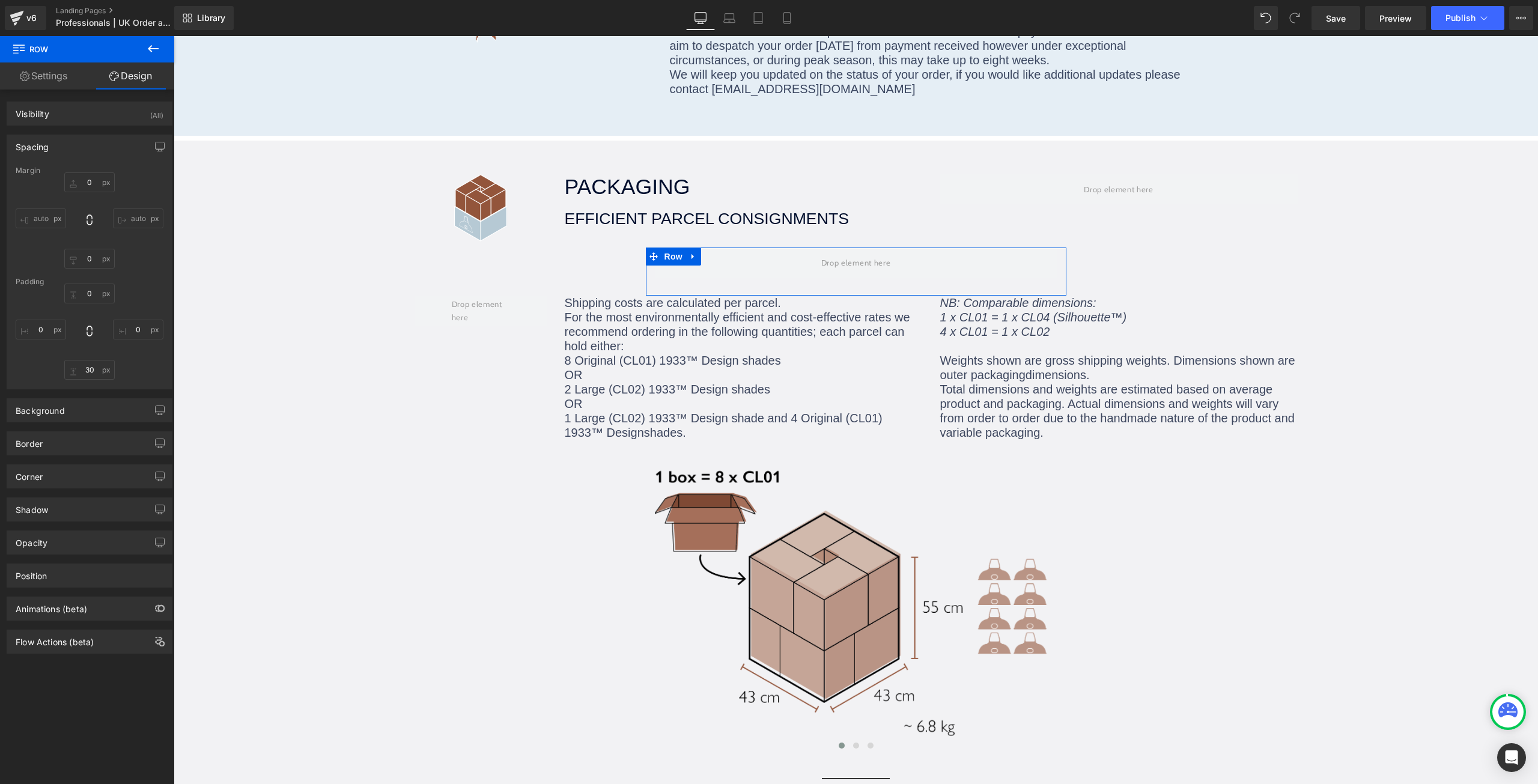
click at [44, 72] on link "Settings" at bounding box center [43, 75] width 87 height 27
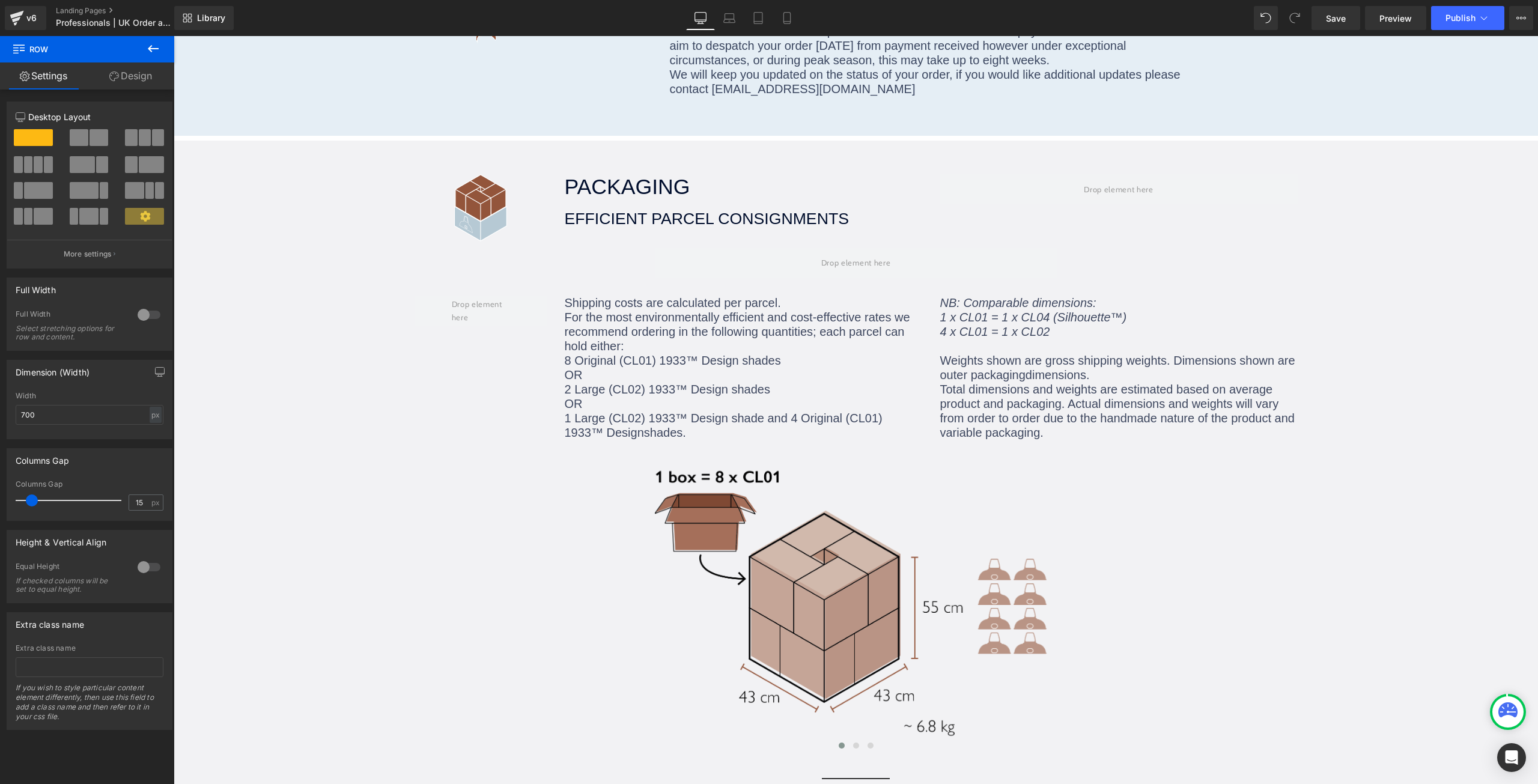
click at [152, 50] on icon at bounding box center [154, 49] width 15 height 15
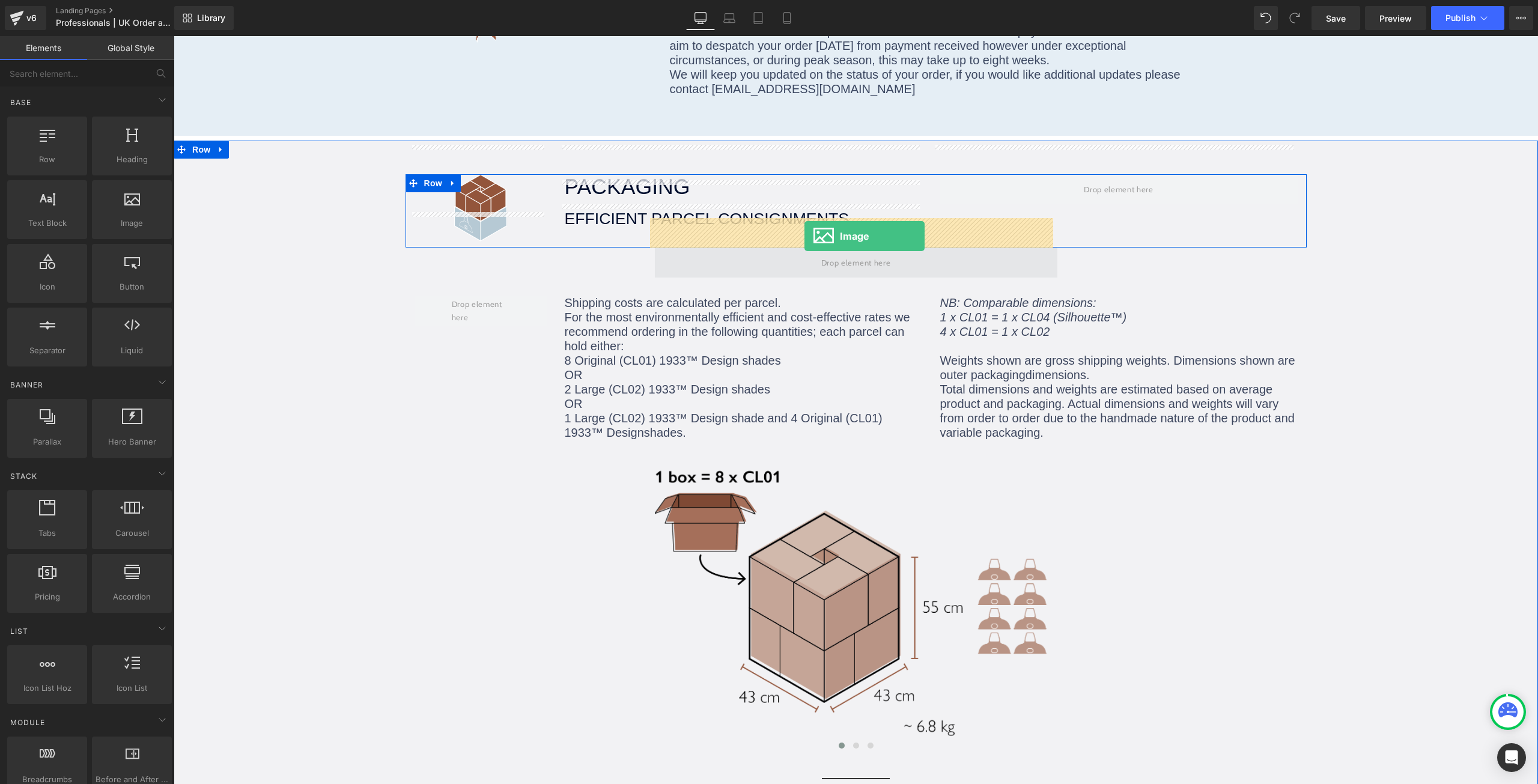
drag, startPoint x: 253, startPoint y: 209, endPoint x: 805, endPoint y: 236, distance: 552.7
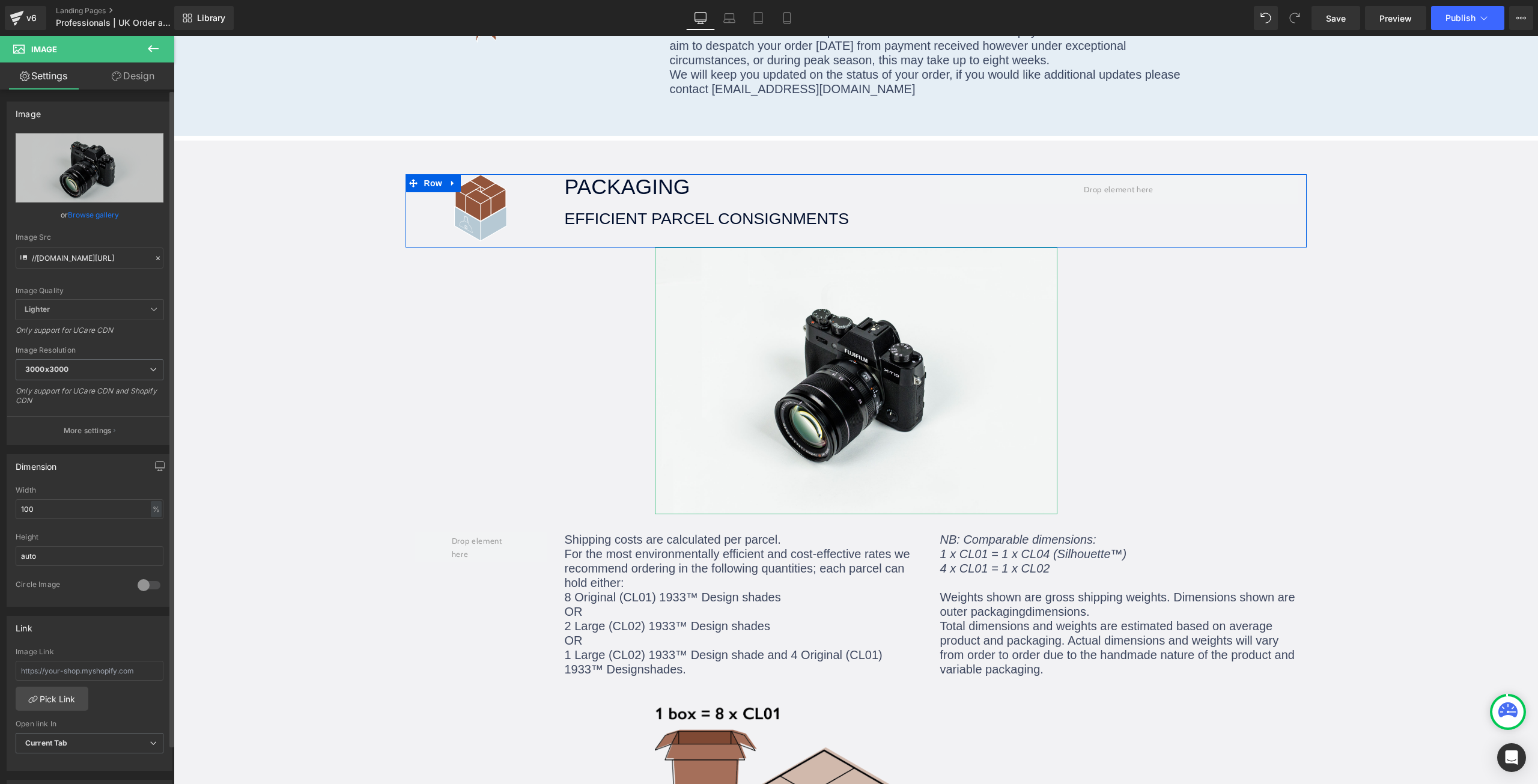
click at [87, 214] on link "Browse gallery" at bounding box center [93, 215] width 51 height 21
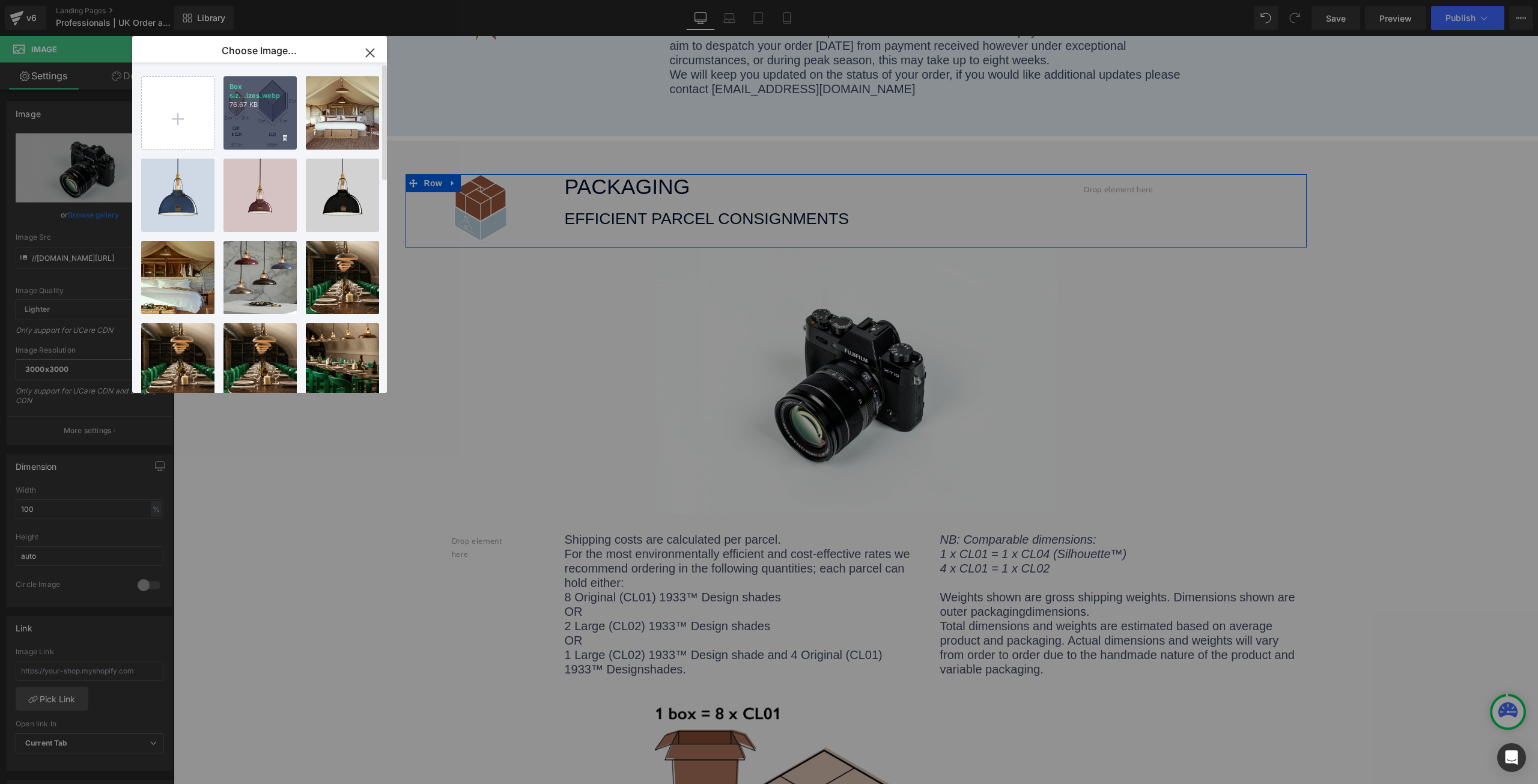
click at [239, 124] on div "Box siz...izes.webp 76.67 KB" at bounding box center [260, 113] width 74 height 74
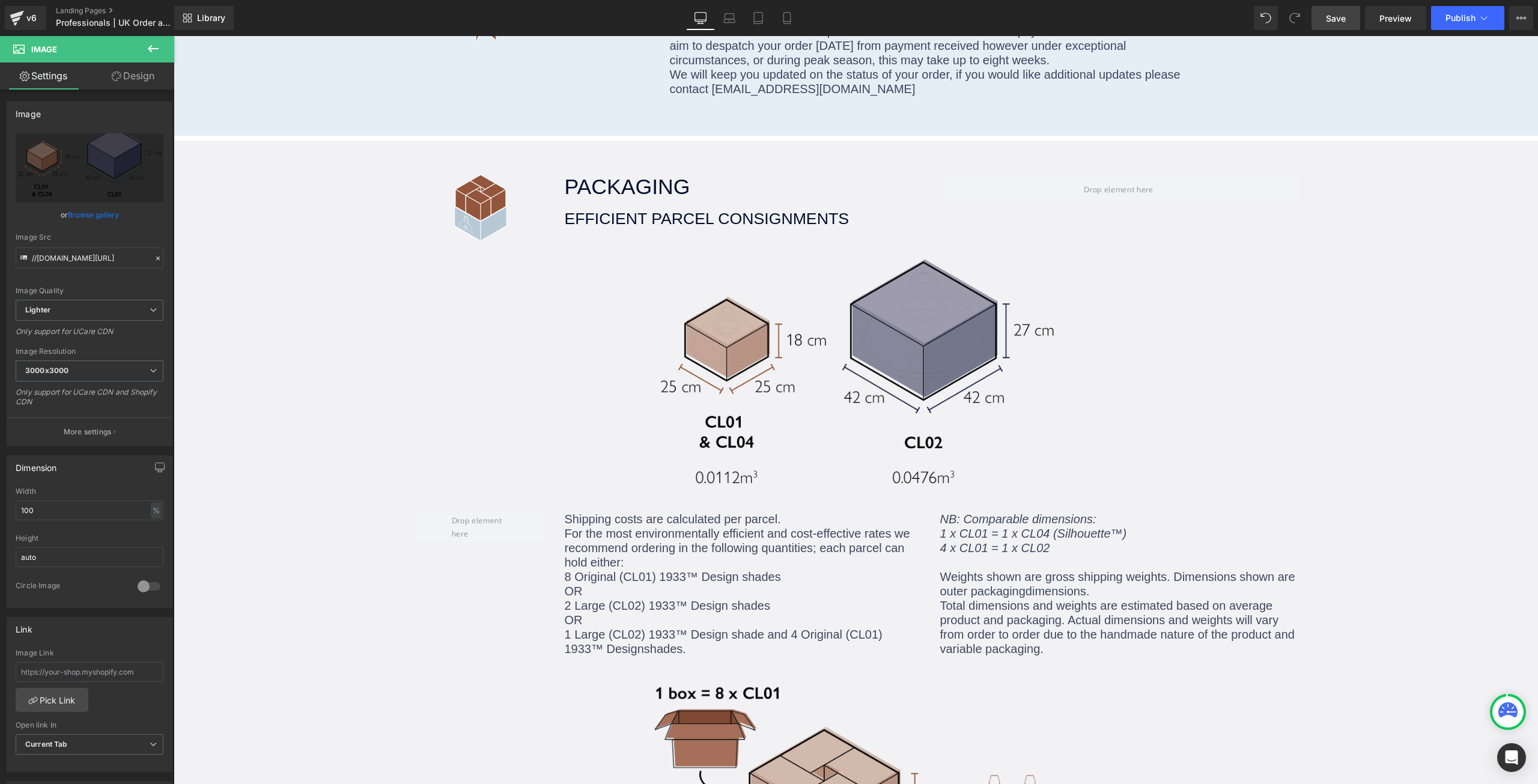
click at [1338, 20] on span "Save" at bounding box center [1336, 18] width 20 height 12
click at [1451, 13] on span "Publish" at bounding box center [1460, 18] width 30 height 10
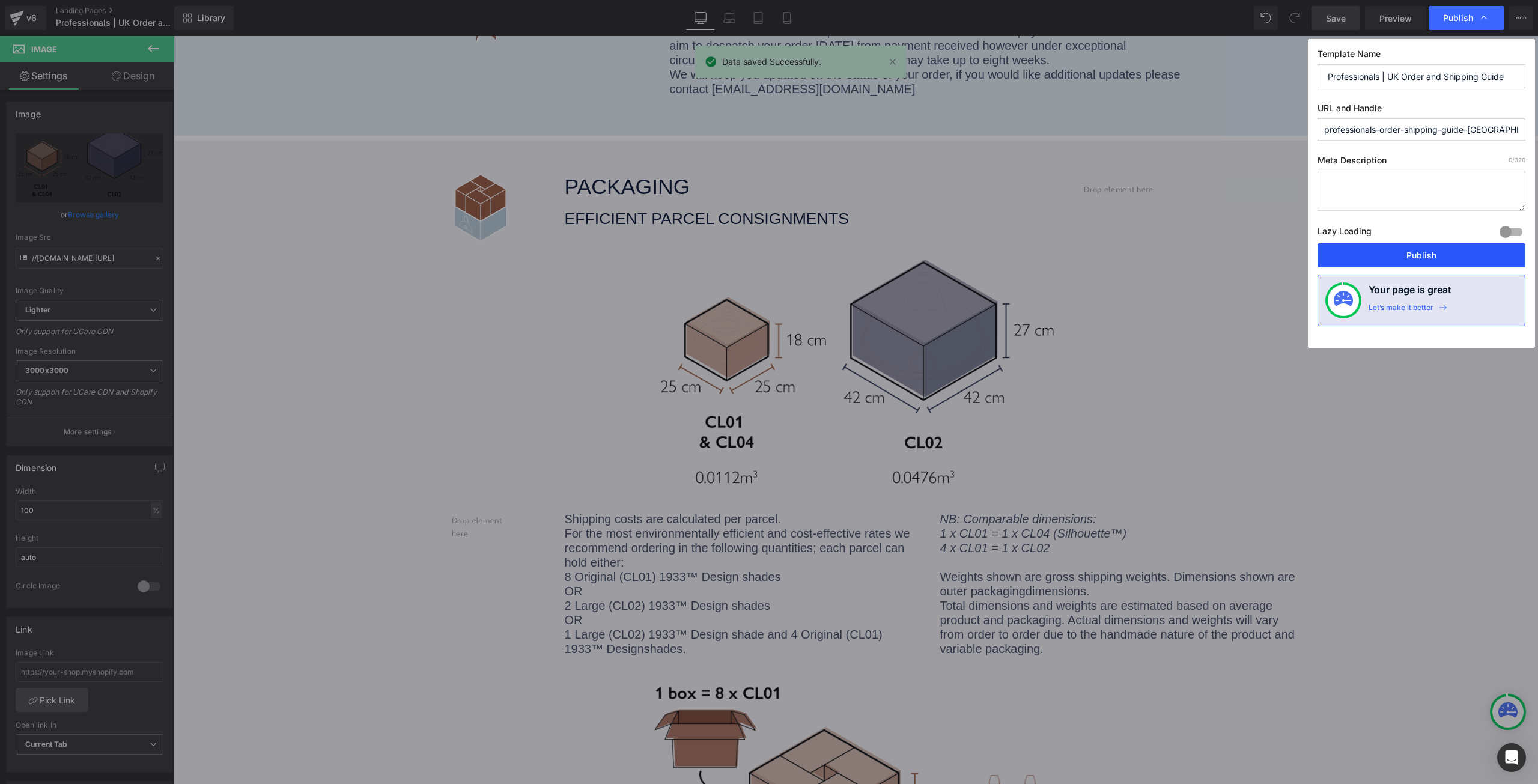
drag, startPoint x: 1399, startPoint y: 257, endPoint x: 1210, endPoint y: 236, distance: 190.2
click at [1399, 257] on button "Publish" at bounding box center [1421, 255] width 208 height 24
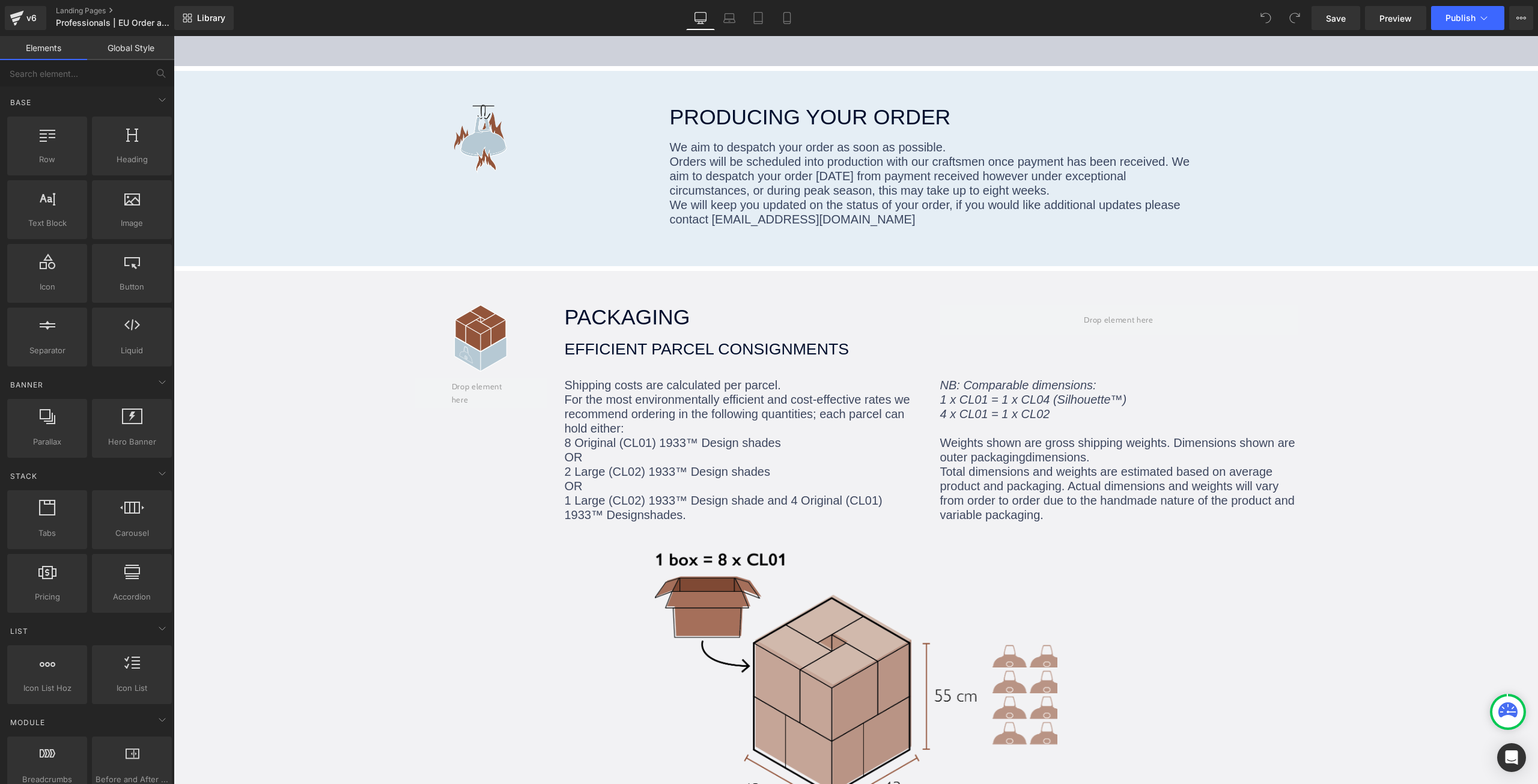
scroll to position [841, 0]
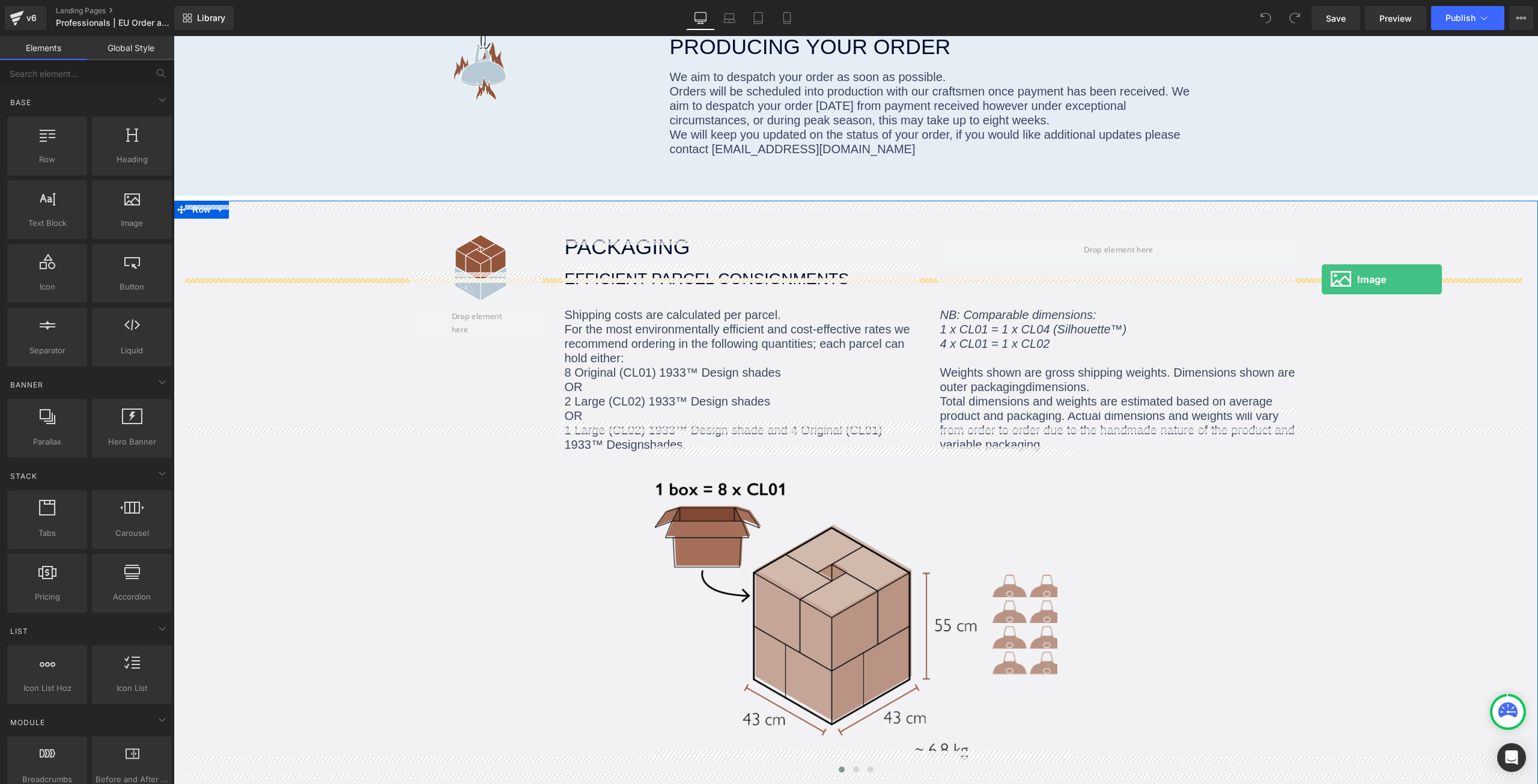
drag, startPoint x: 310, startPoint y: 262, endPoint x: 1321, endPoint y: 280, distance: 1011.2
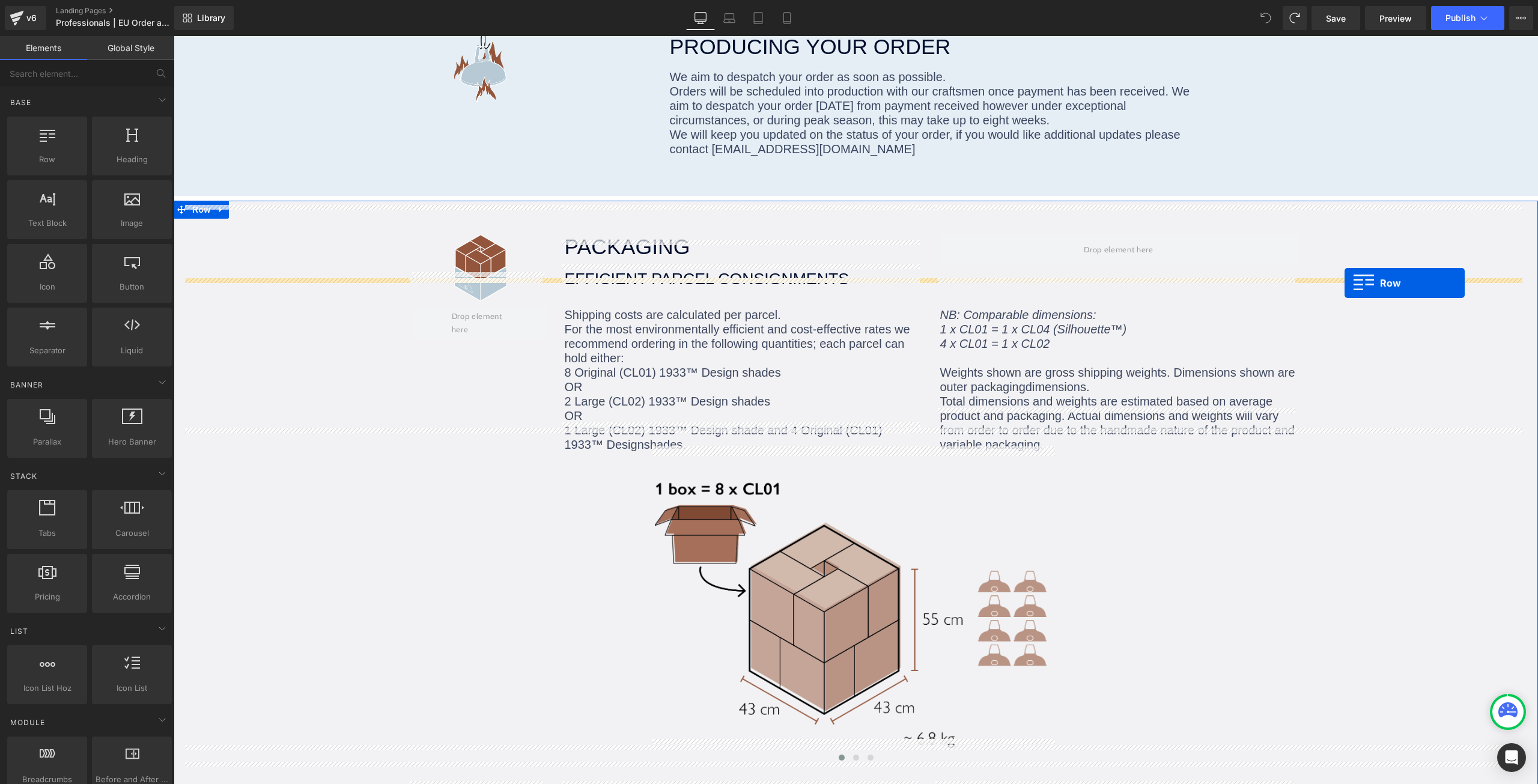
drag, startPoint x: 237, startPoint y: 184, endPoint x: 1344, endPoint y: 283, distance: 1111.4
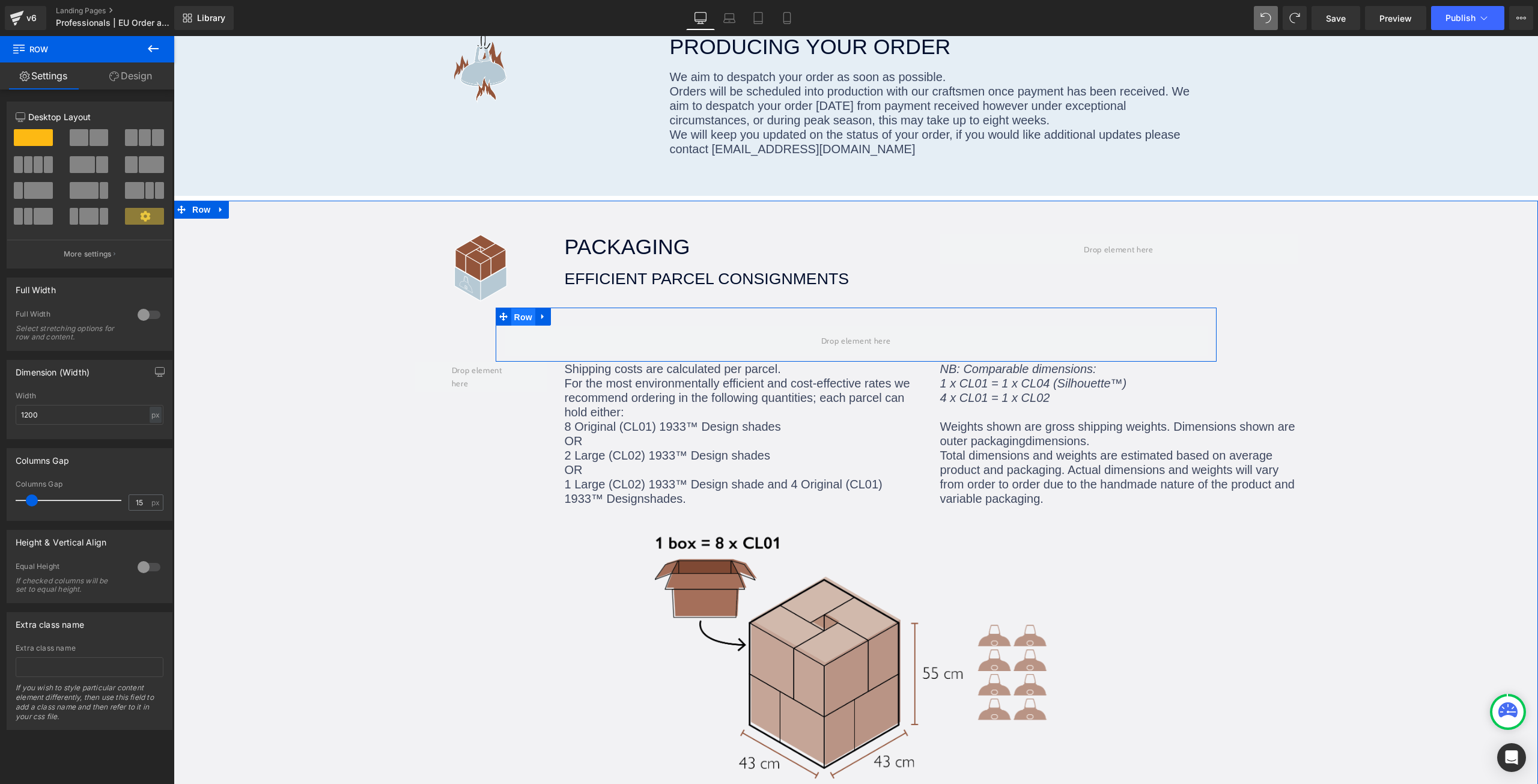
click at [524, 308] on span "Row" at bounding box center [522, 317] width 24 height 18
click at [65, 418] on input "1200" at bounding box center [89, 414] width 148 height 20
type input "700"
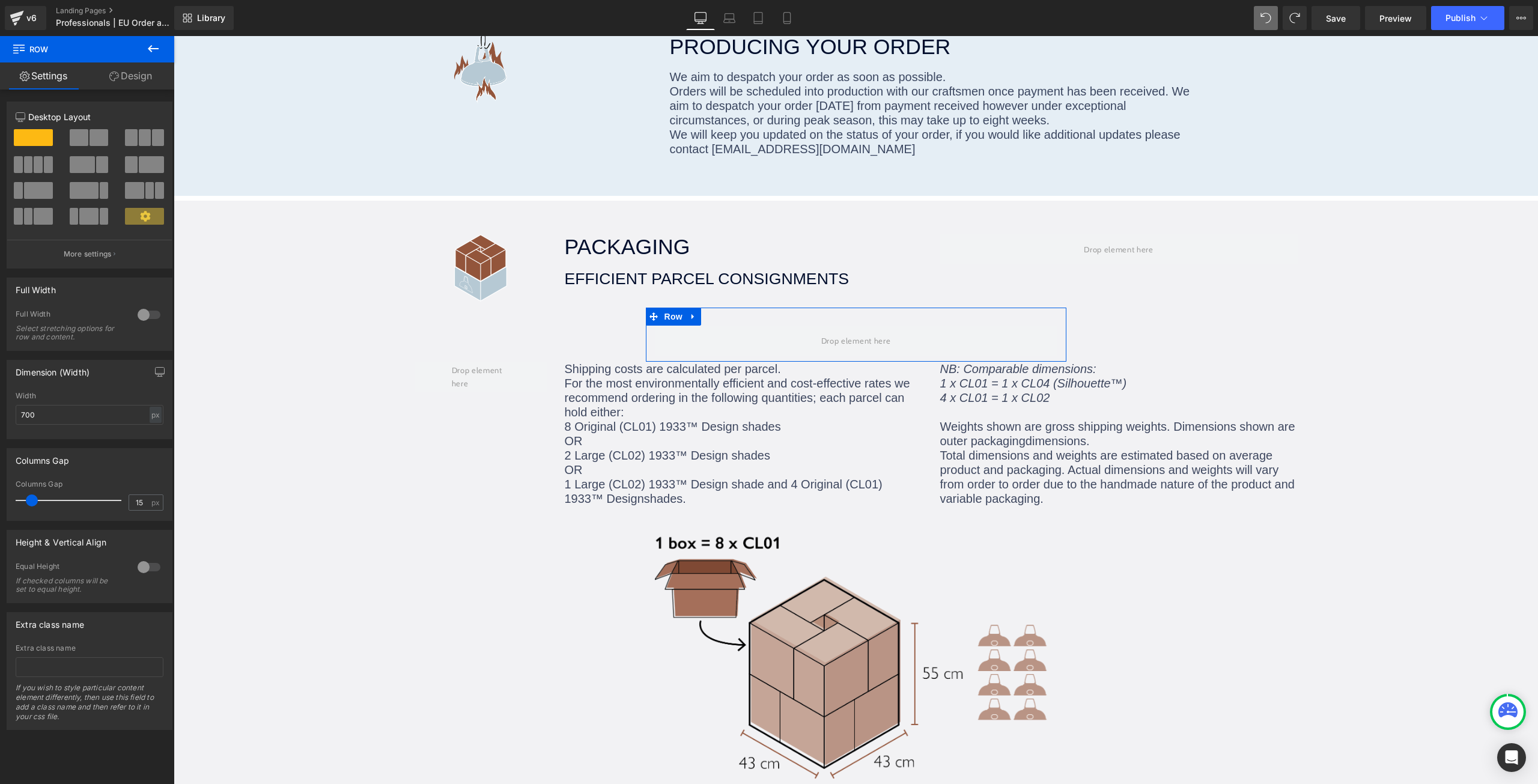
click at [126, 389] on div "Dimension (Width) 1200px Width 700 px % px" at bounding box center [89, 399] width 166 height 79
click at [132, 73] on link "Design" at bounding box center [131, 75] width 87 height 27
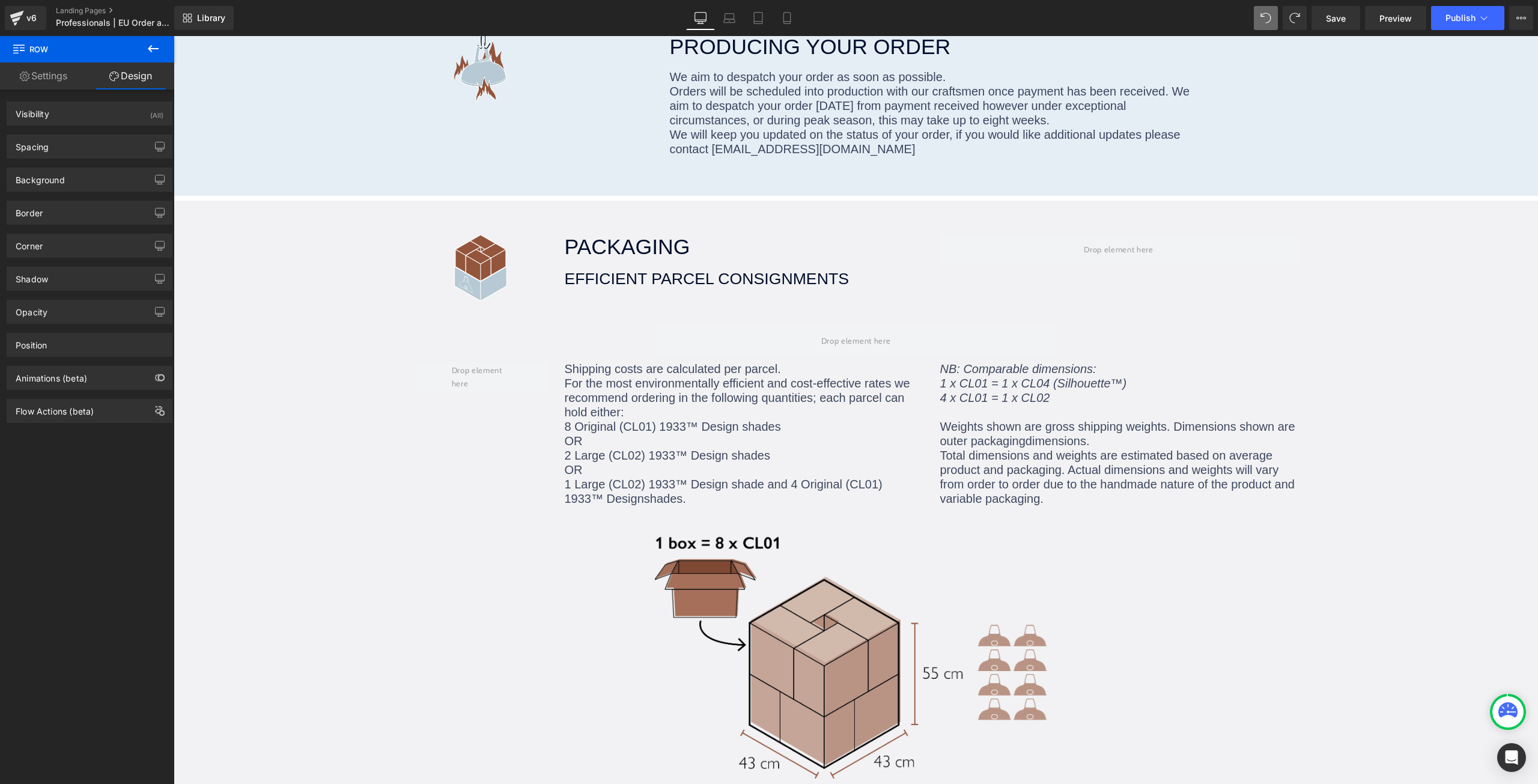
click at [157, 53] on icon at bounding box center [154, 49] width 15 height 15
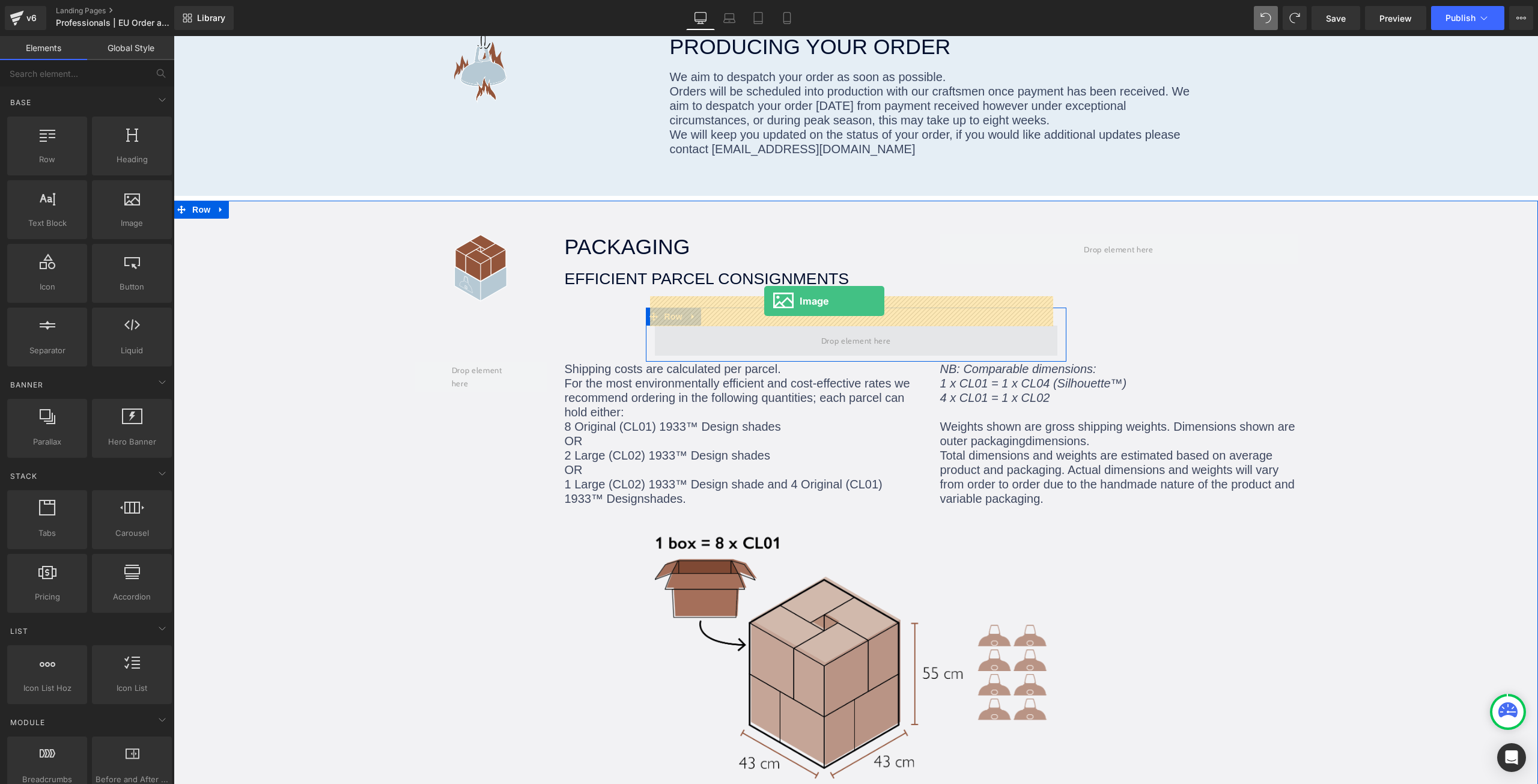
drag, startPoint x: 340, startPoint y: 264, endPoint x: 765, endPoint y: 301, distance: 426.6
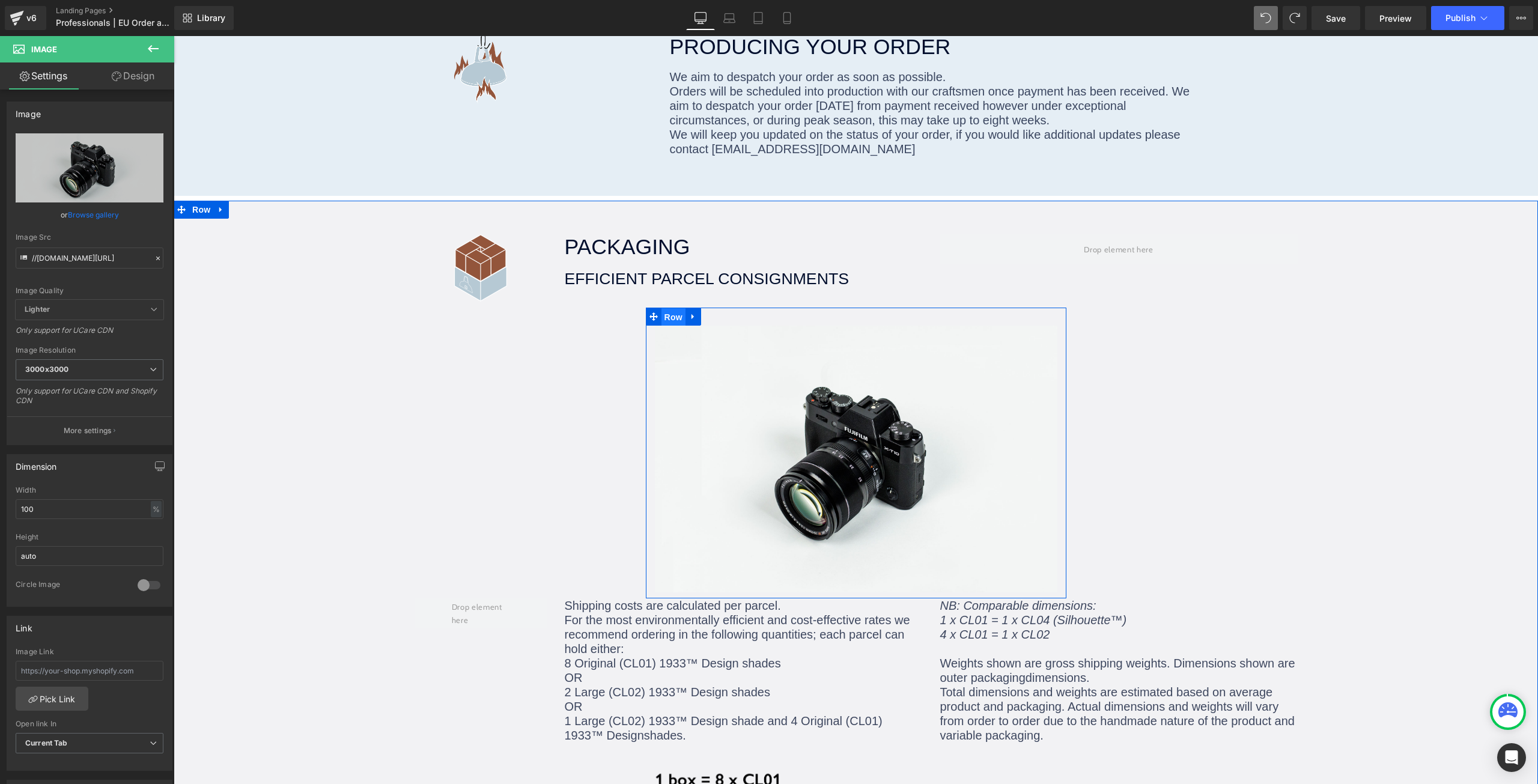
click at [661, 308] on span "Row" at bounding box center [673, 317] width 24 height 18
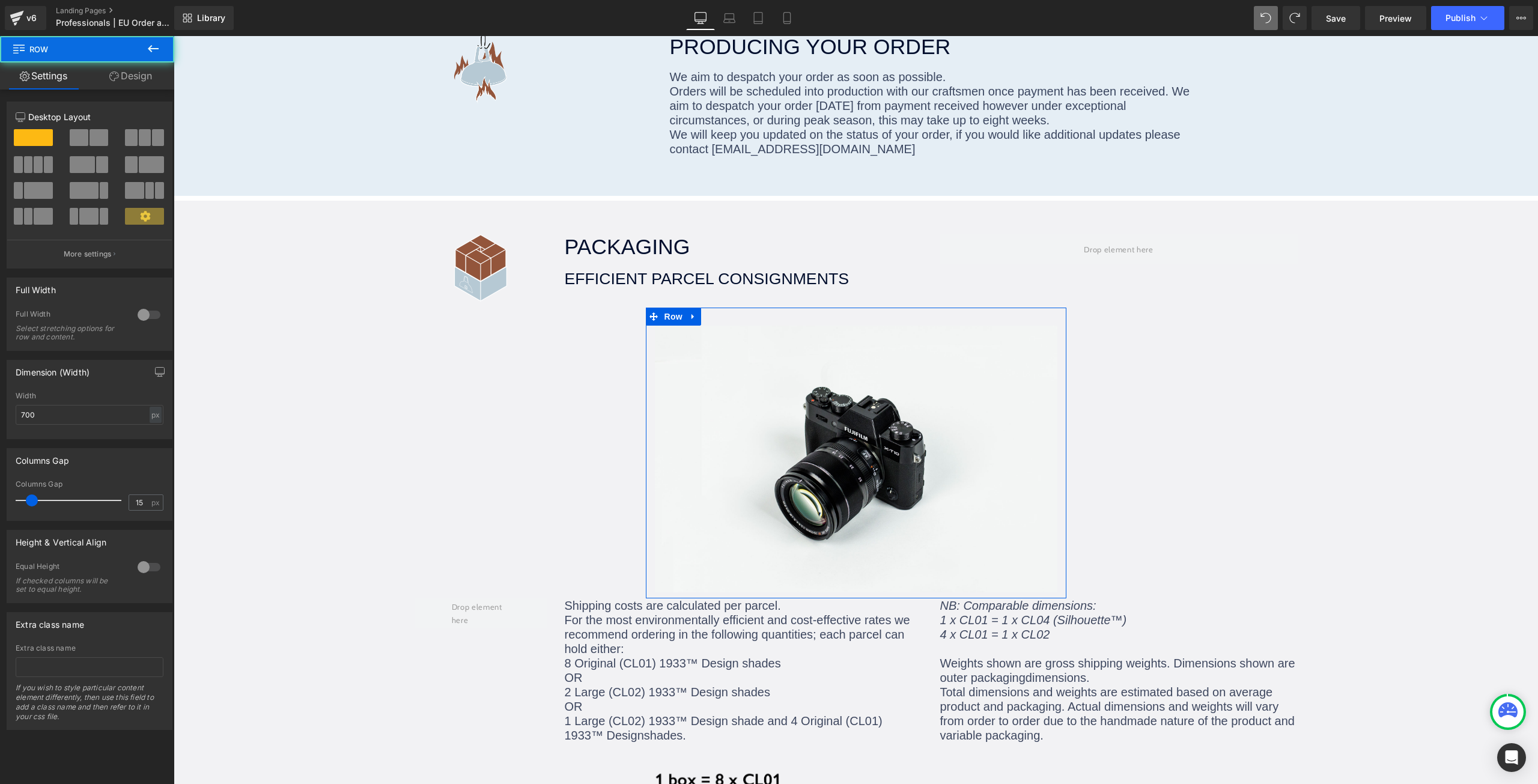
click at [126, 71] on link "Design" at bounding box center [131, 75] width 87 height 27
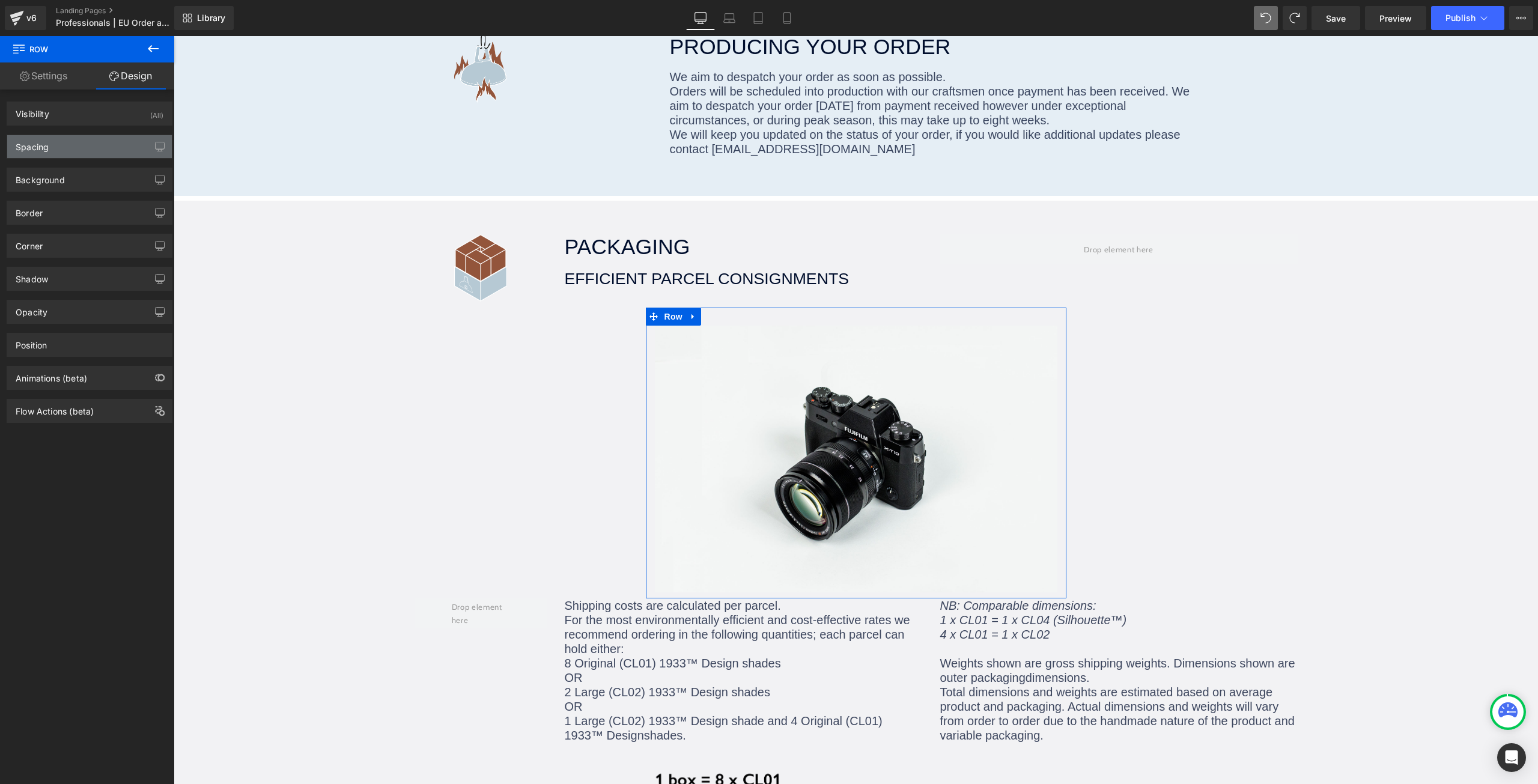
click at [44, 147] on div "Spacing" at bounding box center [32, 143] width 33 height 17
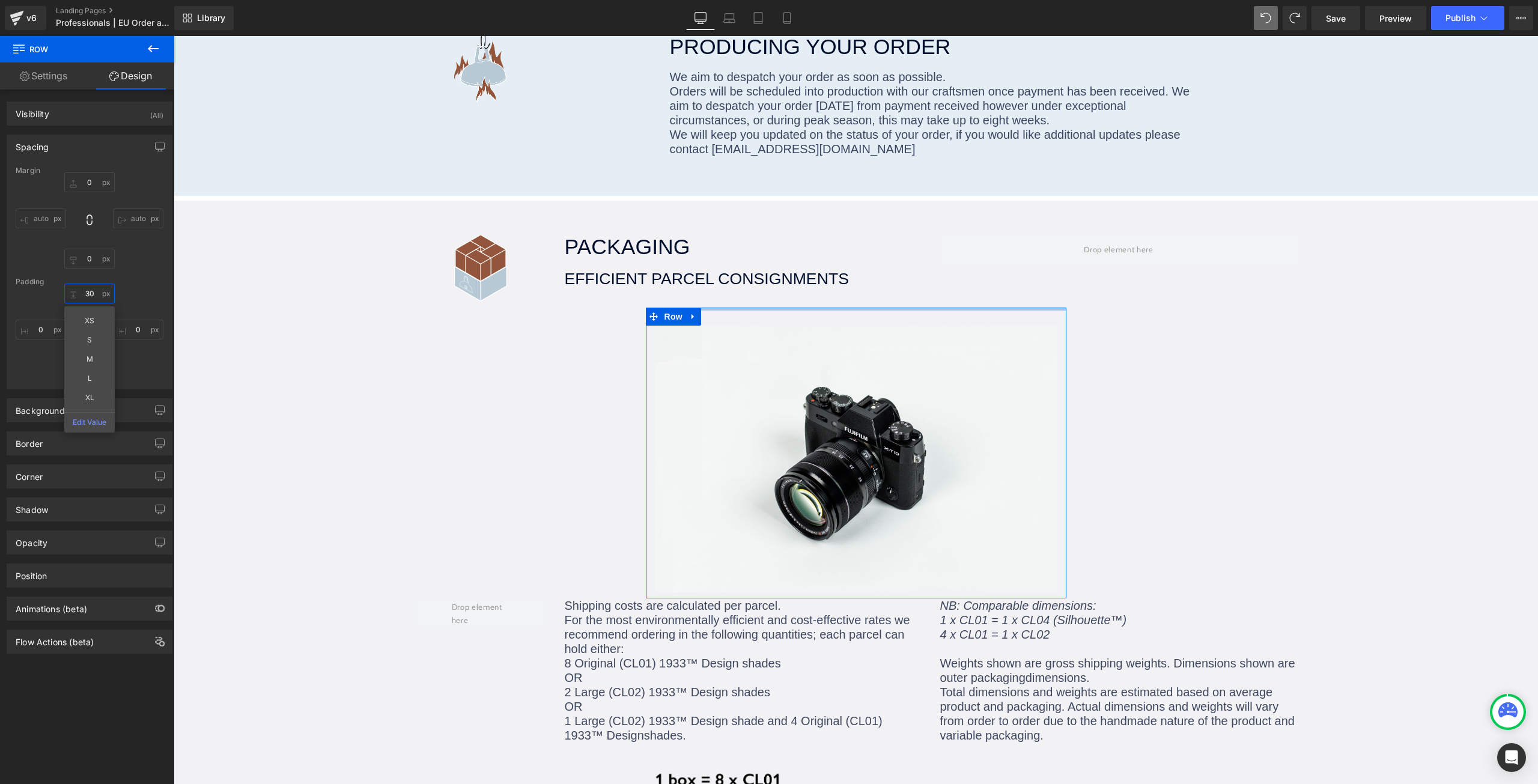
click at [85, 296] on input "30" at bounding box center [90, 293] width 51 height 20
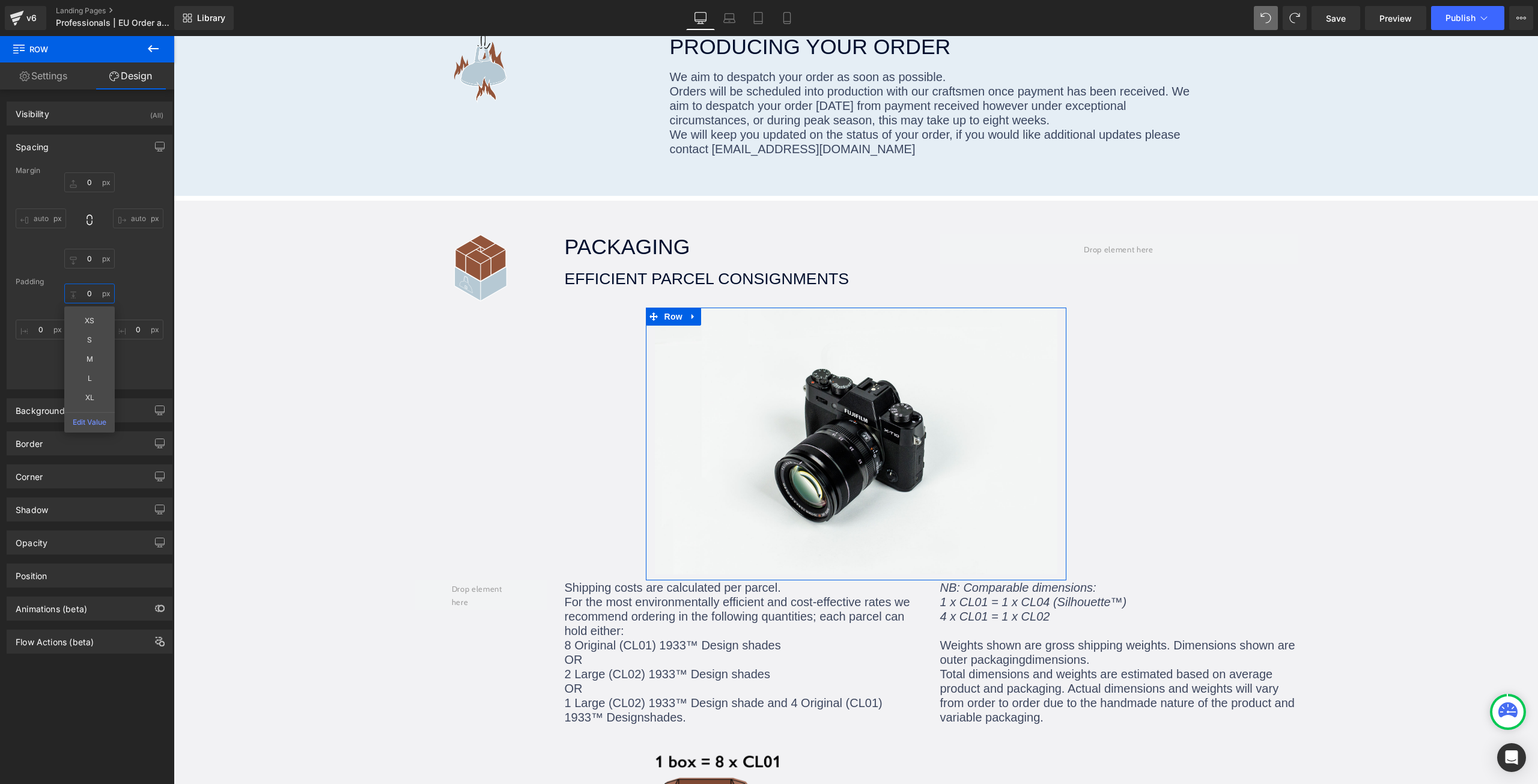
type input "0"
click at [130, 386] on div "Margin 0 auto 0 auto Padding 0 0 10 0" at bounding box center [89, 278] width 164 height 222
click at [78, 368] on input "10" at bounding box center [90, 370] width 51 height 20
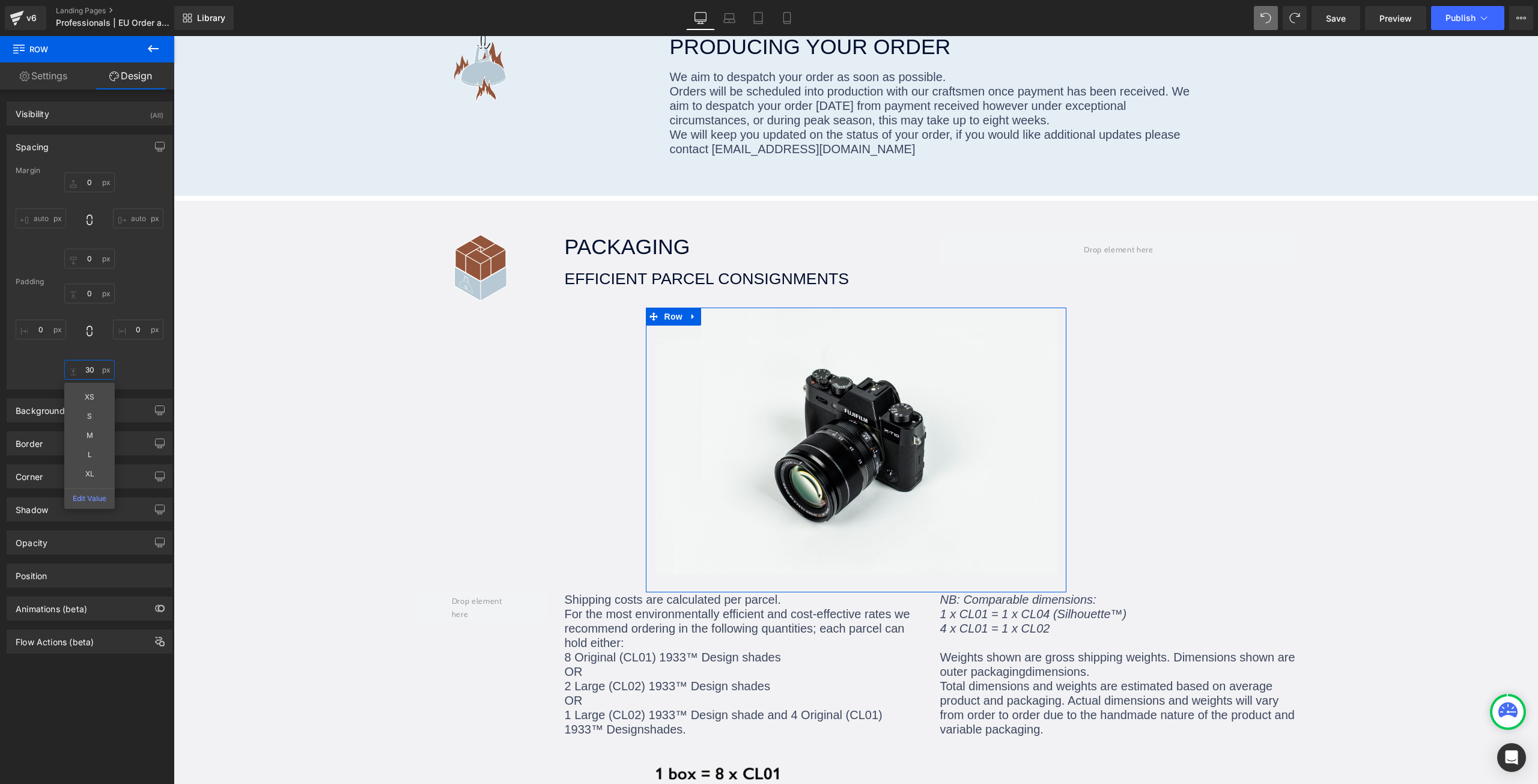
type input "30"
click at [135, 361] on div "0 0 30 0" at bounding box center [89, 332] width 148 height 96
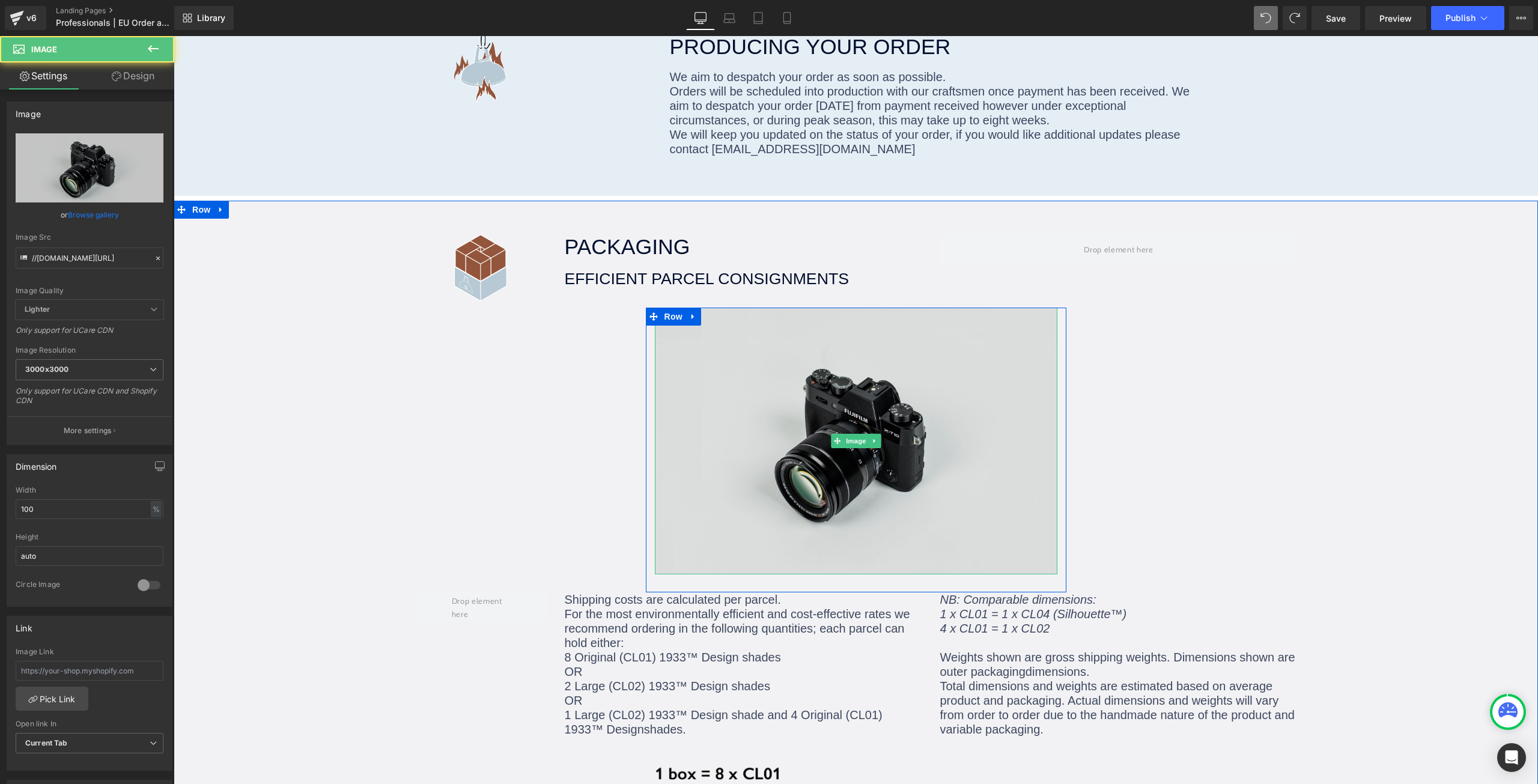
click at [699, 319] on img at bounding box center [856, 441] width 402 height 267
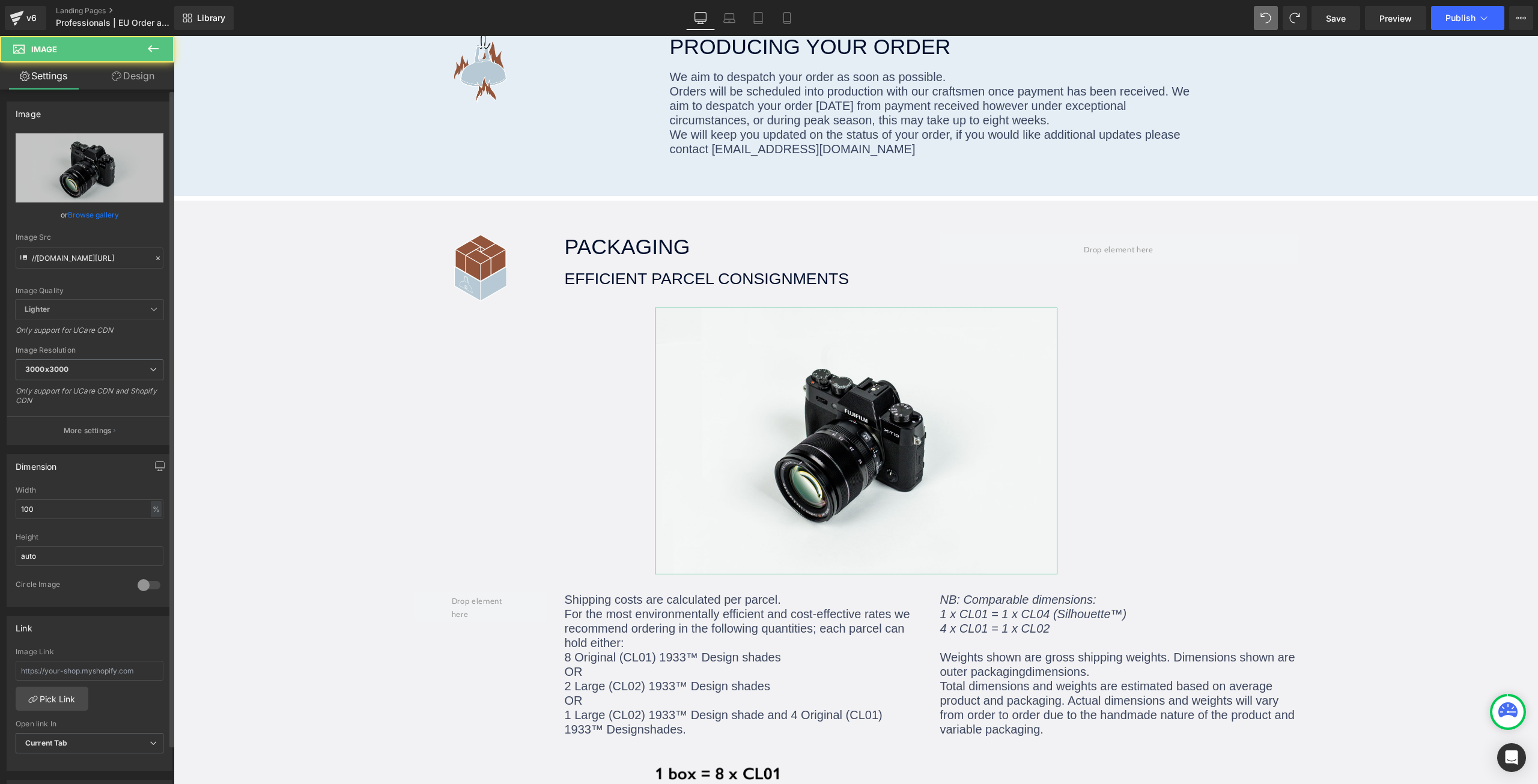
click at [76, 212] on link "Browse gallery" at bounding box center [93, 215] width 51 height 21
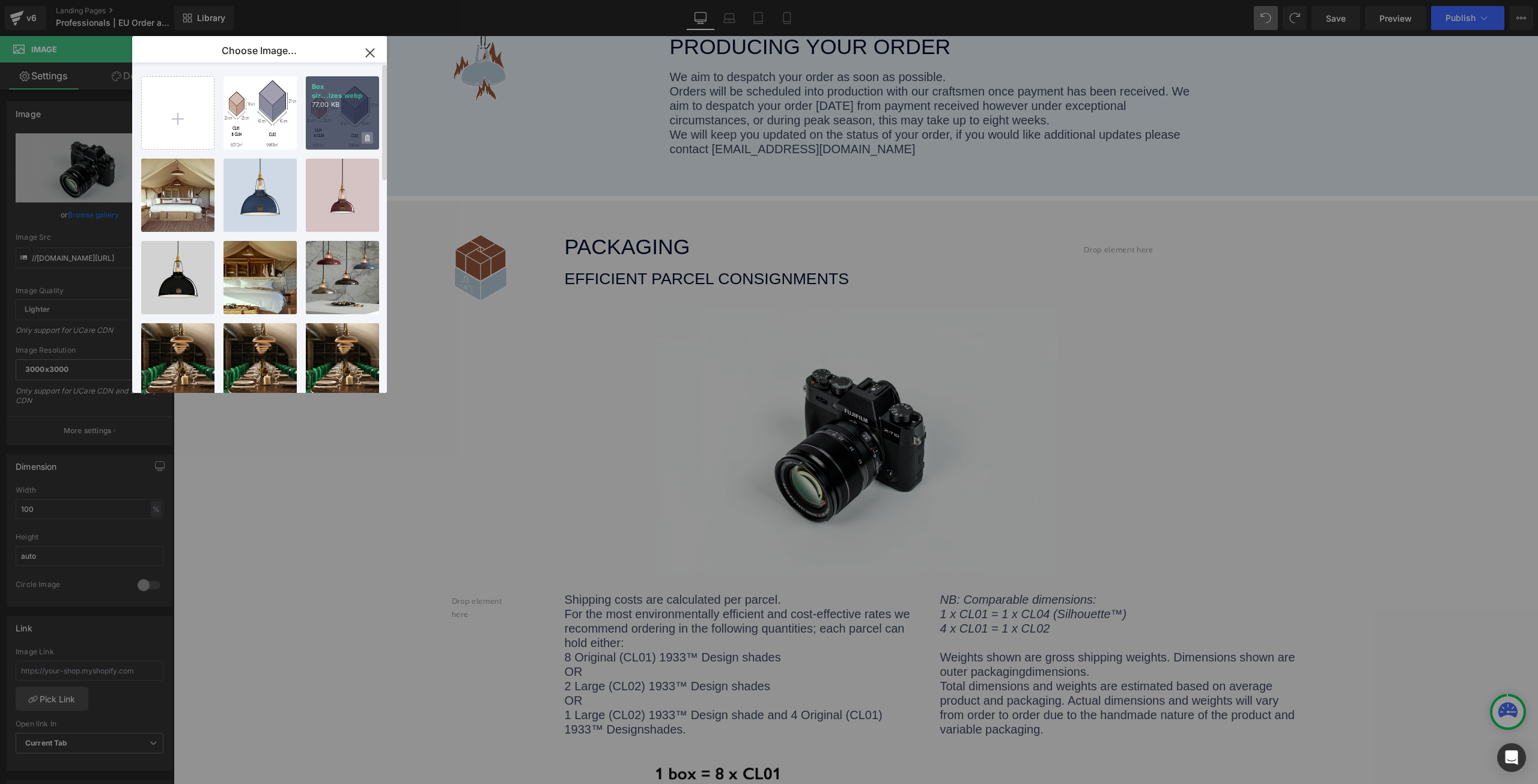
click at [370, 137] on span at bounding box center [367, 138] width 11 height 11
click at [330, 137] on span "Yes" at bounding box center [326, 137] width 30 height 12
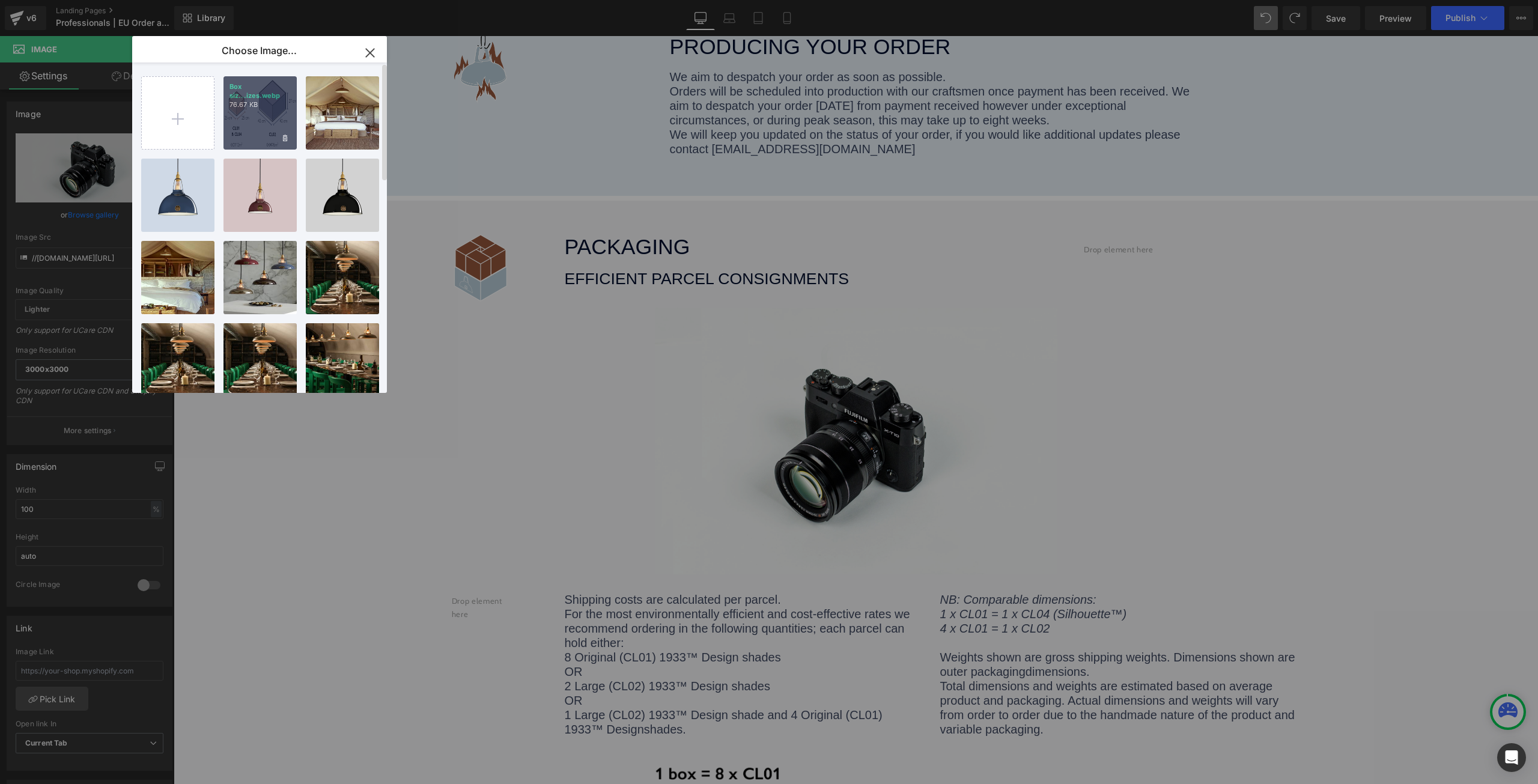
click at [256, 114] on div "Box siz...izes.webp 76.67 KB" at bounding box center [260, 113] width 74 height 74
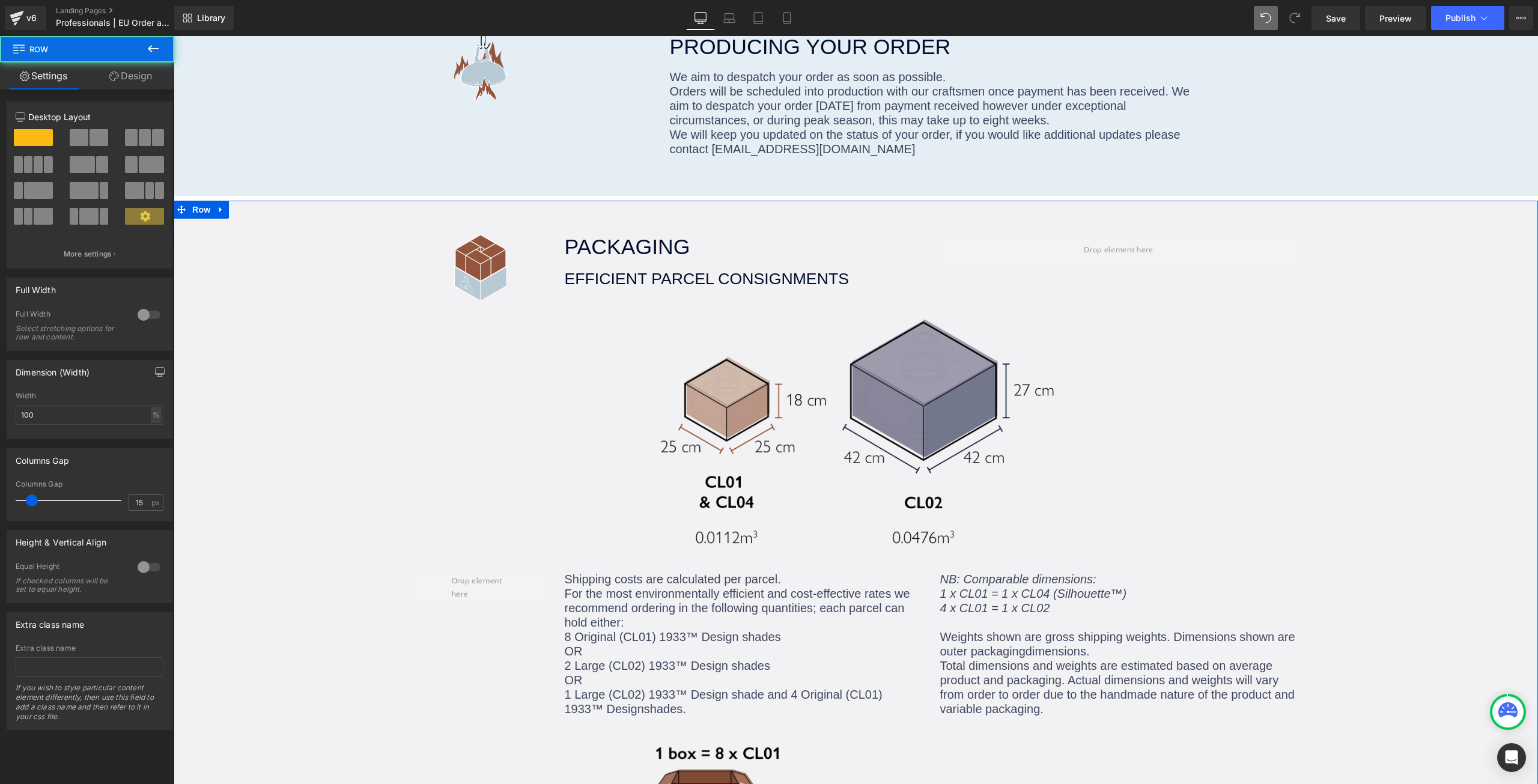
click at [1318, 26] on link "Save" at bounding box center [1336, 17] width 49 height 24
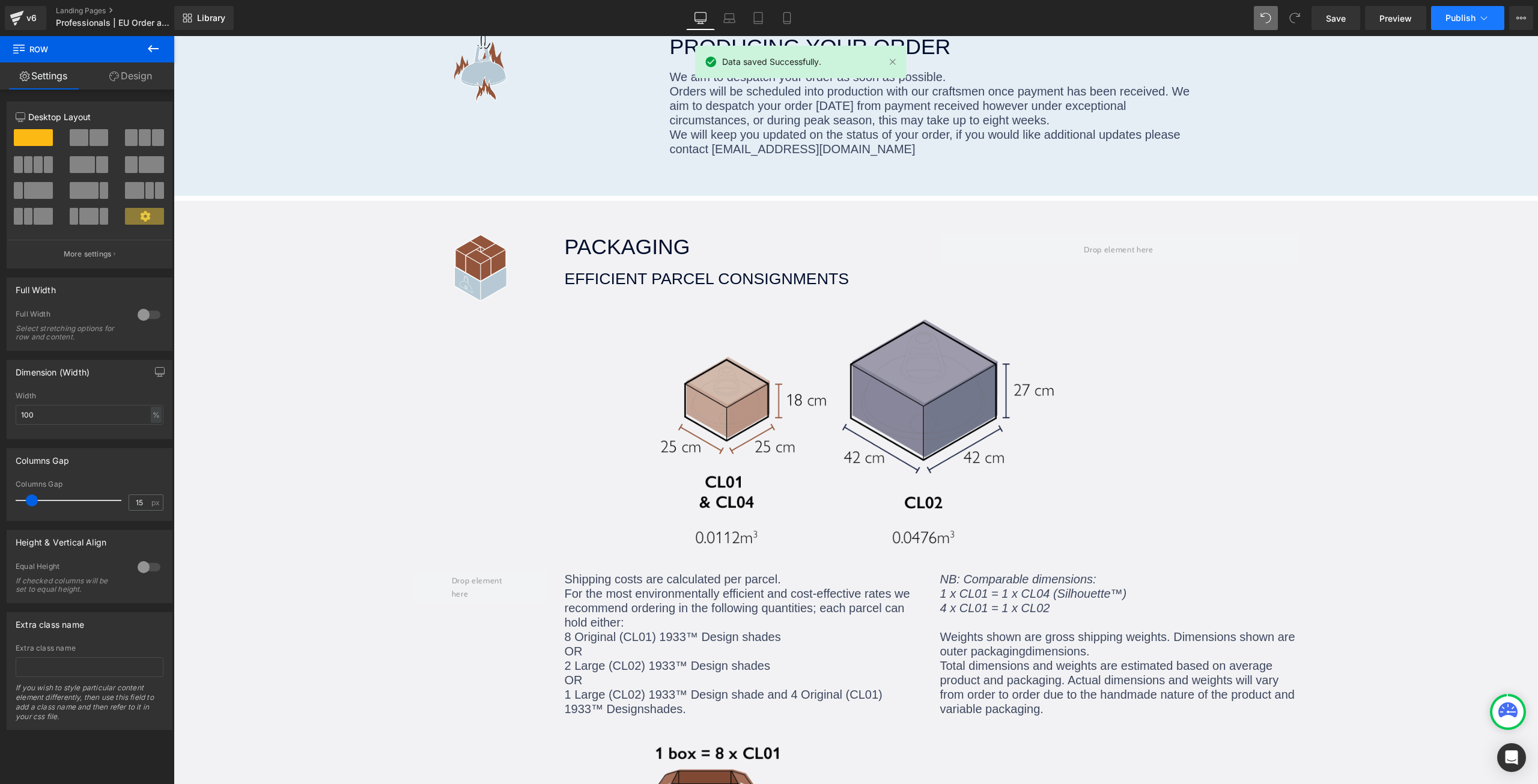
click at [1455, 24] on button "Publish" at bounding box center [1468, 17] width 74 height 24
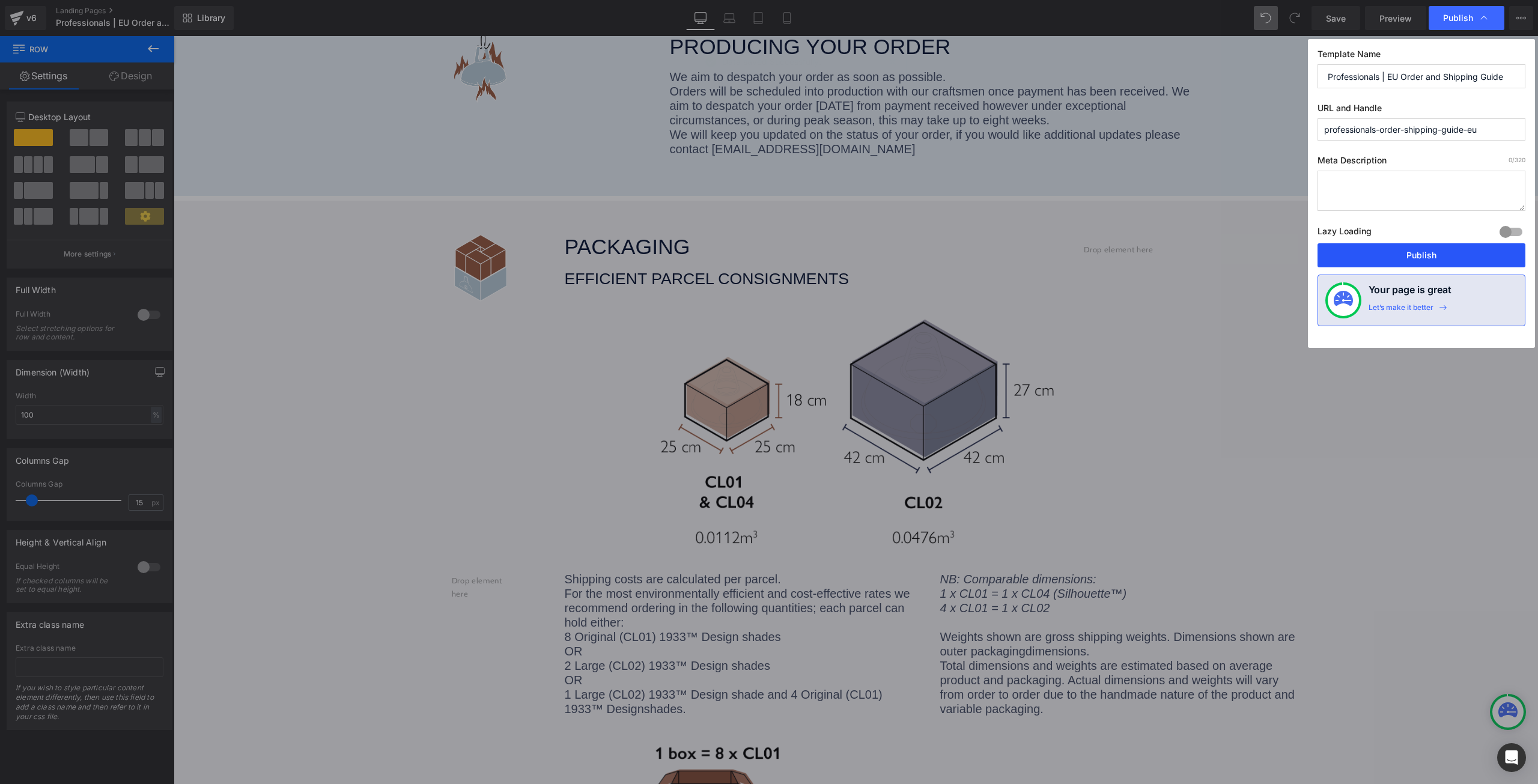
click at [1421, 253] on button "Publish" at bounding box center [1421, 255] width 208 height 24
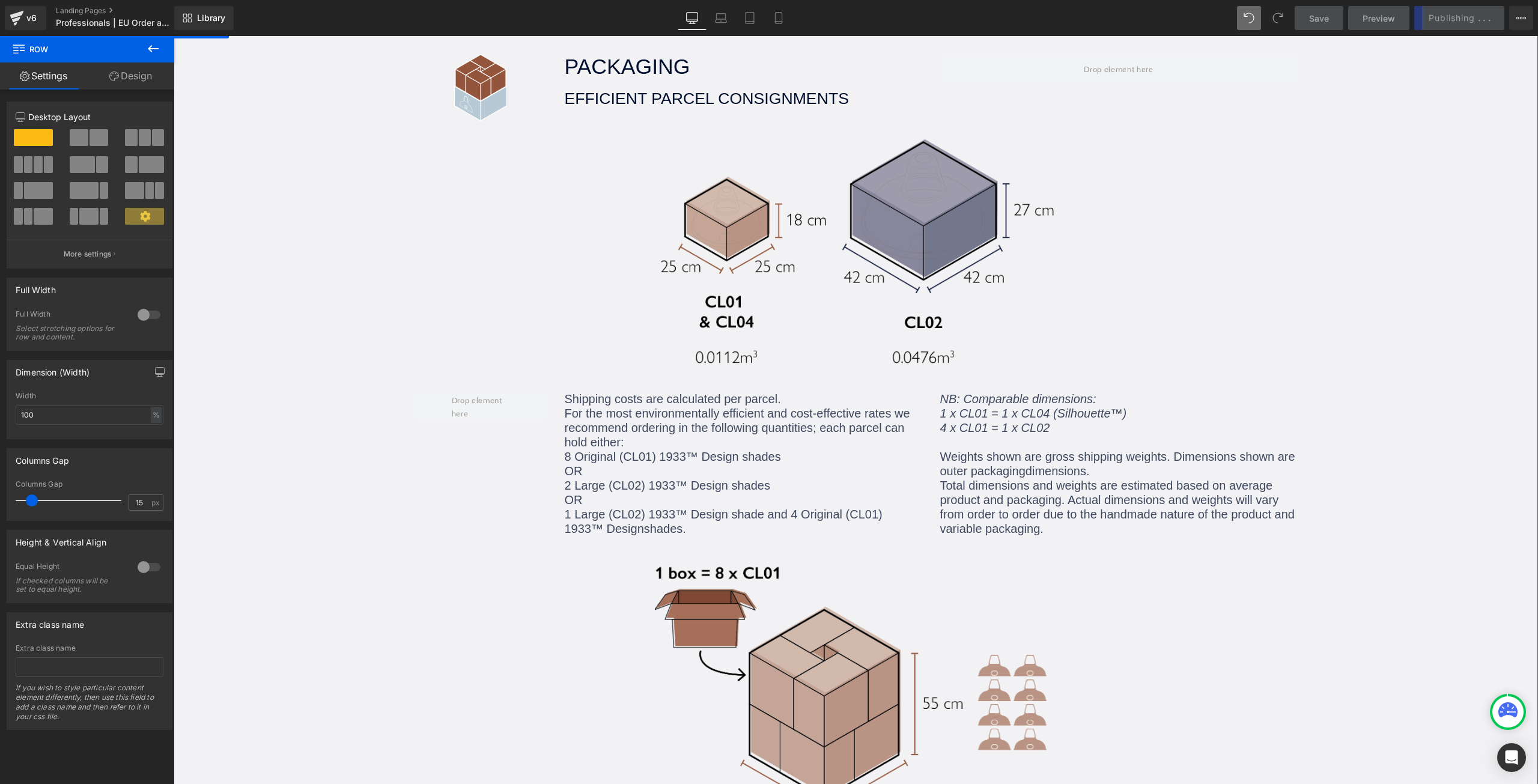
scroll to position [841, 0]
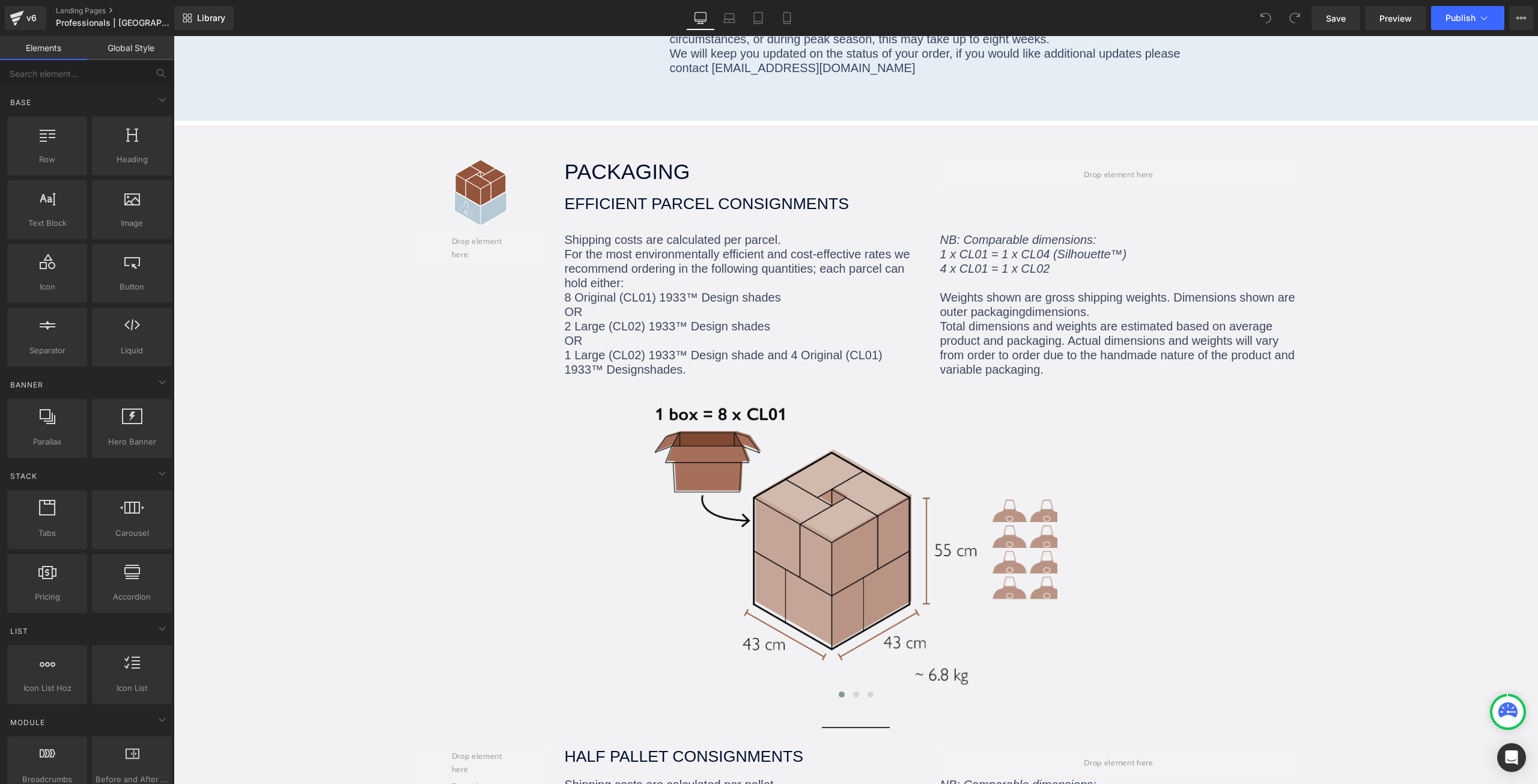
scroll to position [841, 0]
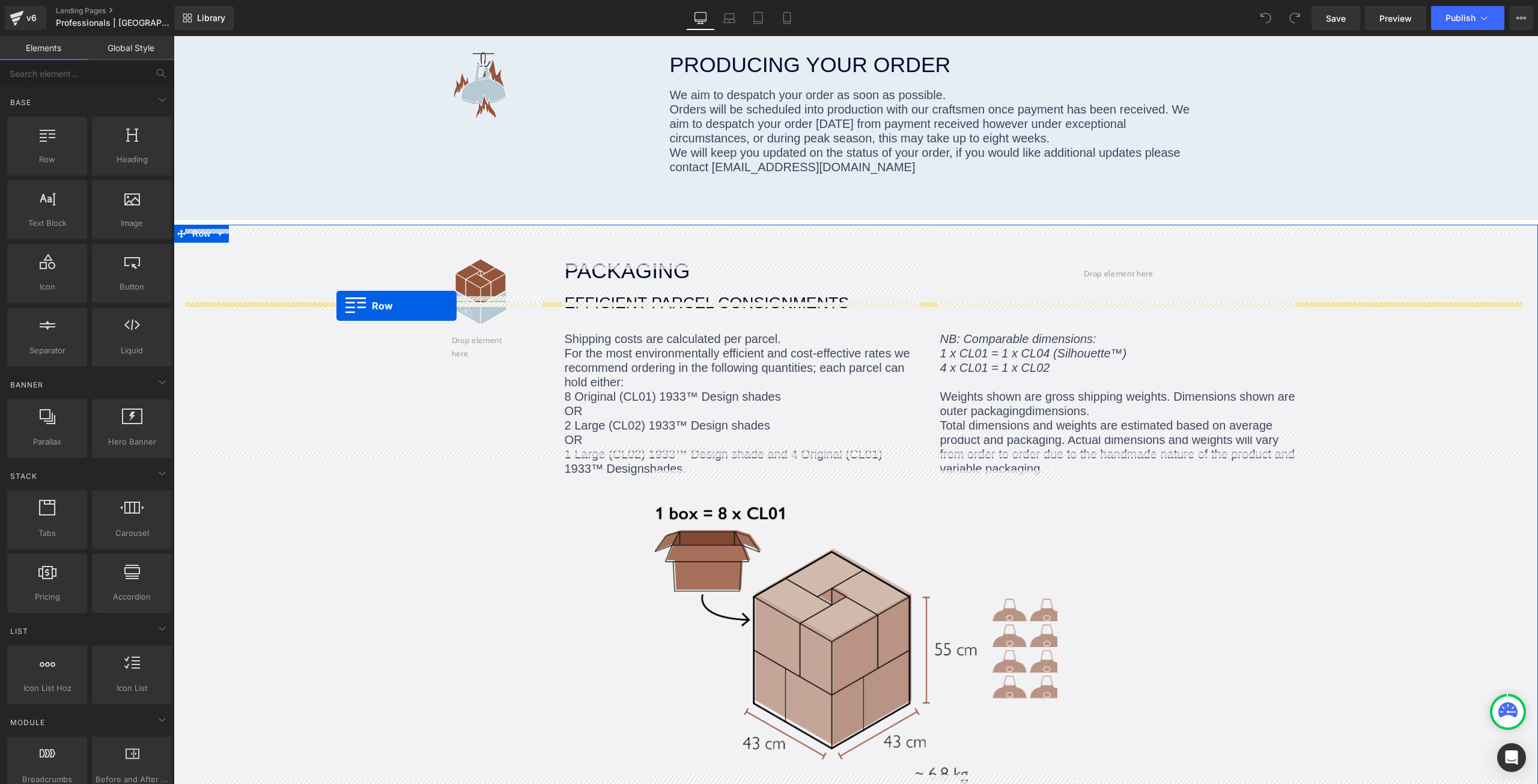
drag, startPoint x: 237, startPoint y: 196, endPoint x: 336, endPoint y: 306, distance: 148.0
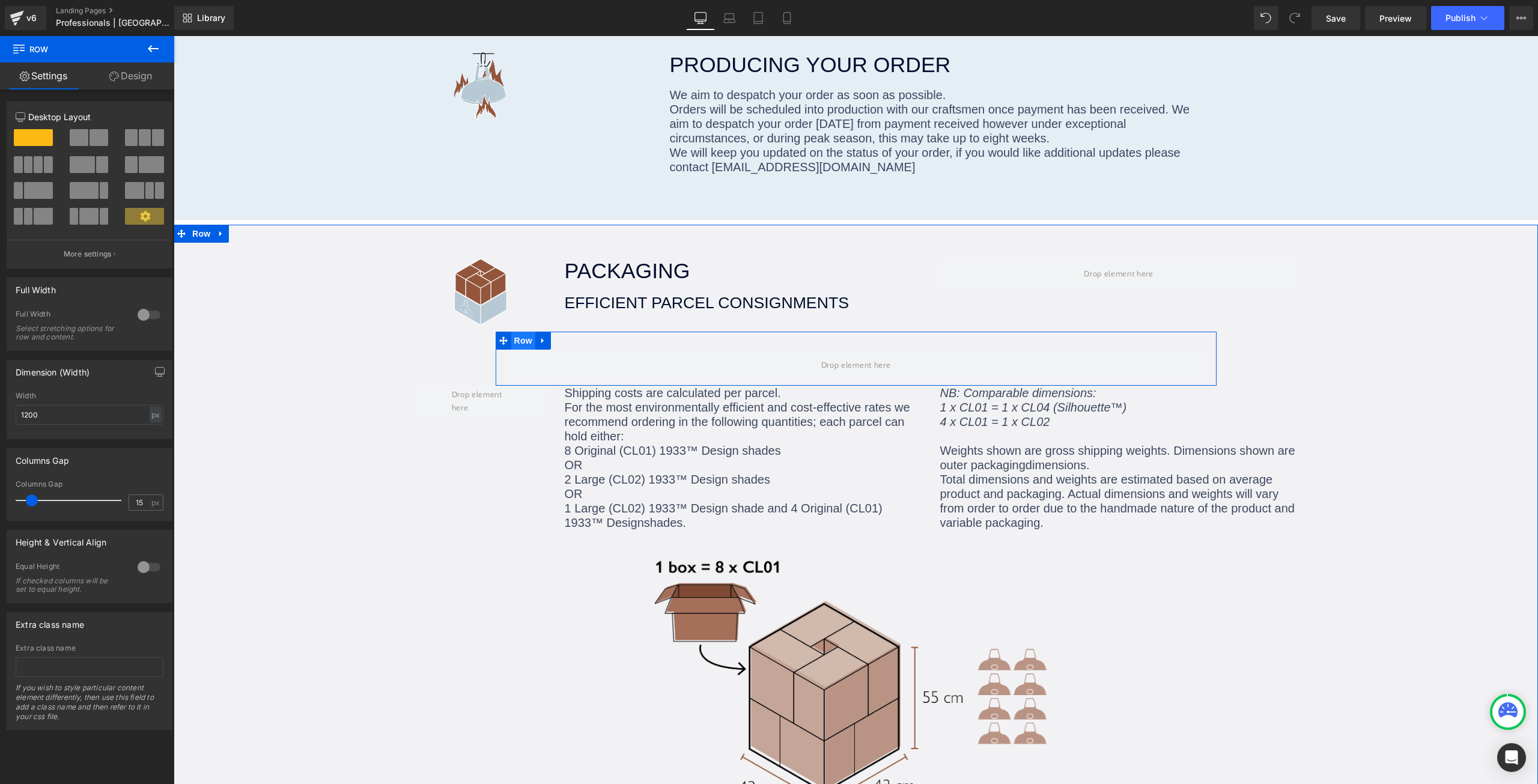
click at [511, 332] on span "Row" at bounding box center [522, 341] width 24 height 18
click at [135, 83] on link "Design" at bounding box center [131, 75] width 87 height 27
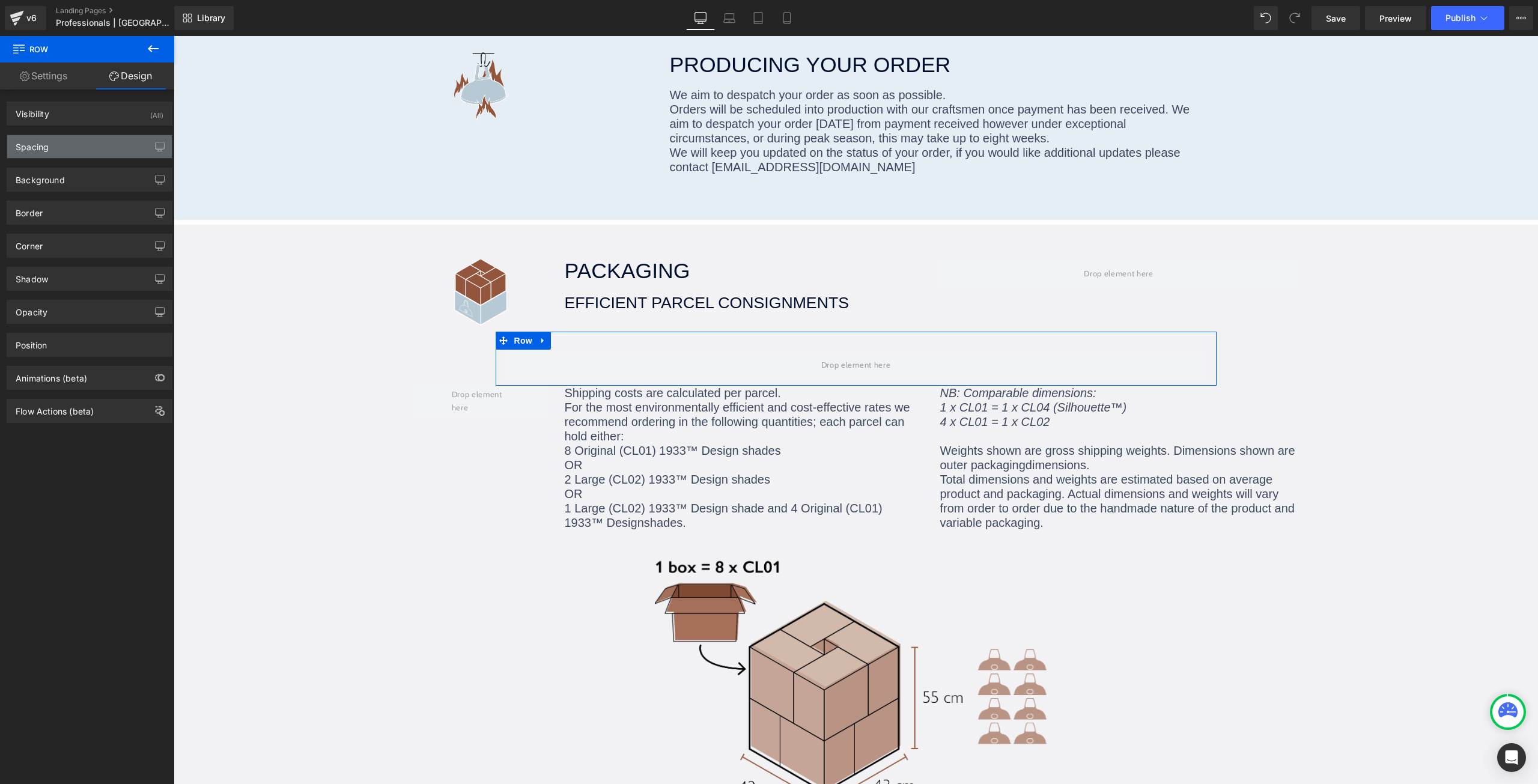
click at [65, 150] on div "Spacing" at bounding box center [89, 146] width 164 height 23
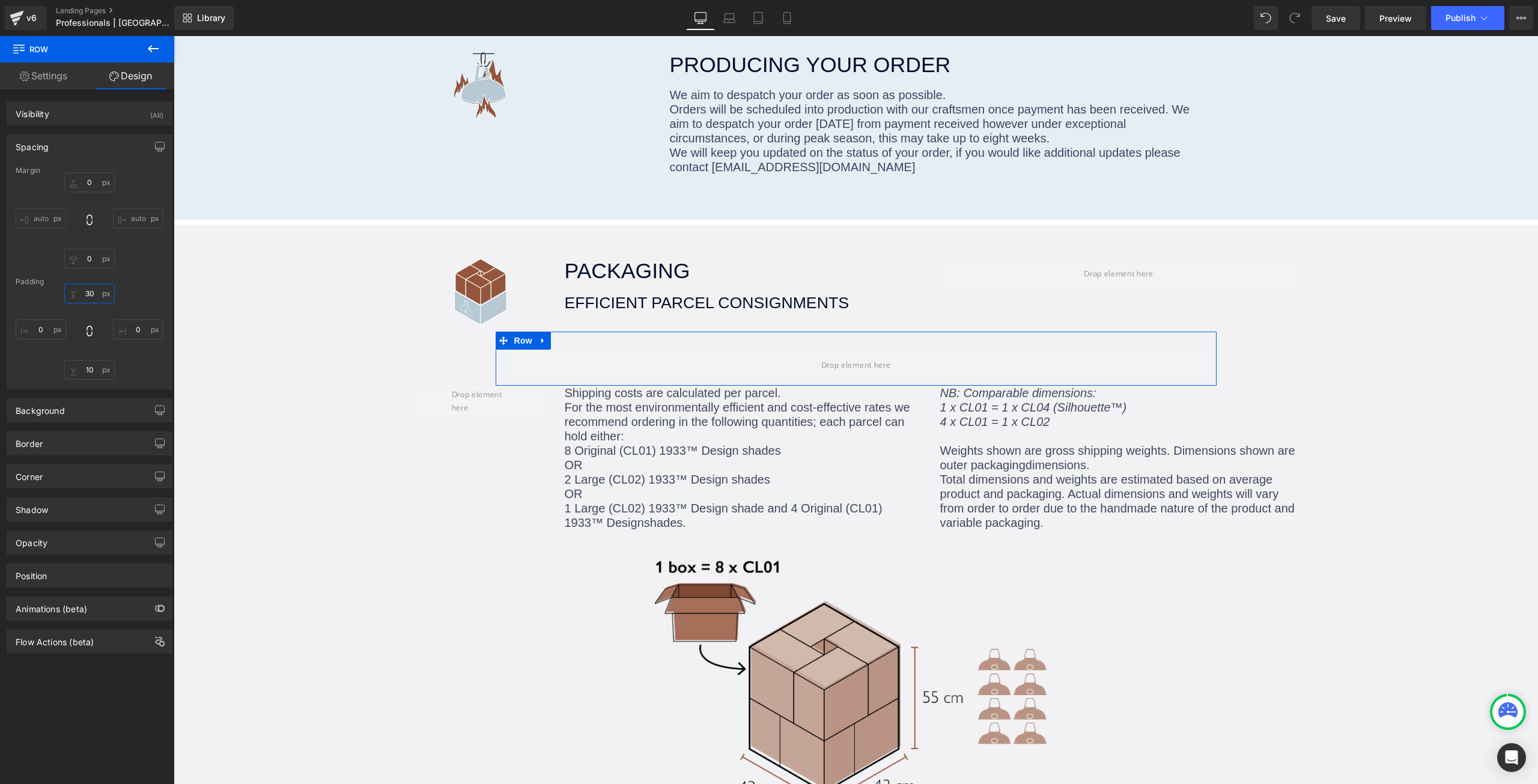
click at [87, 291] on input "30" at bounding box center [90, 293] width 51 height 20
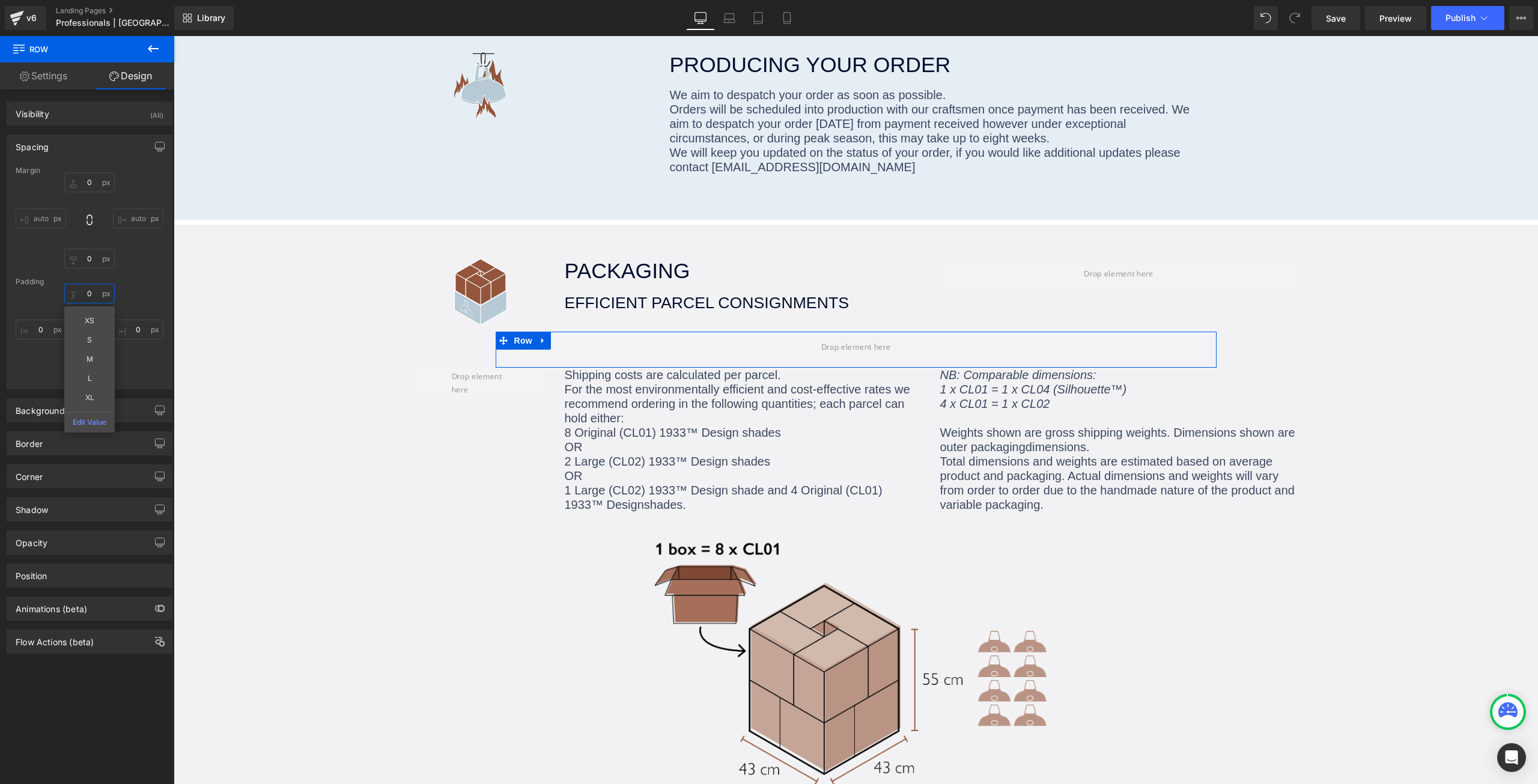
type input "0"
click at [148, 365] on div "0 XS S M L XL Edit Value 0 10 0" at bounding box center [89, 332] width 148 height 96
click at [89, 368] on input "10" at bounding box center [90, 370] width 51 height 20
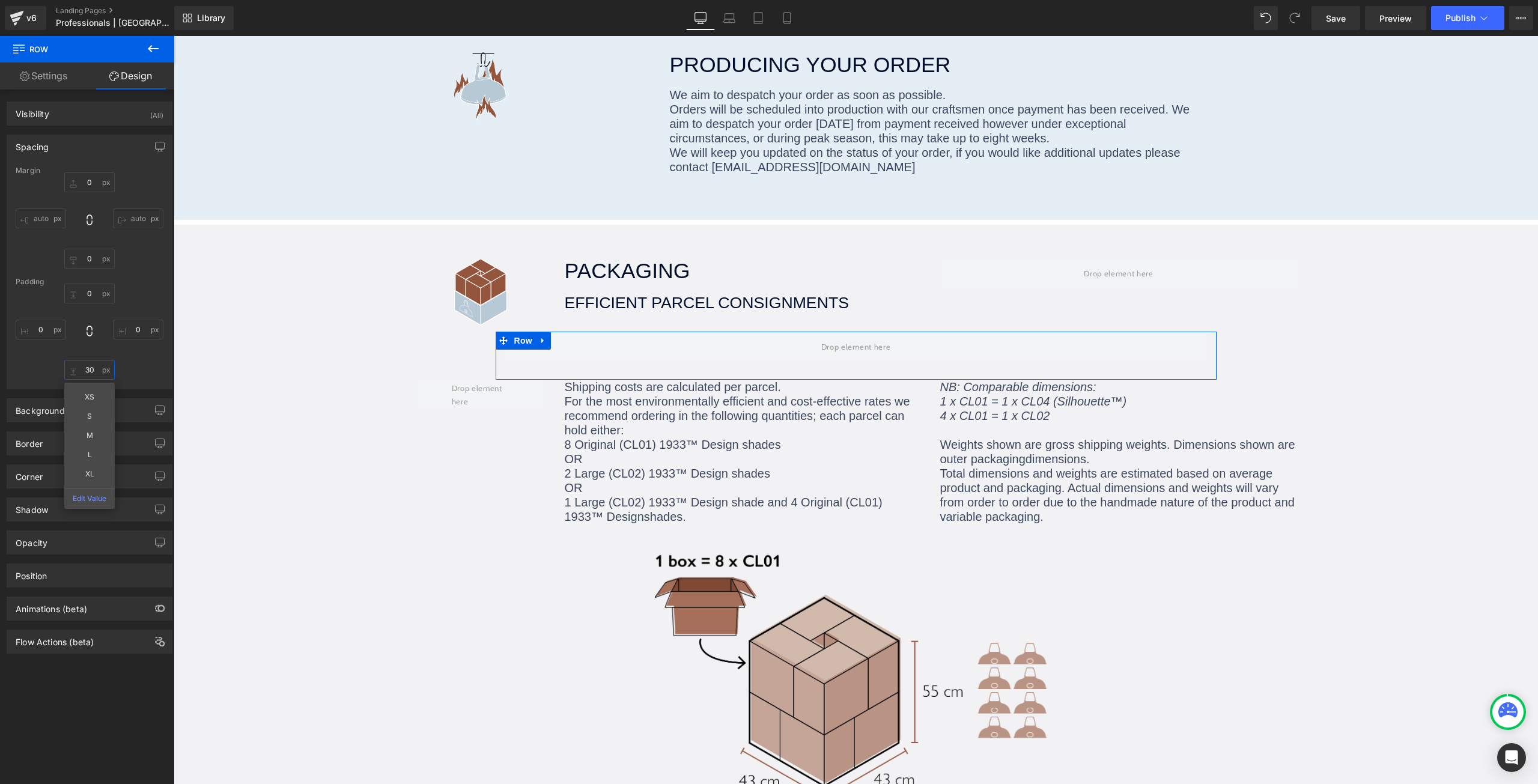
type input "30"
click at [151, 361] on div "0 0 30 XS S M L XL Edit Value 0" at bounding box center [89, 332] width 148 height 96
click at [63, 71] on link "Settings" at bounding box center [43, 75] width 87 height 27
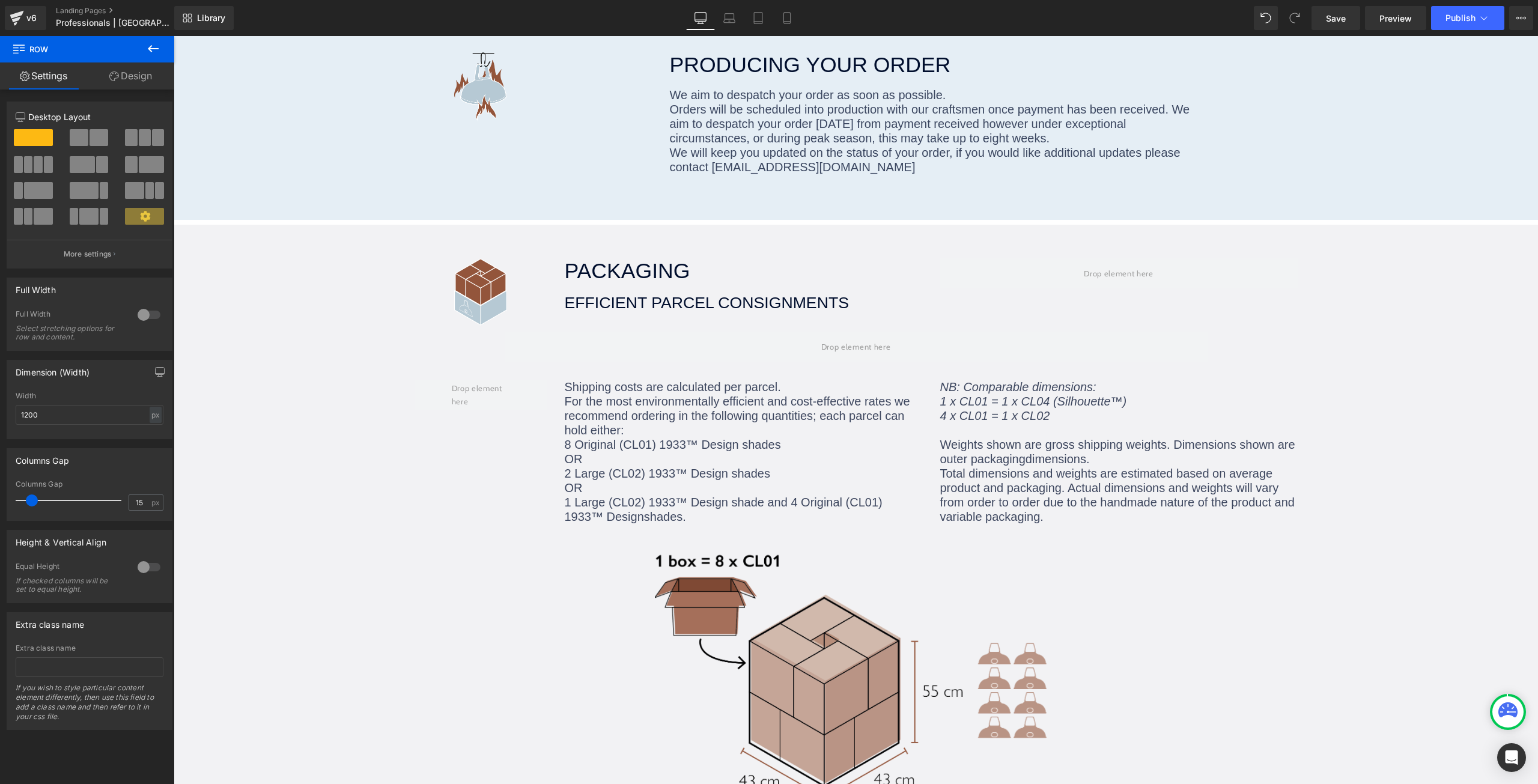
click at [151, 49] on icon at bounding box center [153, 48] width 11 height 7
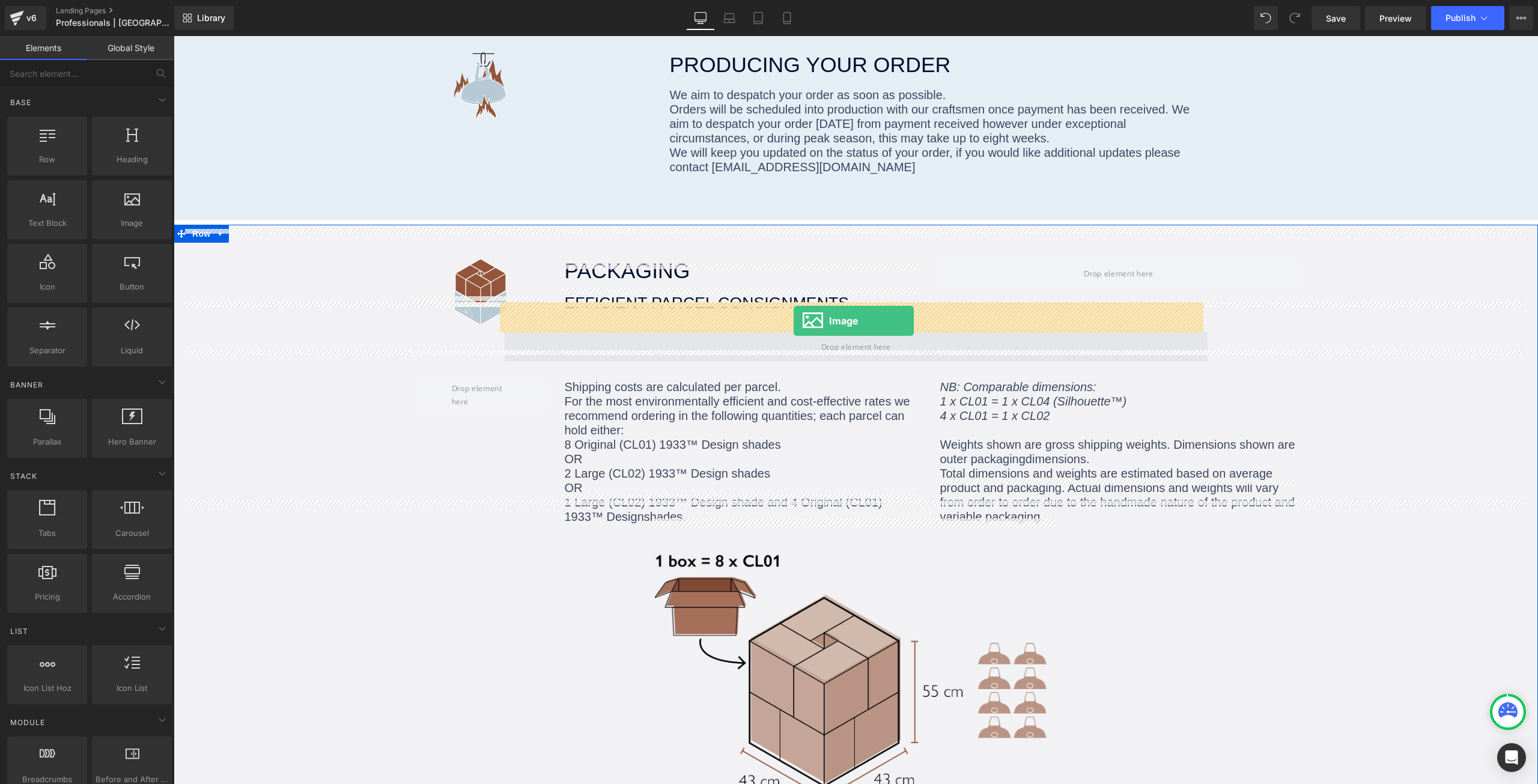
drag, startPoint x: 291, startPoint y: 239, endPoint x: 794, endPoint y: 320, distance: 509.5
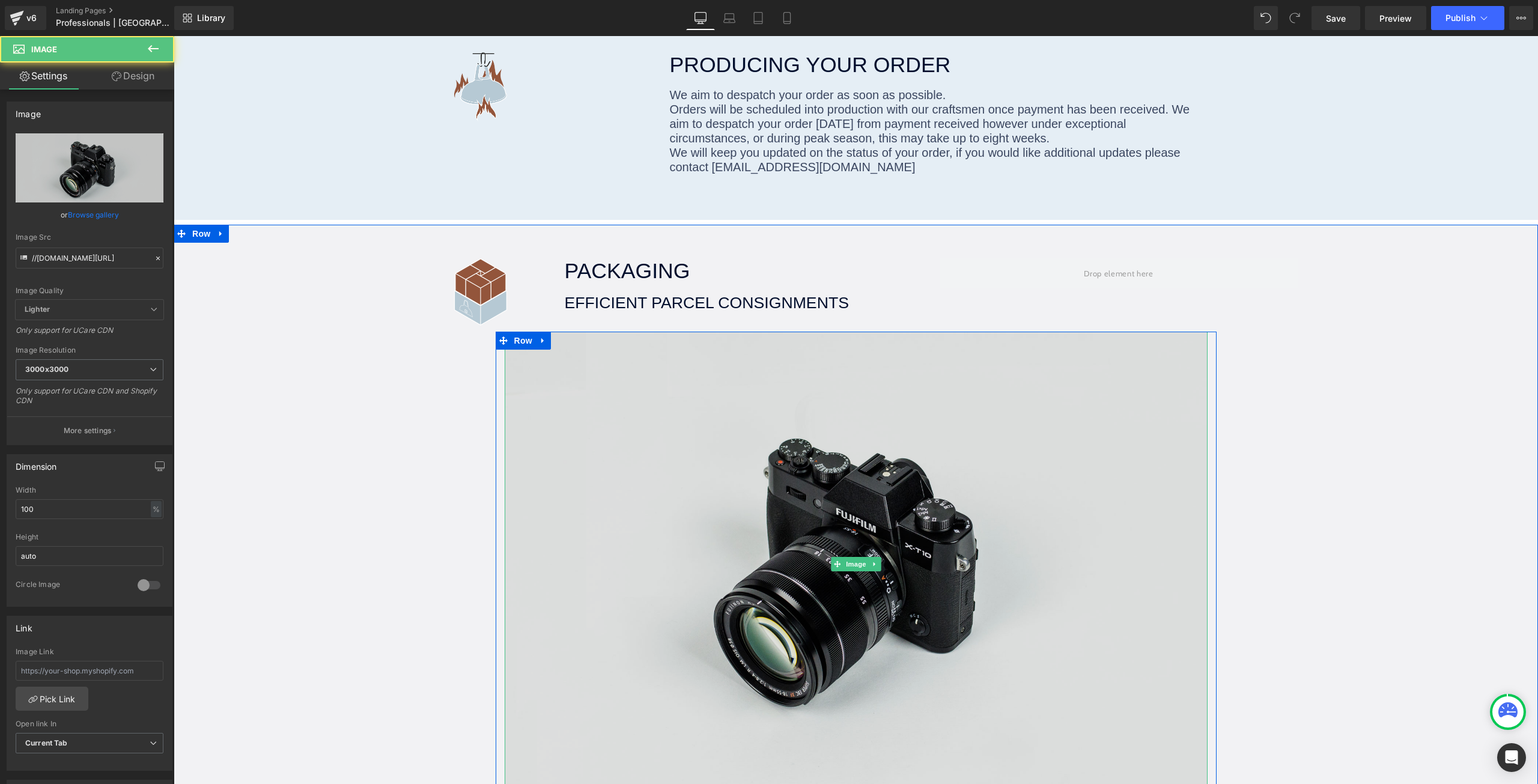
click at [710, 333] on img at bounding box center [856, 564] width 703 height 465
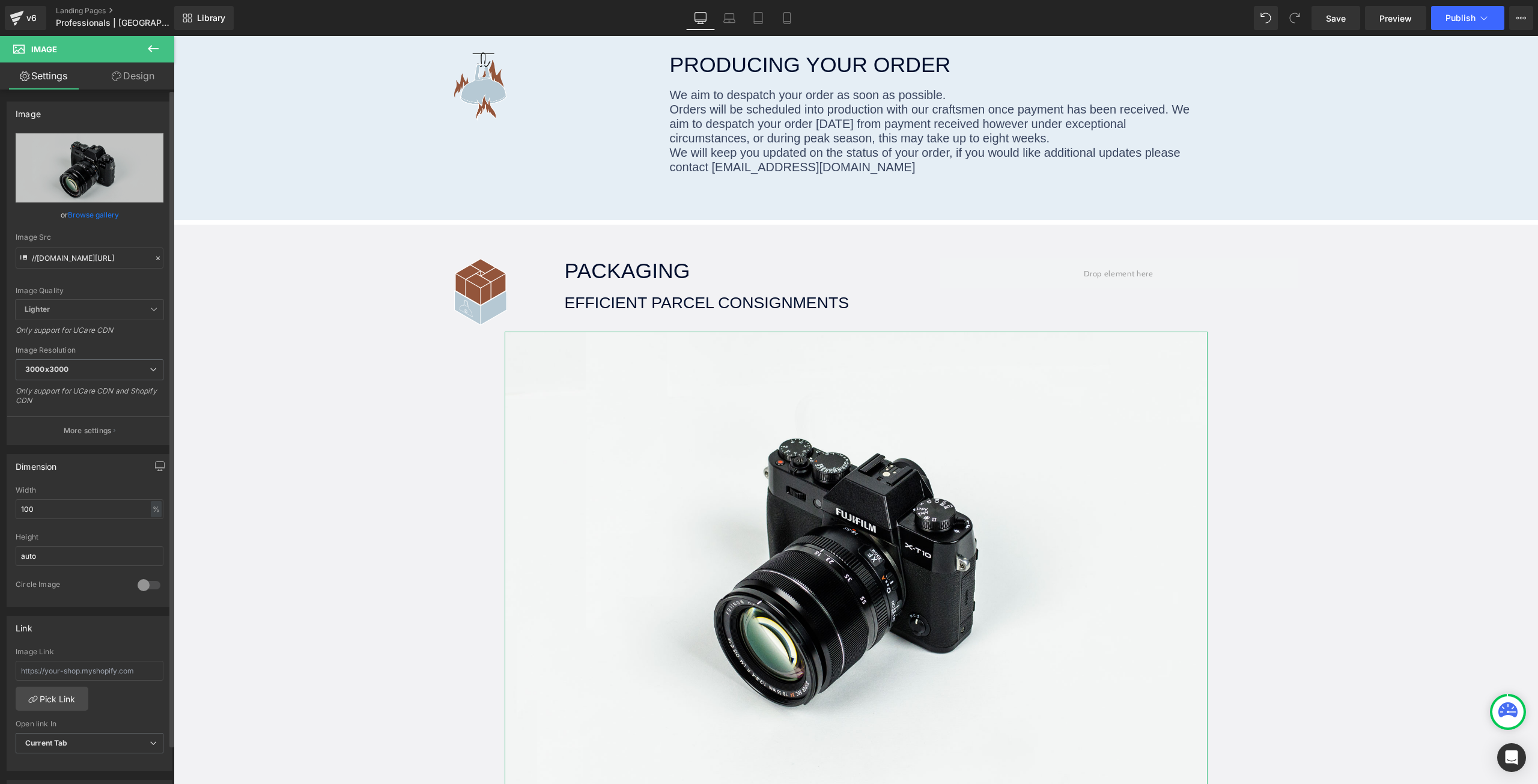
click at [92, 213] on link "Browse gallery" at bounding box center [93, 215] width 51 height 21
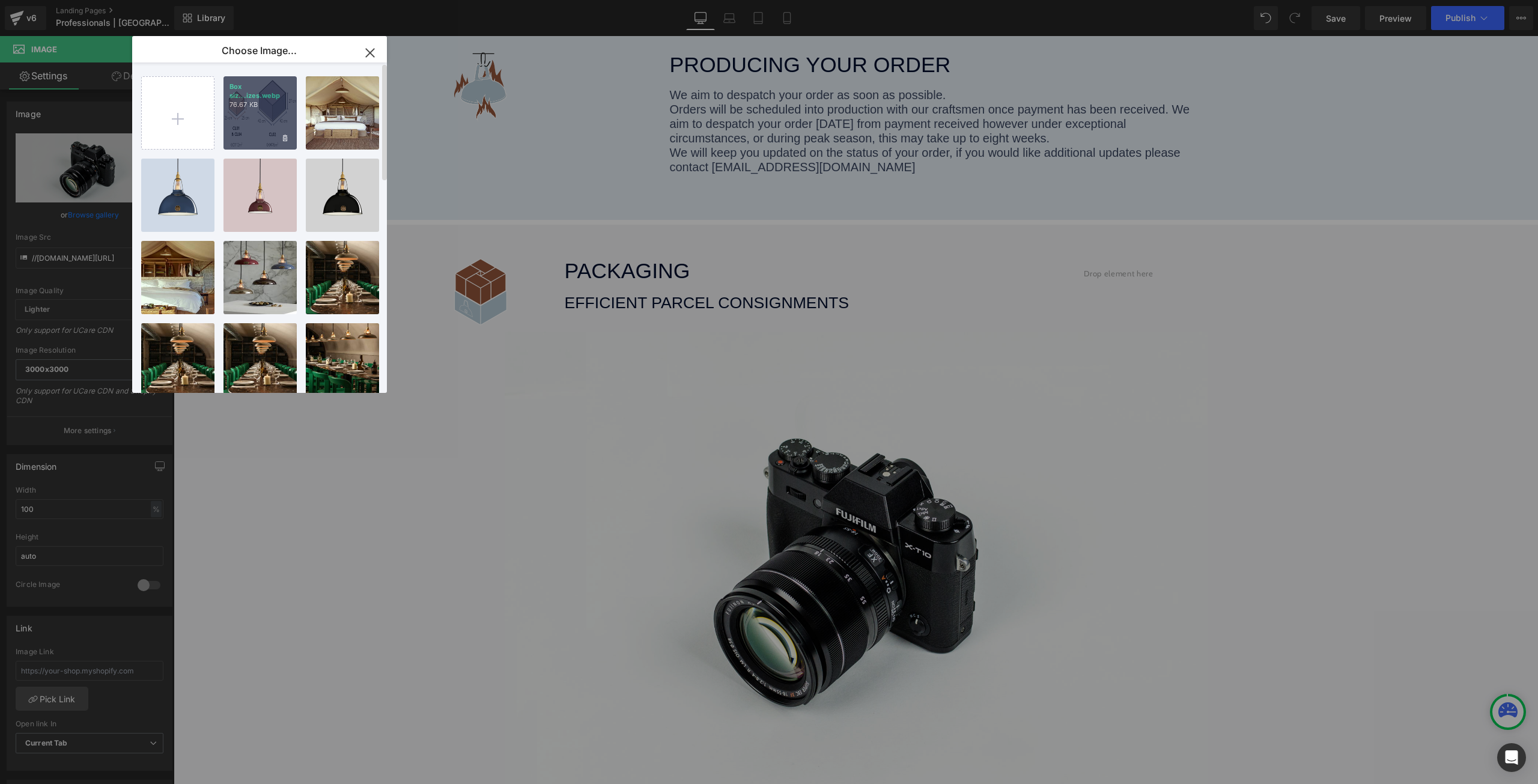
click at [243, 117] on div "Box siz...izes.webp 76.67 KB" at bounding box center [260, 113] width 74 height 74
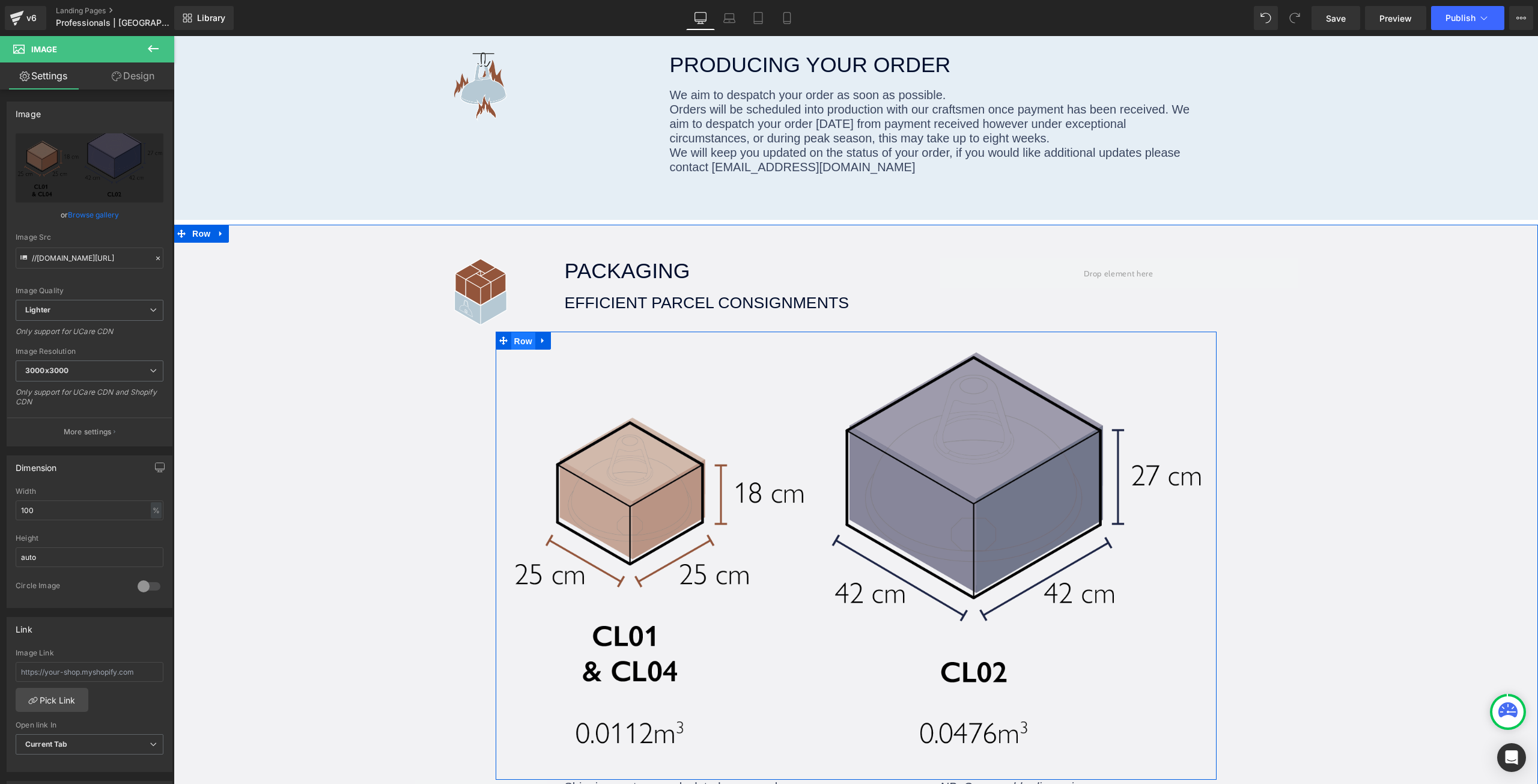
click at [515, 332] on span "Row" at bounding box center [522, 341] width 24 height 18
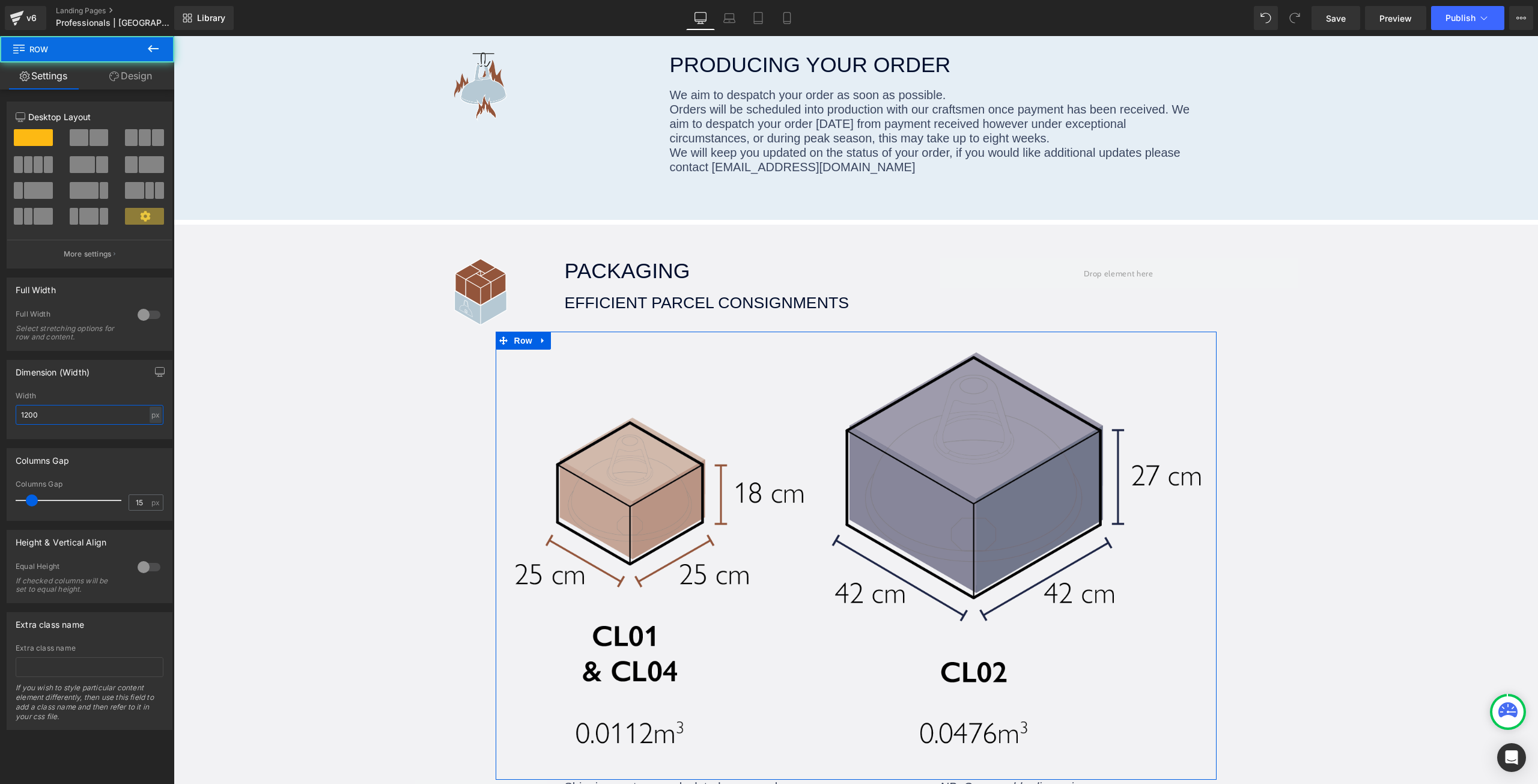
click at [58, 411] on input "1200" at bounding box center [89, 414] width 148 height 20
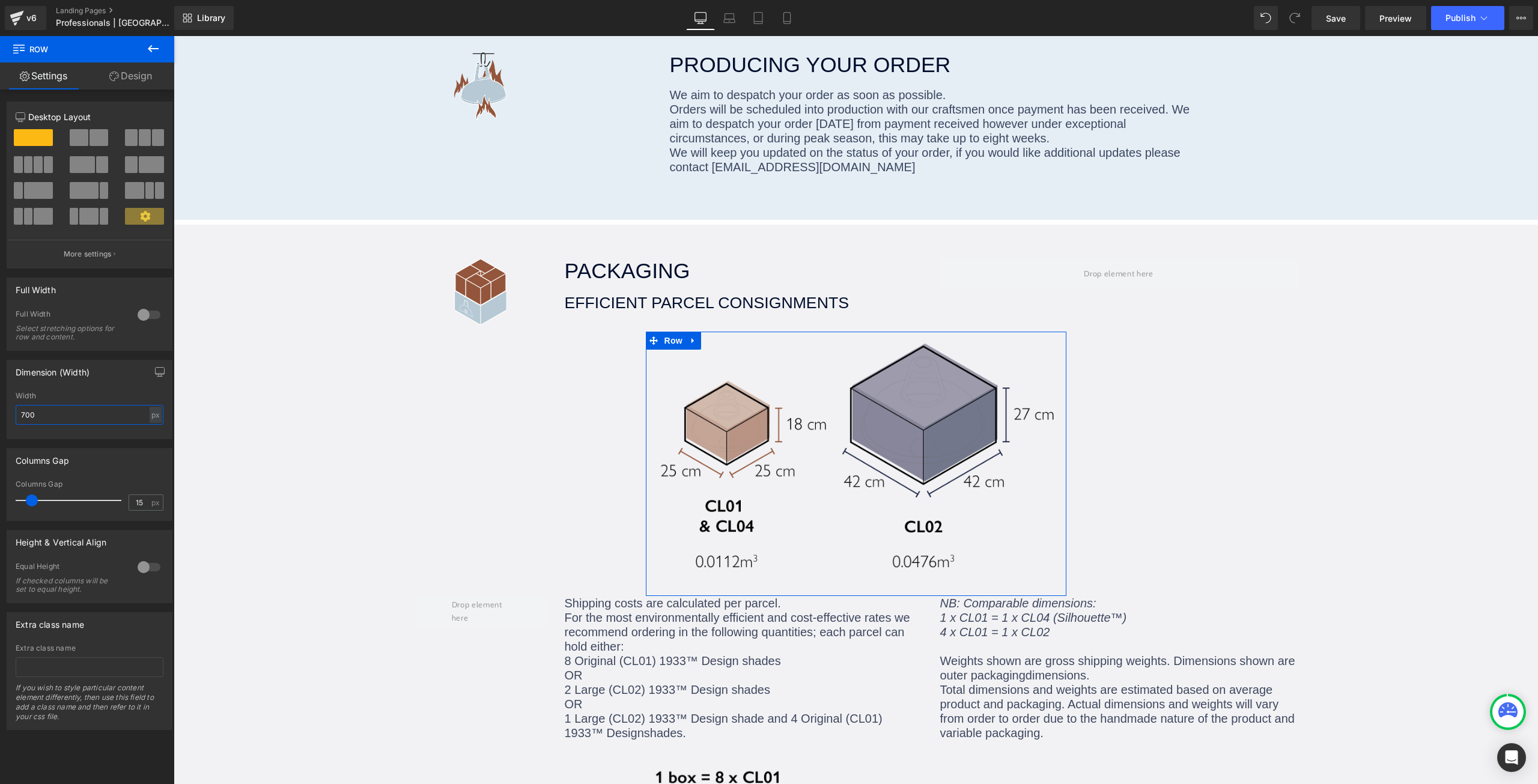
type input "700"
click at [62, 385] on div "Dimension (Width) 1200px Width 700 px % px" at bounding box center [89, 399] width 166 height 79
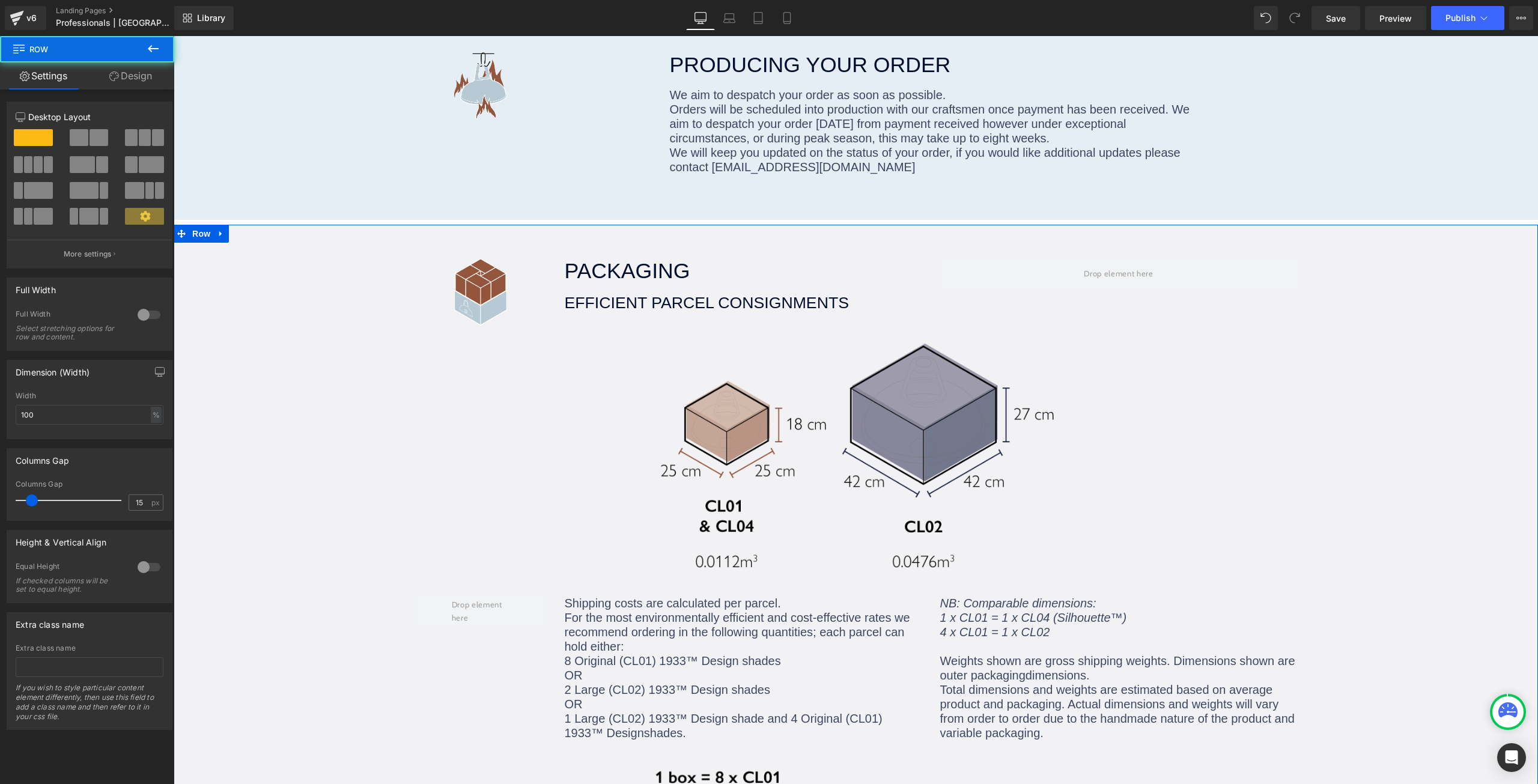
click at [1319, 20] on link "Save" at bounding box center [1336, 17] width 49 height 24
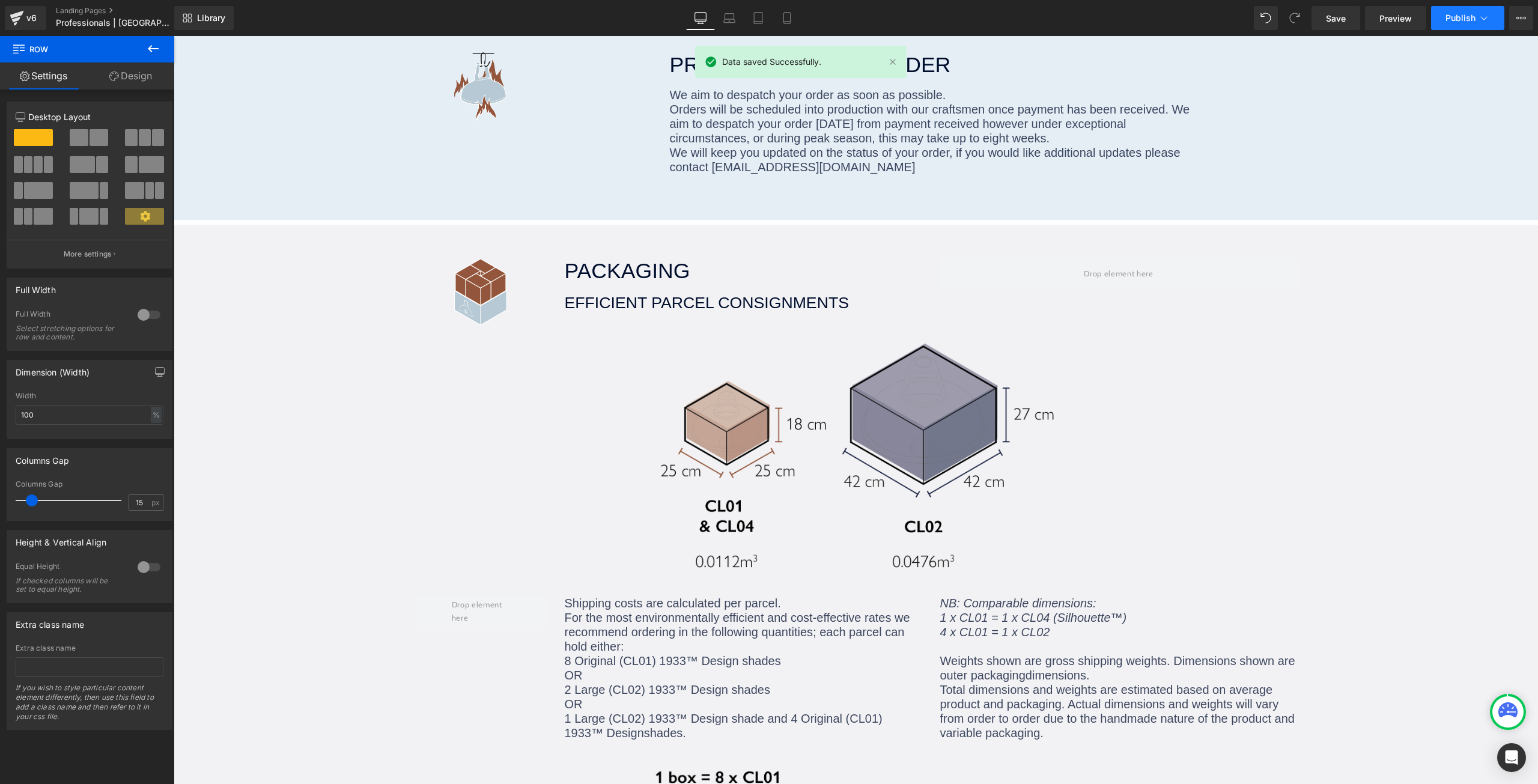
click at [1459, 16] on span "Publish" at bounding box center [1460, 18] width 30 height 10
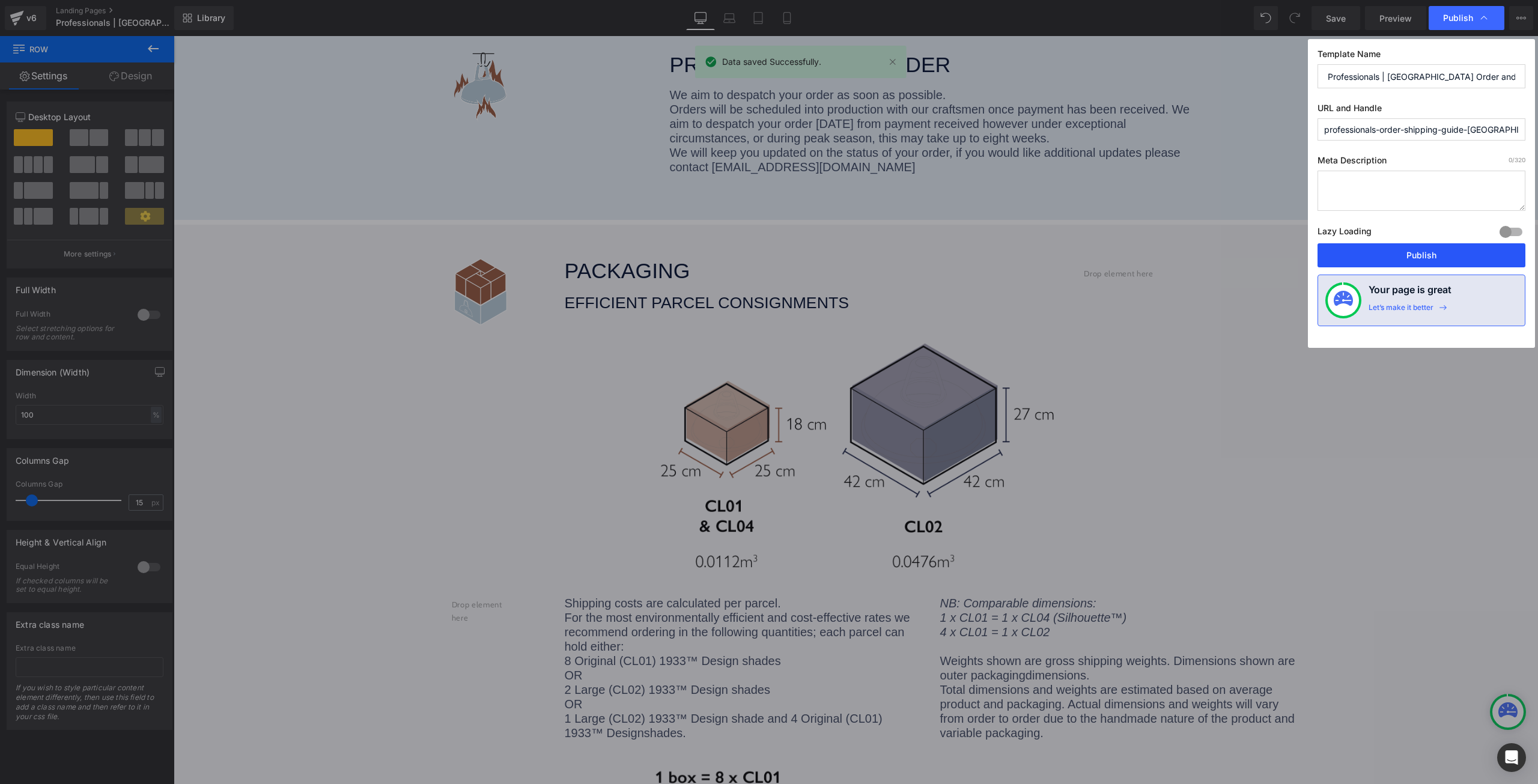
click at [1428, 250] on button "Publish" at bounding box center [1421, 255] width 208 height 24
